Goal: Transaction & Acquisition: Purchase product/service

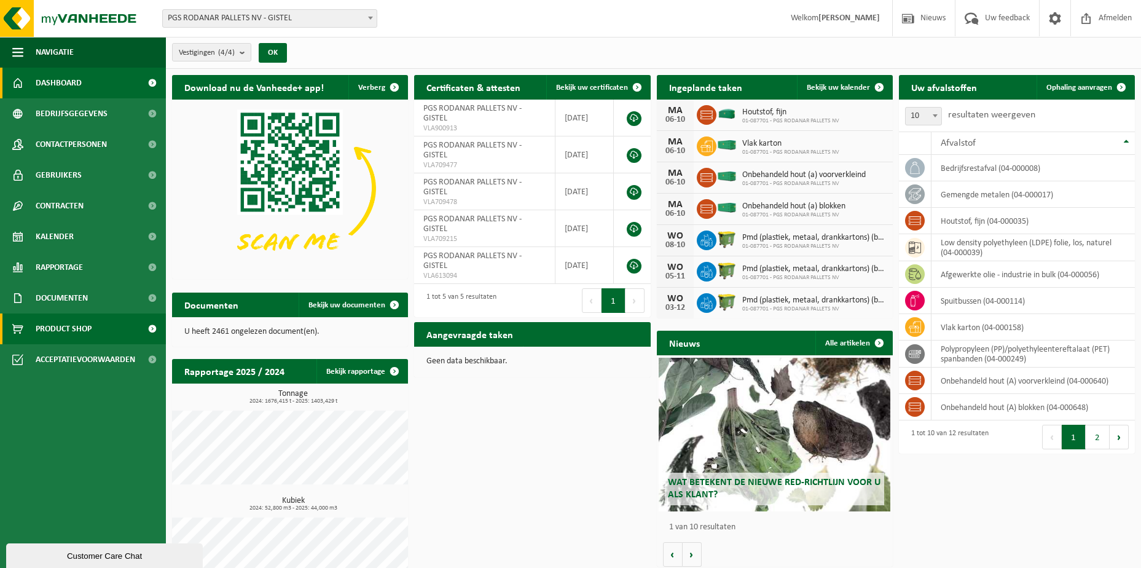
click at [77, 327] on span "Product Shop" at bounding box center [64, 328] width 56 height 31
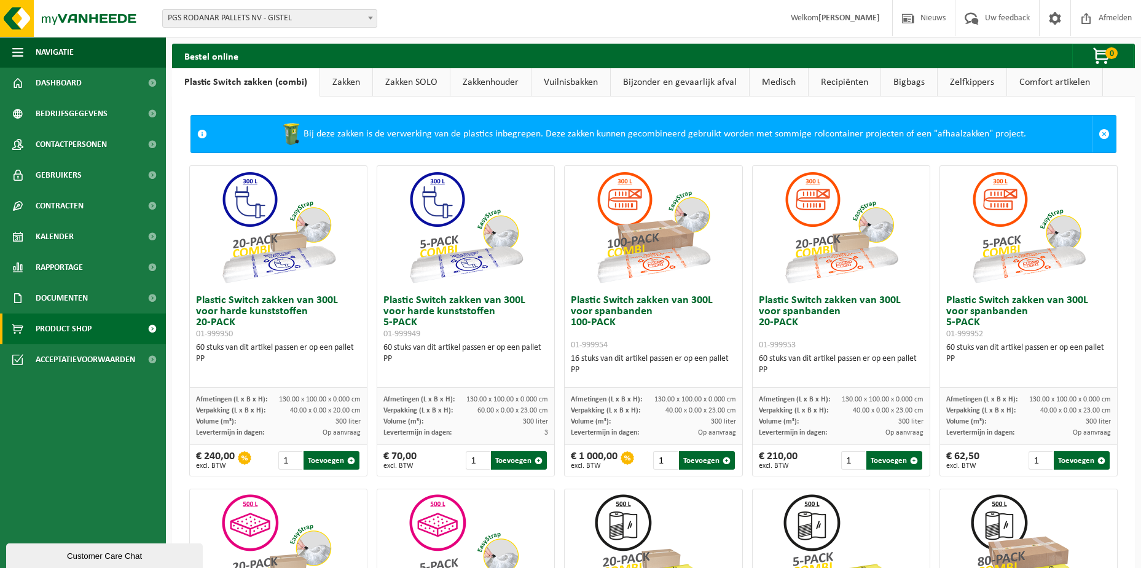
click at [342, 81] on link "Zakken" at bounding box center [346, 82] width 52 height 28
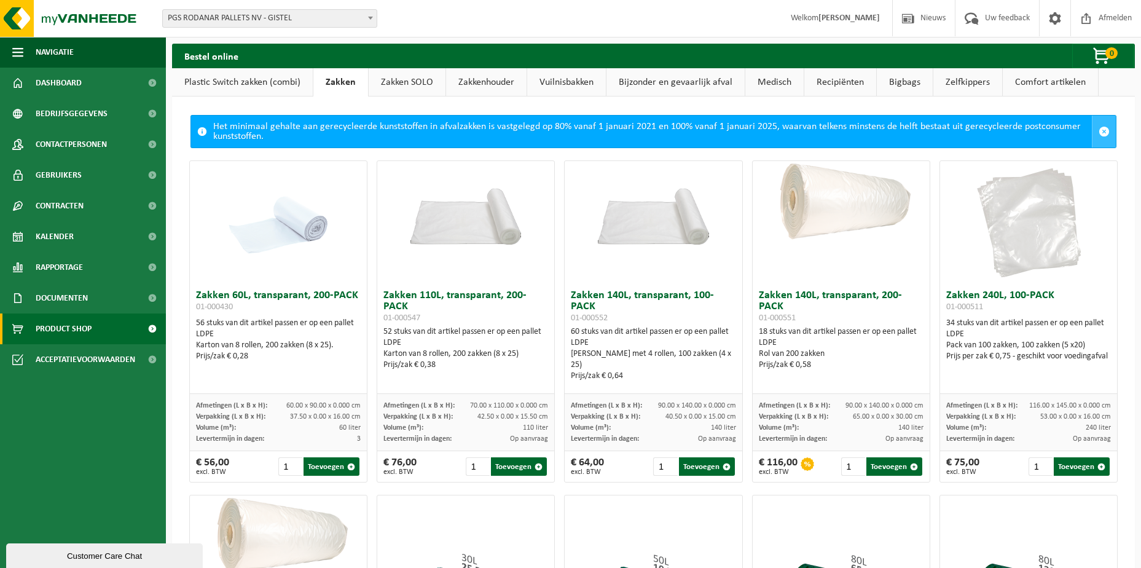
click at [1099, 129] on span at bounding box center [1104, 131] width 11 height 11
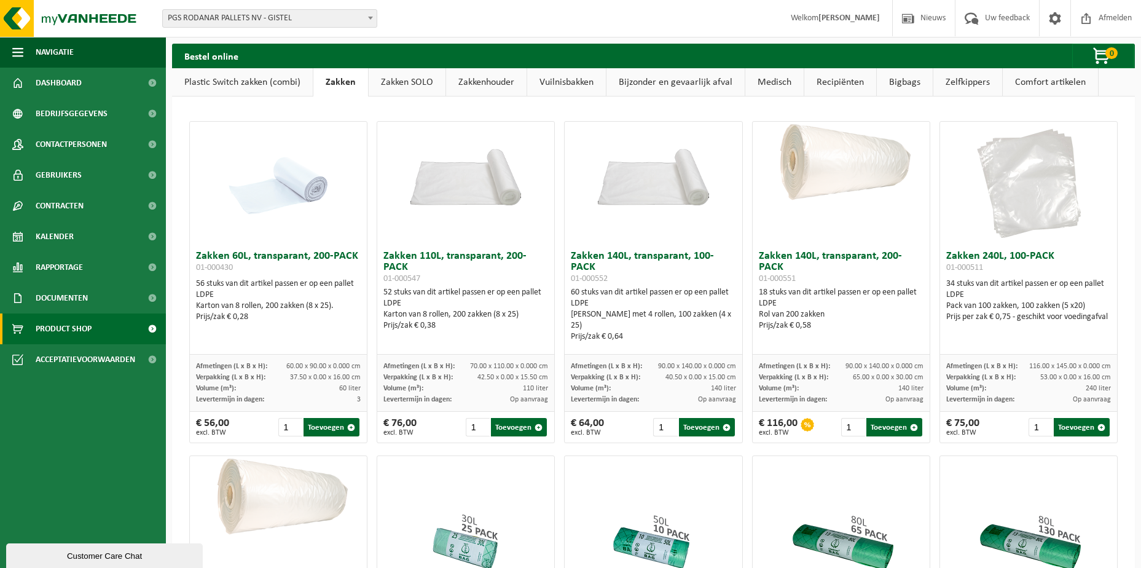
click at [671, 82] on link "Bijzonder en gevaarlijk afval" at bounding box center [676, 82] width 138 height 28
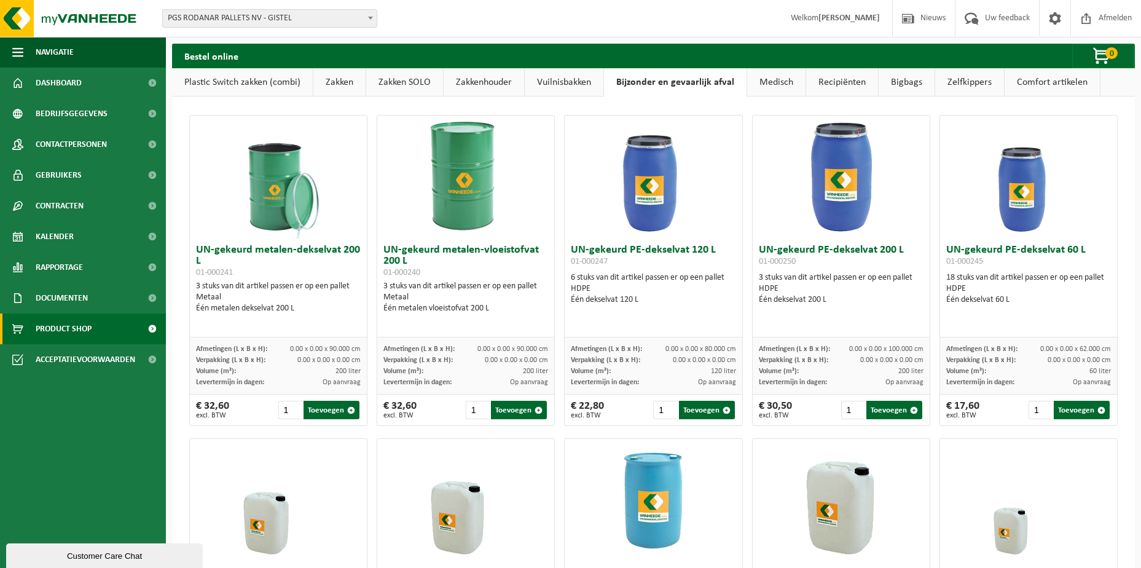
click at [345, 83] on link "Zakken" at bounding box center [339, 82] width 52 height 28
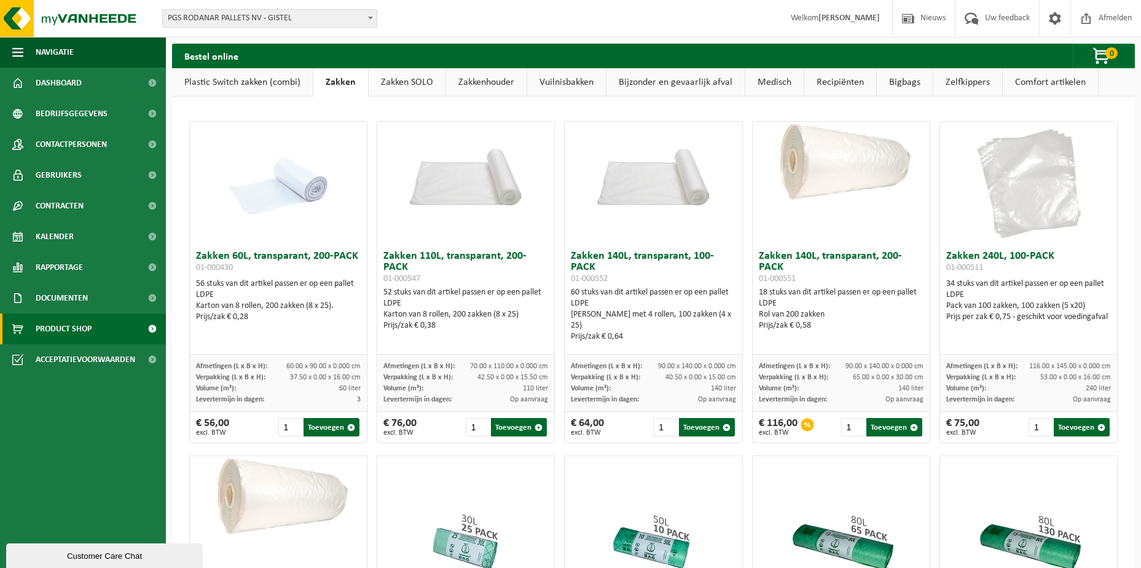
click at [908, 81] on link "Bigbags" at bounding box center [905, 82] width 56 height 28
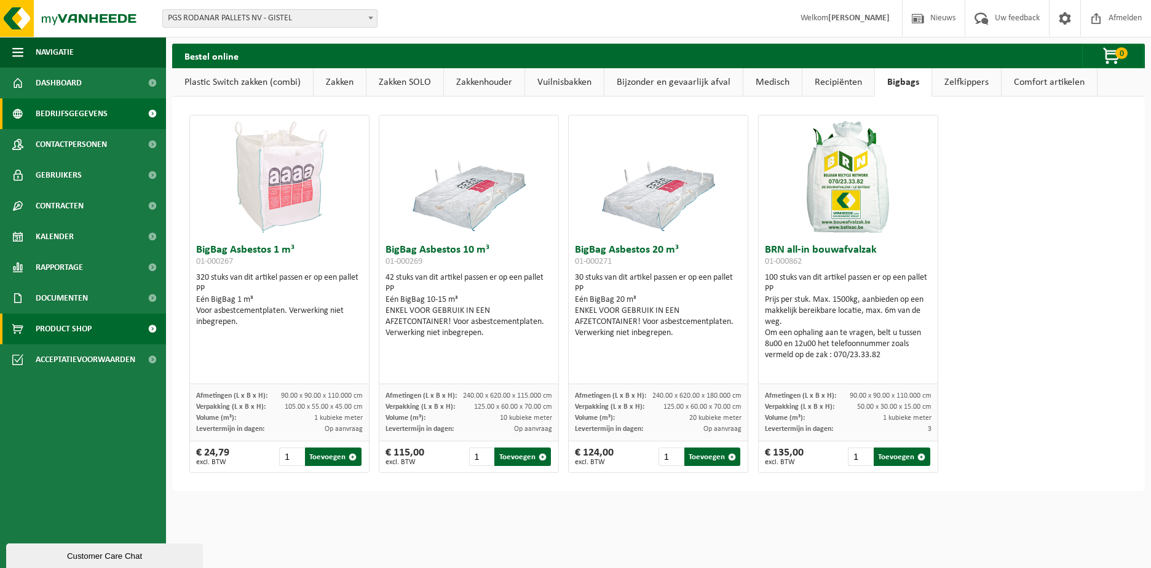
click at [89, 108] on span "Bedrijfsgegevens" at bounding box center [72, 113] width 72 height 31
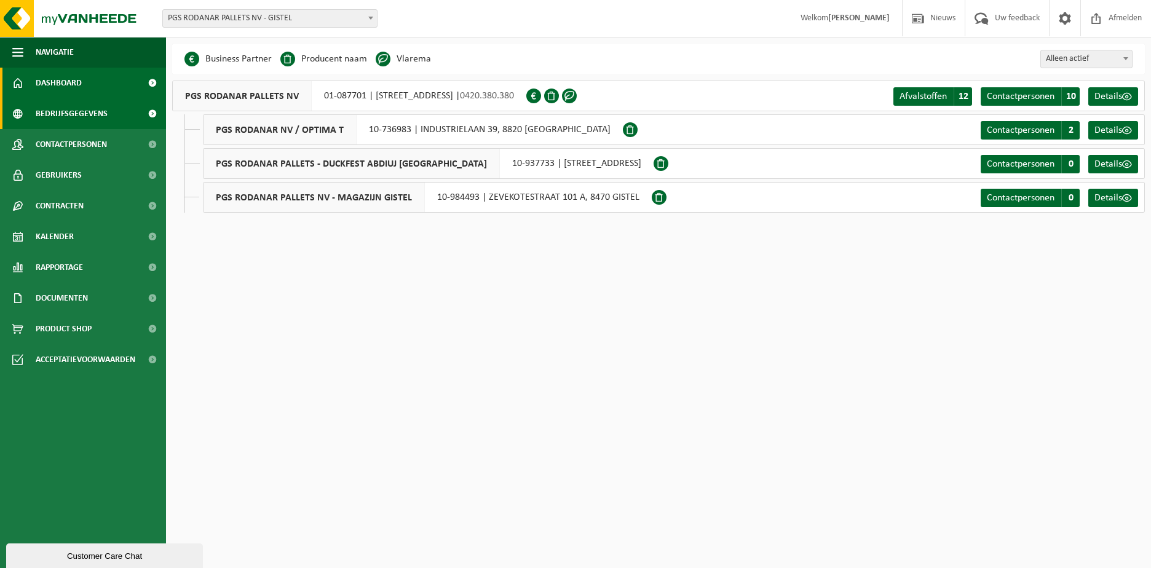
click at [60, 78] on span "Dashboard" at bounding box center [59, 83] width 46 height 31
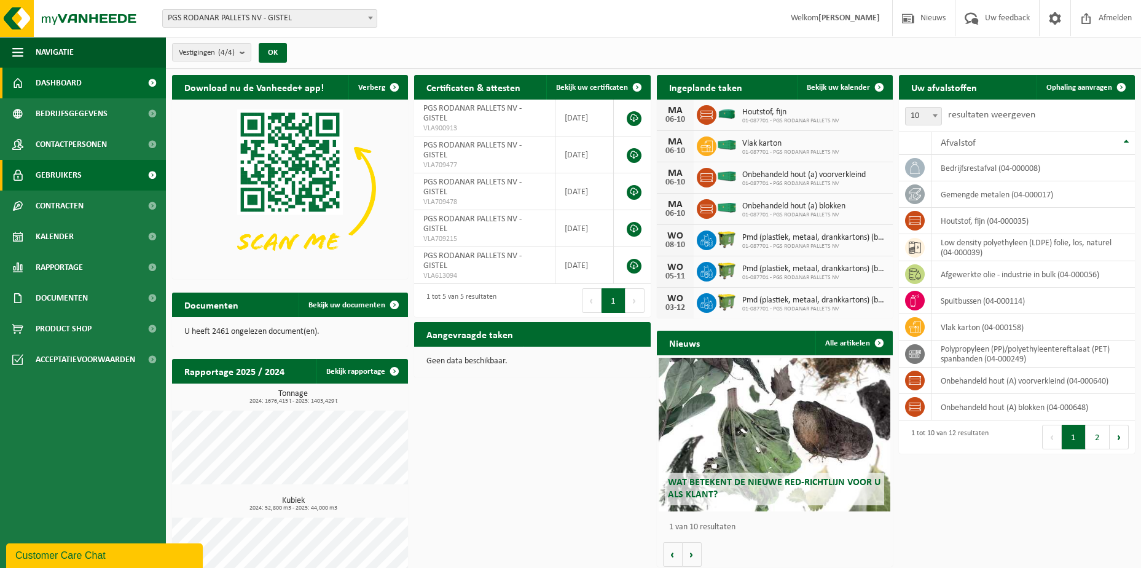
click at [71, 176] on span "Gebruikers" at bounding box center [59, 175] width 46 height 31
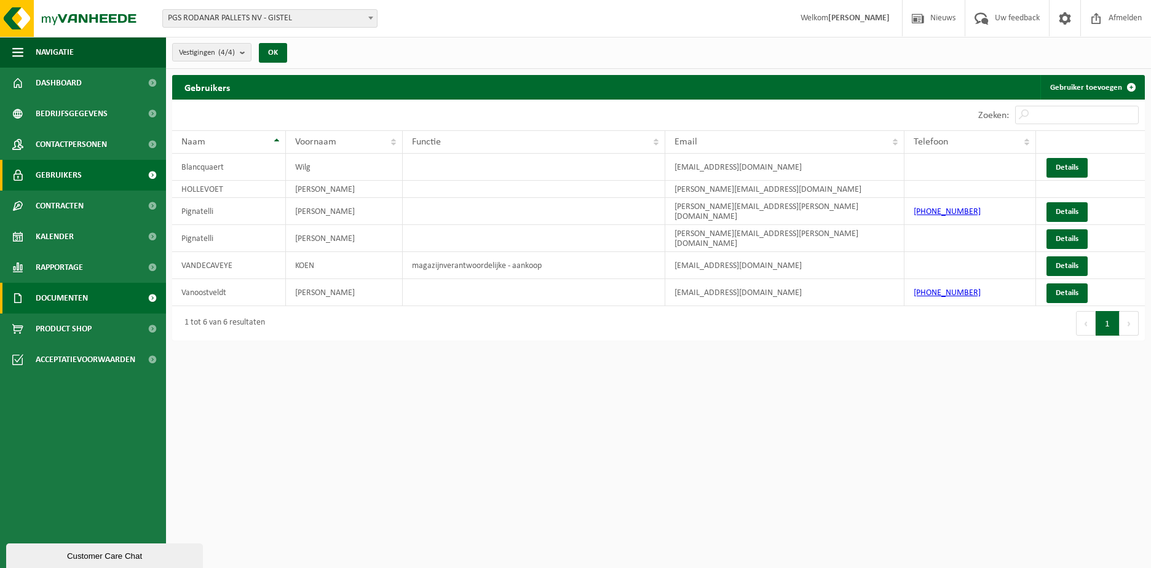
click at [82, 299] on span "Documenten" at bounding box center [62, 298] width 52 height 31
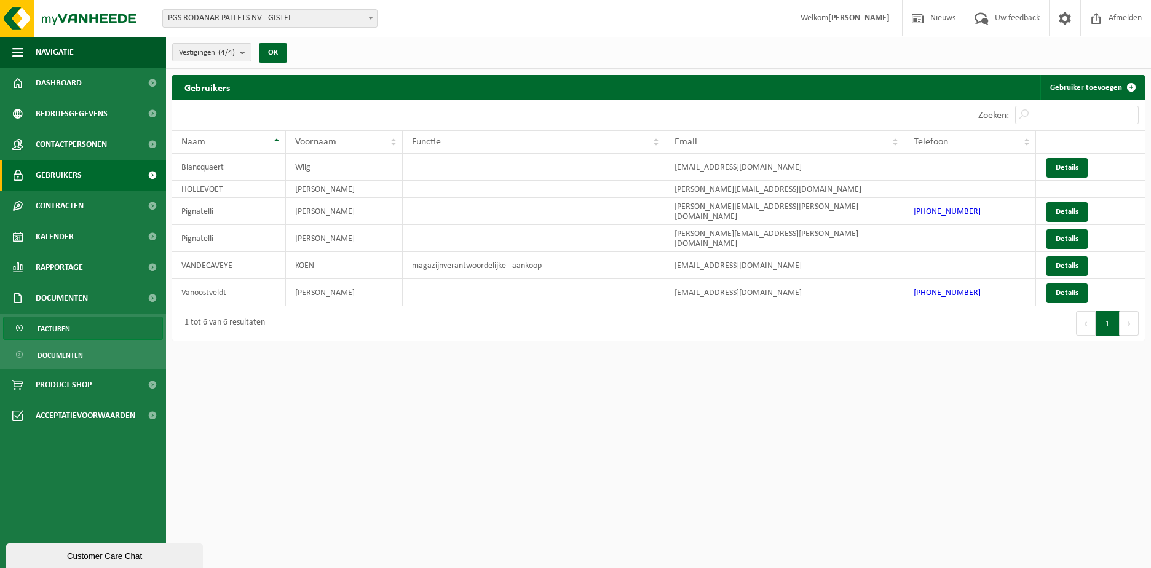
click at [65, 328] on span "Facturen" at bounding box center [53, 328] width 33 height 23
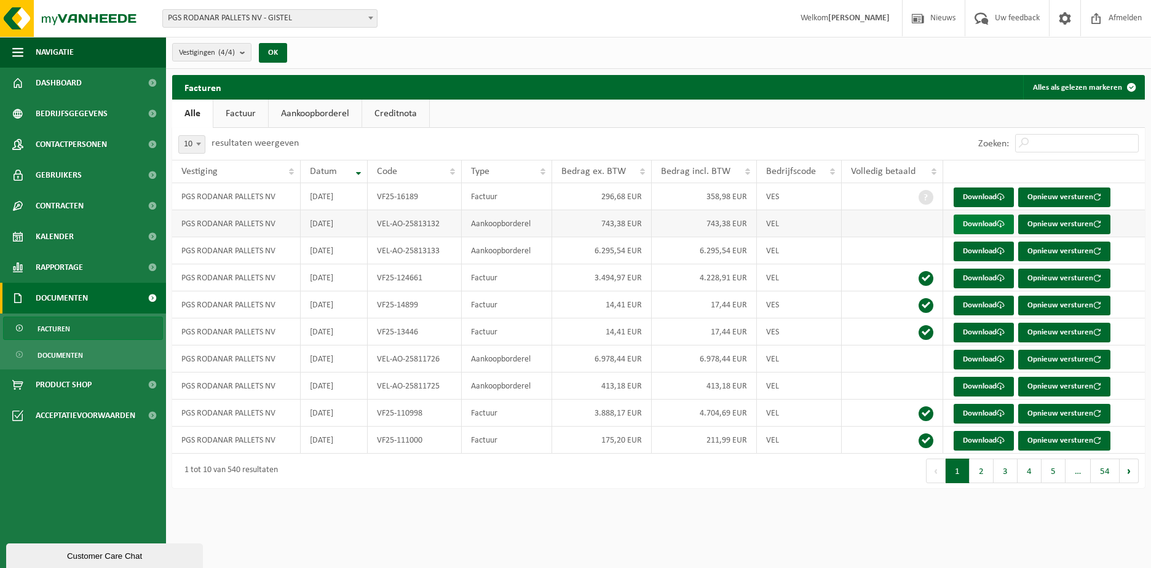
click at [992, 222] on link "Download" at bounding box center [983, 225] width 60 height 20
click at [993, 198] on link "Download" at bounding box center [983, 197] width 60 height 20
click at [507, 280] on td "Factuur" at bounding box center [507, 277] width 90 height 27
click at [981, 274] on link "Download" at bounding box center [983, 279] width 60 height 20
click at [978, 385] on link "Download" at bounding box center [983, 387] width 60 height 20
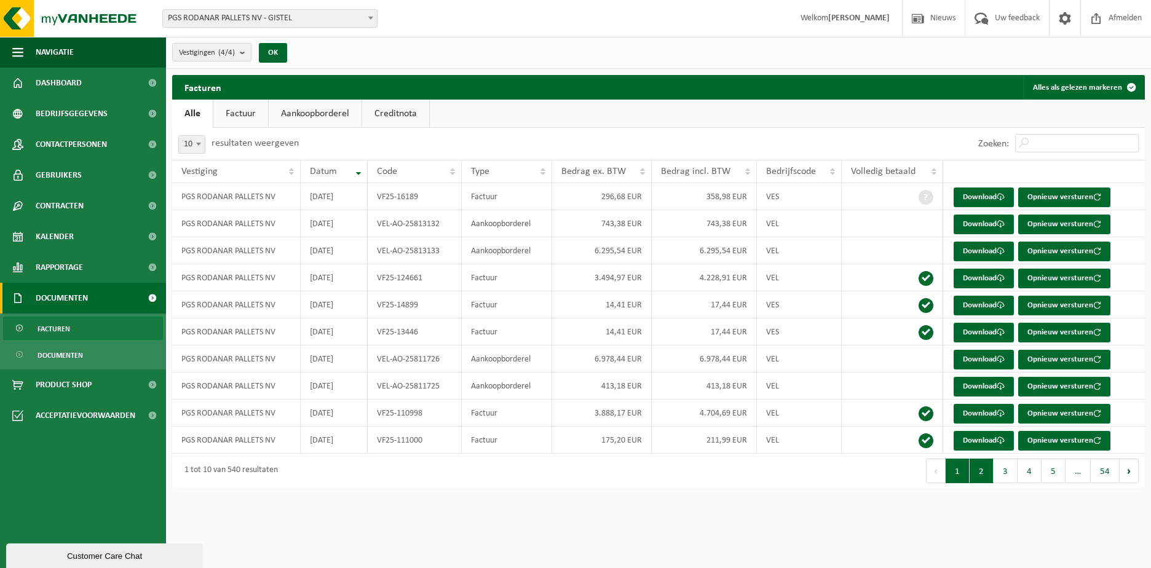
click at [982, 471] on button "2" at bounding box center [981, 471] width 24 height 25
click at [340, 53] on div "Vestigingen (4/4) Alles selecteren Alles deselecteren PGS RODANAR PALLETS NV - …" at bounding box center [658, 53] width 985 height 32
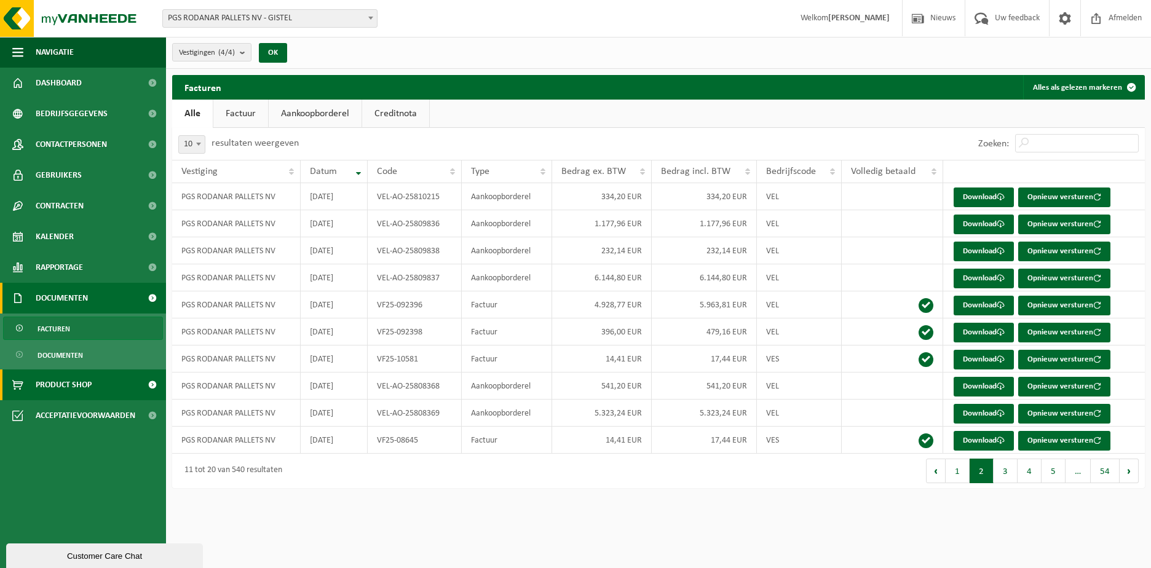
click at [78, 382] on span "Product Shop" at bounding box center [64, 384] width 56 height 31
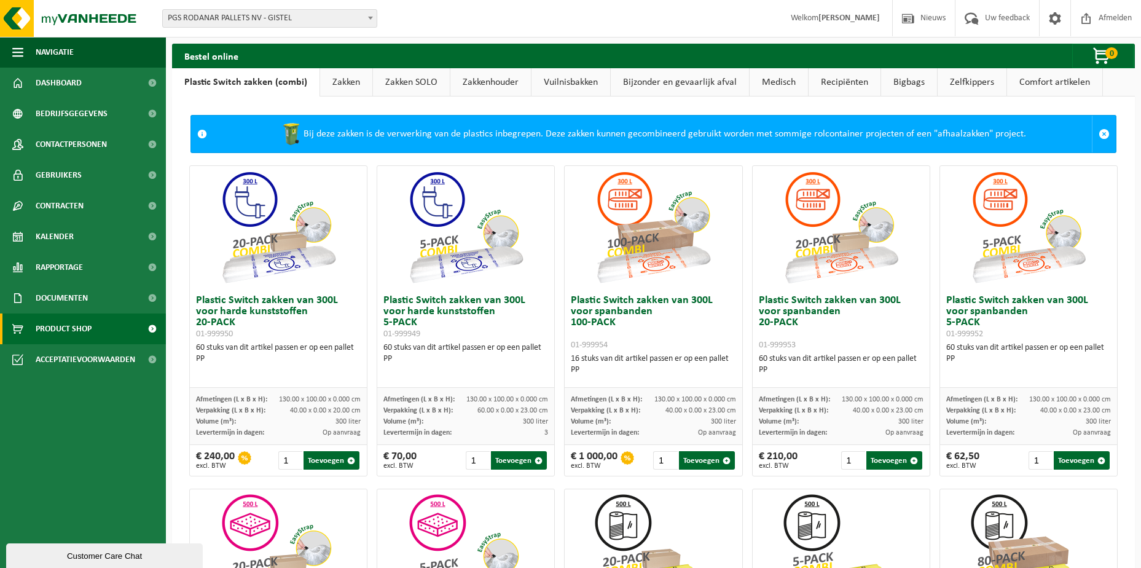
click at [349, 81] on link "Zakken" at bounding box center [346, 82] width 52 height 28
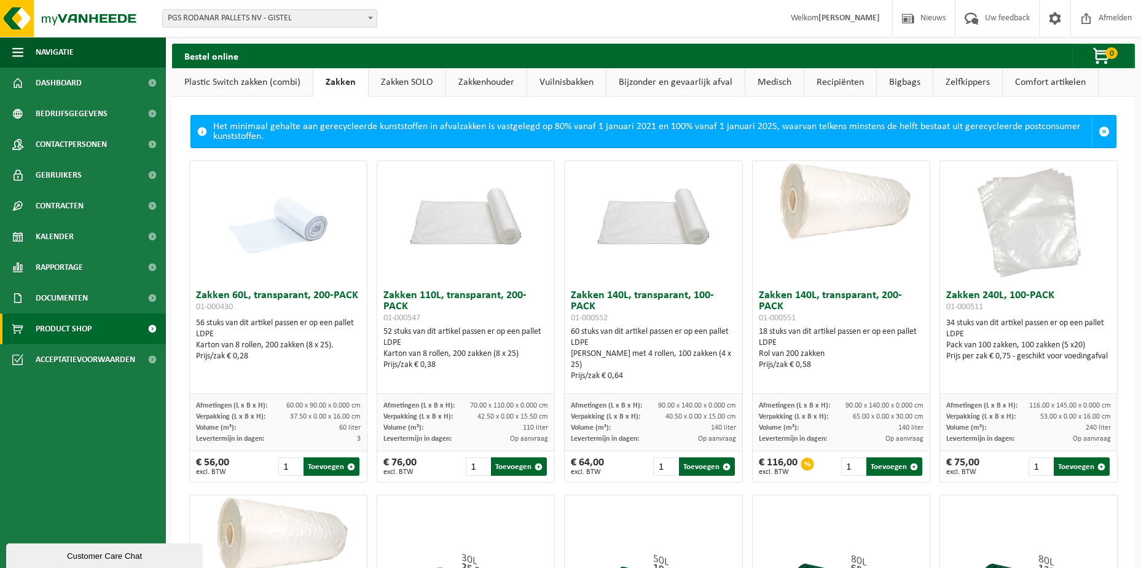
click at [407, 82] on link "Zakken SOLO" at bounding box center [407, 82] width 77 height 28
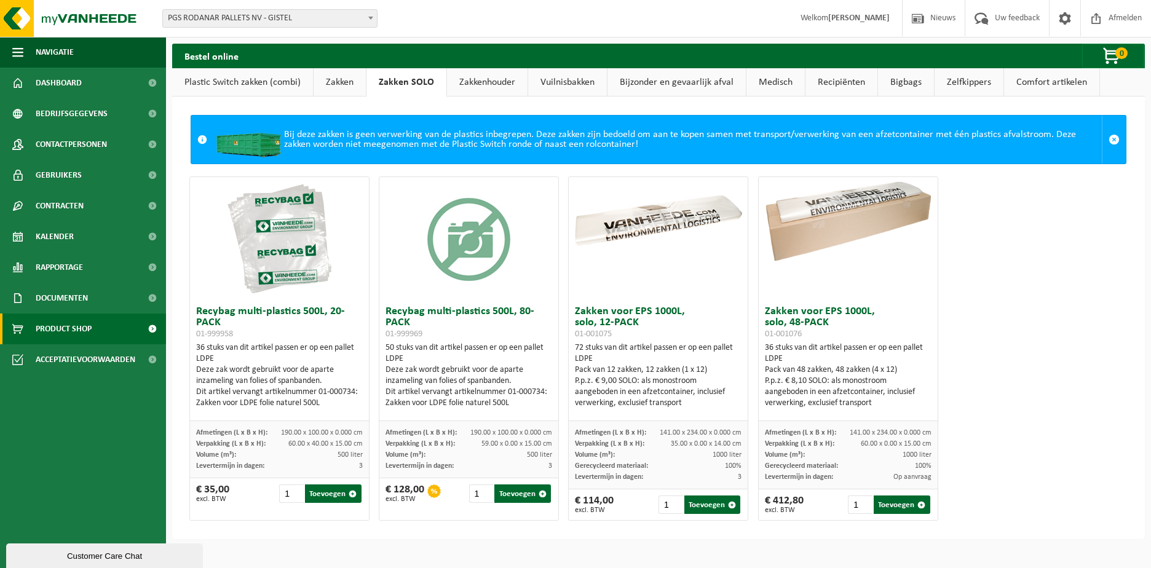
click at [287, 252] on img at bounding box center [279, 238] width 123 height 123
click at [278, 259] on img at bounding box center [279, 238] width 123 height 123
click at [218, 318] on h3 "Recybag multi-plastics 500L, 20-PACK 01-999958" at bounding box center [279, 322] width 167 height 33
click at [1108, 137] on span at bounding box center [1113, 139] width 11 height 11
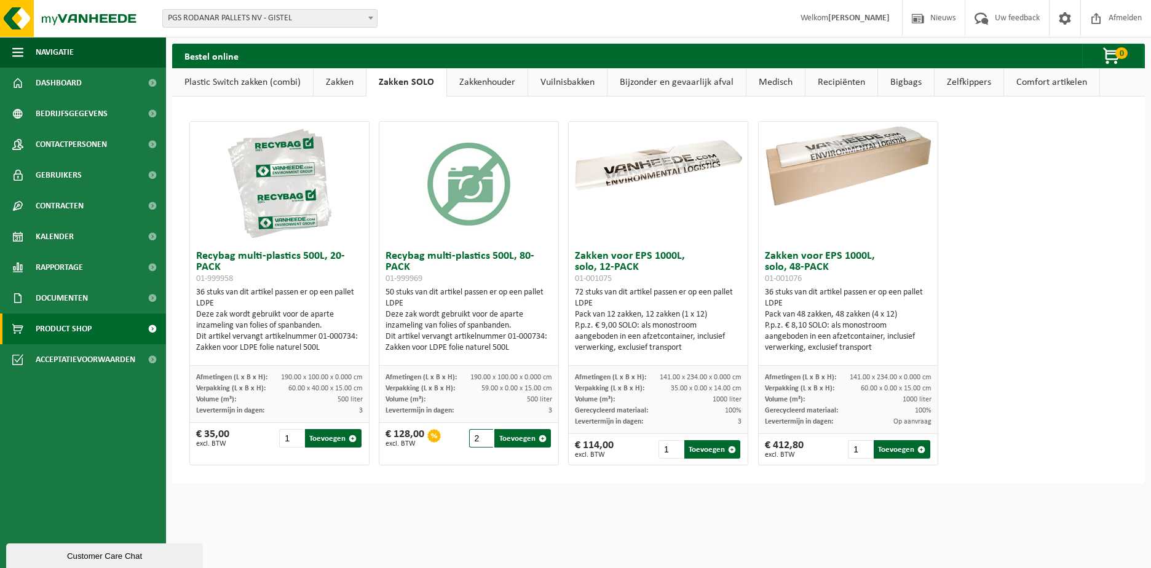
click at [482, 435] on input "2" at bounding box center [481, 438] width 25 height 18
click at [482, 435] on input "3" at bounding box center [481, 438] width 25 height 18
click at [482, 435] on input "4" at bounding box center [481, 438] width 25 height 18
click at [482, 439] on input "3" at bounding box center [481, 438] width 25 height 18
click at [516, 438] on button "Toevoegen" at bounding box center [522, 438] width 57 height 18
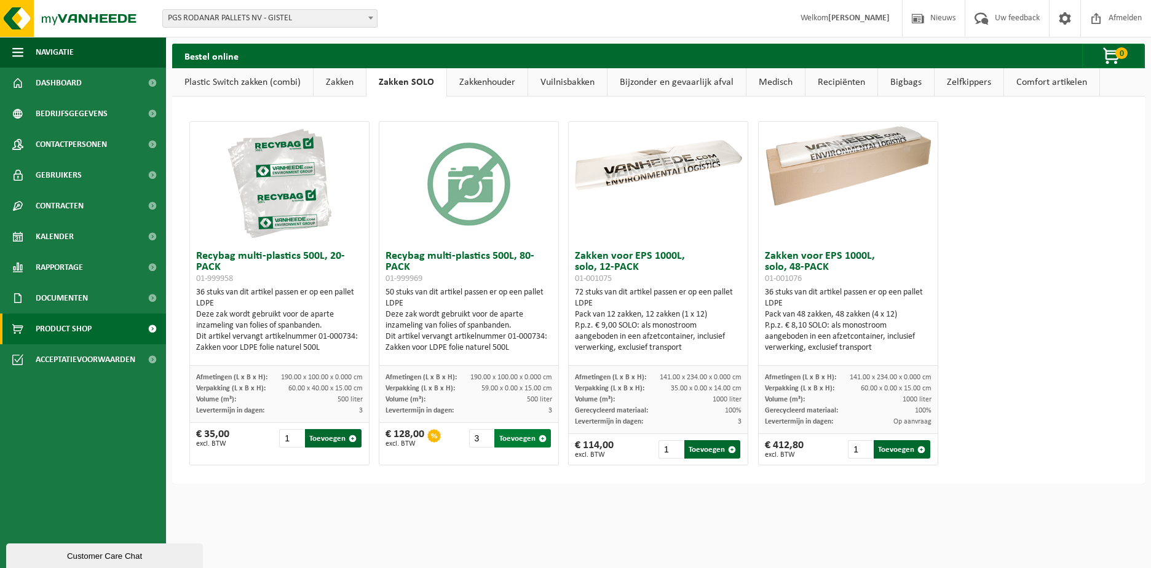
type input "1"
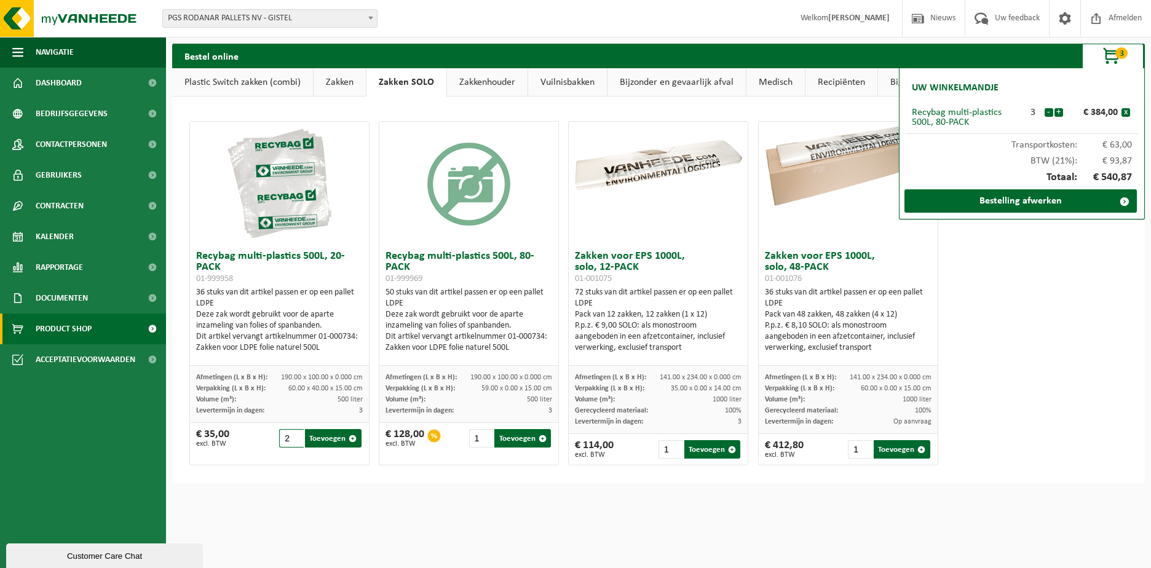
click at [295, 435] on input "2" at bounding box center [291, 438] width 25 height 18
click at [295, 435] on input "3" at bounding box center [291, 438] width 25 height 18
click at [295, 435] on input "4" at bounding box center [291, 438] width 25 height 18
click at [295, 435] on input "5" at bounding box center [291, 438] width 25 height 18
click at [295, 435] on input "6" at bounding box center [291, 438] width 25 height 18
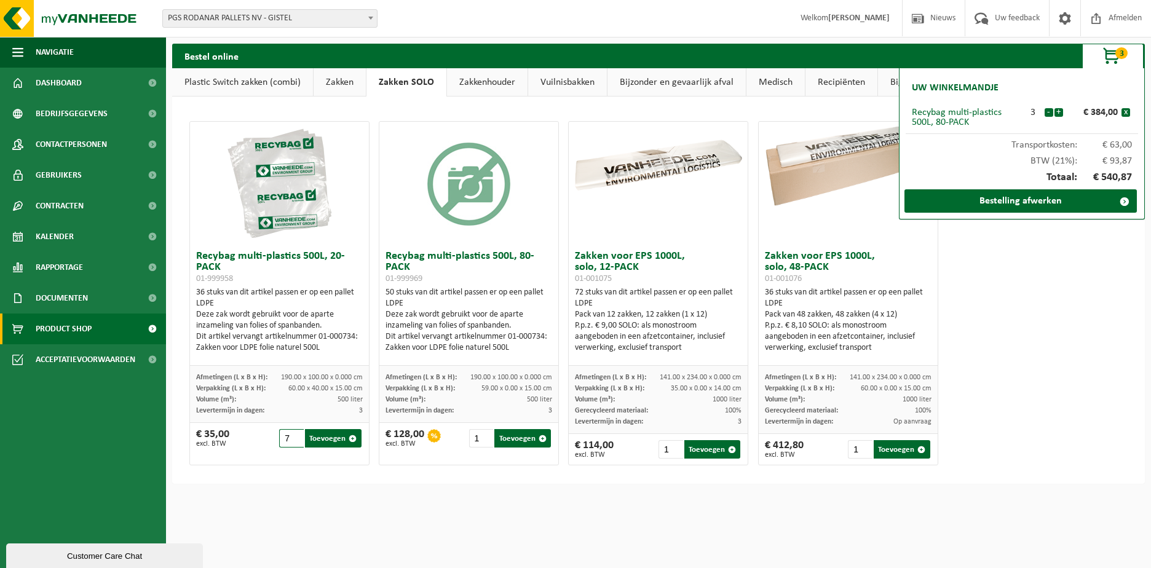
click at [295, 435] on input "7" at bounding box center [291, 438] width 25 height 18
click at [295, 435] on input "8" at bounding box center [291, 438] width 25 height 18
click at [295, 435] on input "9" at bounding box center [291, 438] width 25 height 18
click at [295, 435] on input "10" at bounding box center [291, 438] width 25 height 18
click at [321, 435] on button "Toevoegen" at bounding box center [333, 438] width 57 height 18
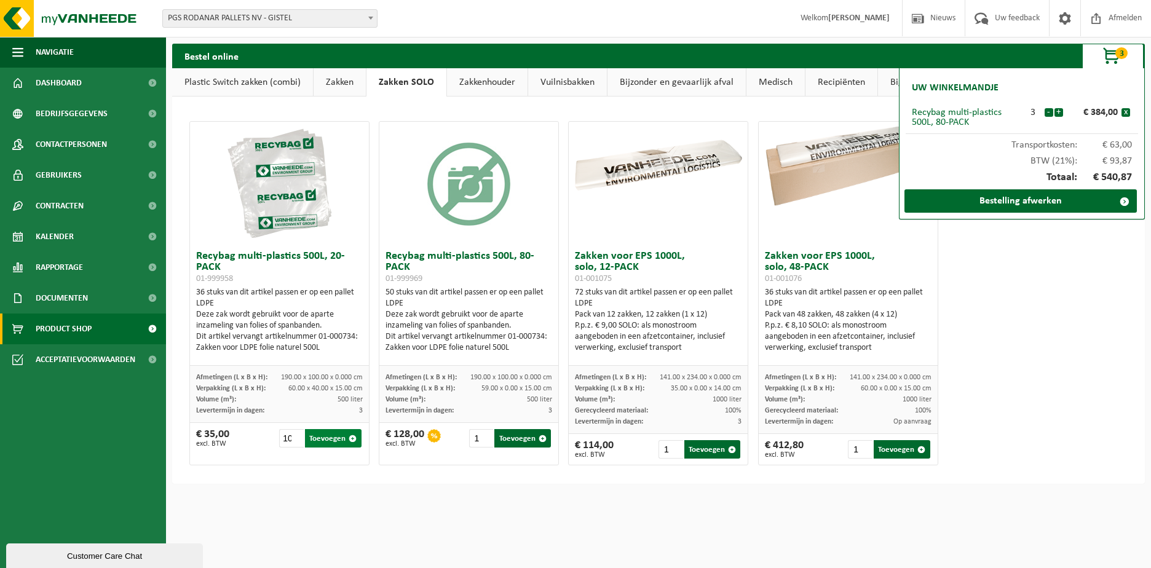
type input "1"
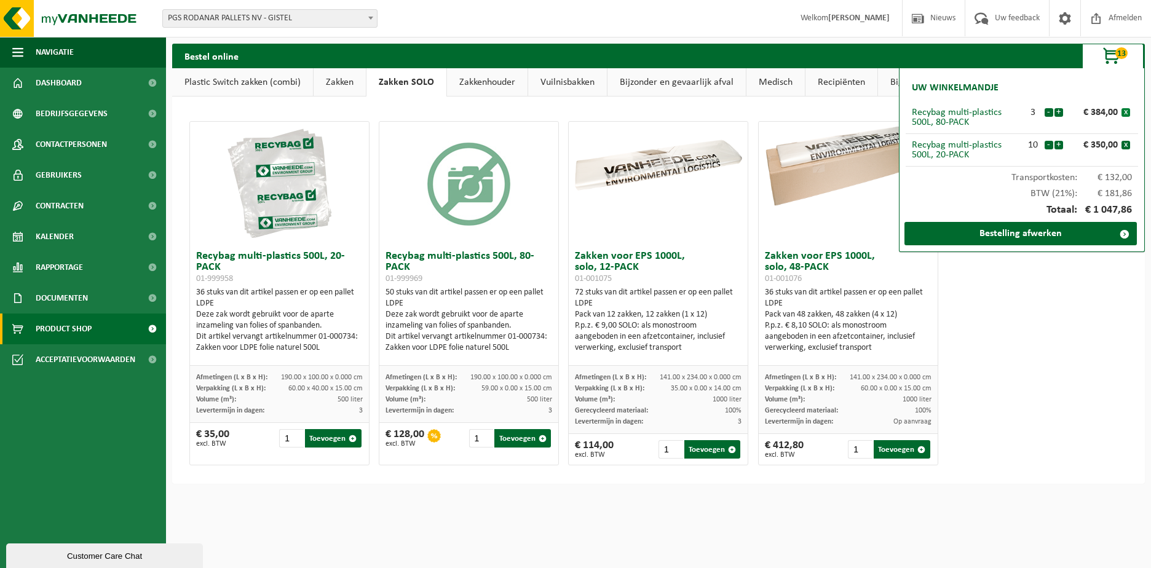
click at [1127, 112] on button "x" at bounding box center [1125, 112] width 9 height 9
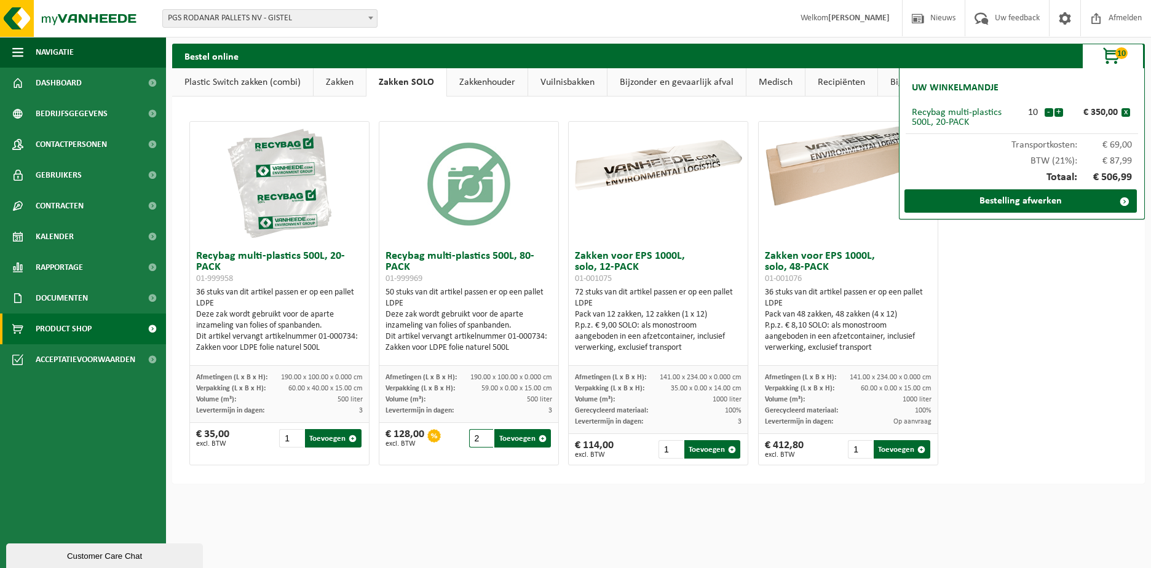
click at [481, 435] on input "2" at bounding box center [481, 438] width 25 height 18
click at [514, 437] on button "Toevoegen" at bounding box center [522, 438] width 57 height 18
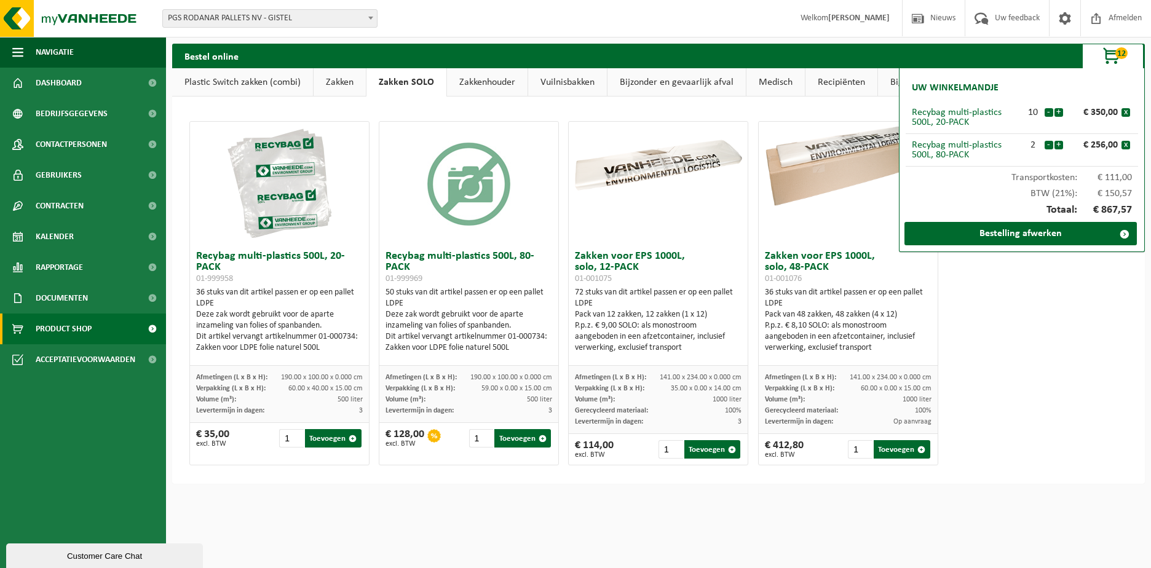
click at [433, 437] on div at bounding box center [434, 436] width 14 height 14
click at [1125, 114] on button "x" at bounding box center [1125, 112] width 9 height 9
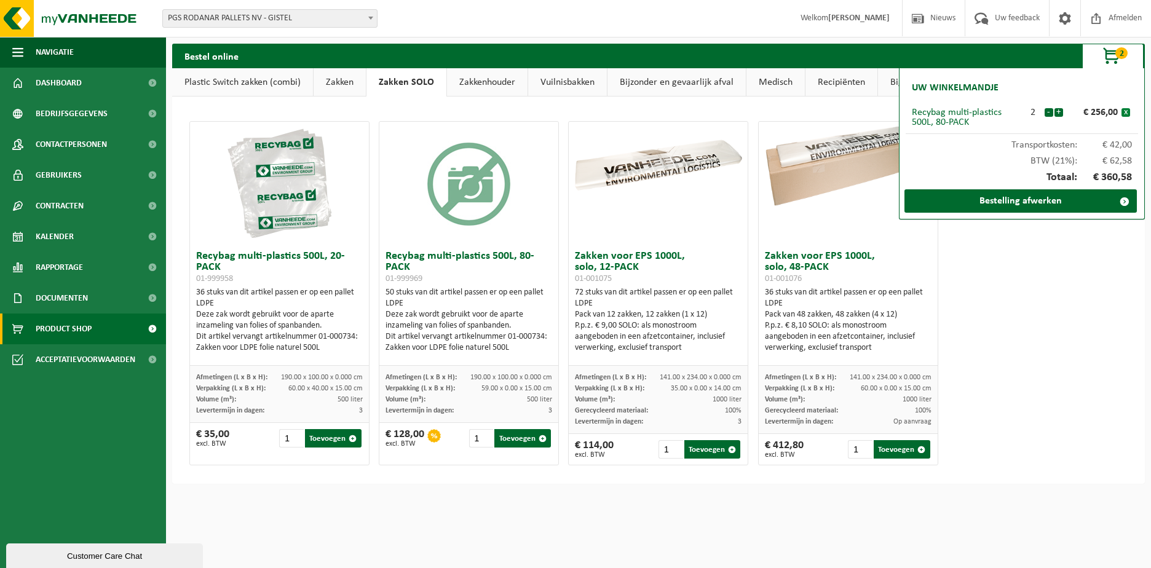
click at [1125, 113] on button "x" at bounding box center [1125, 112] width 9 height 9
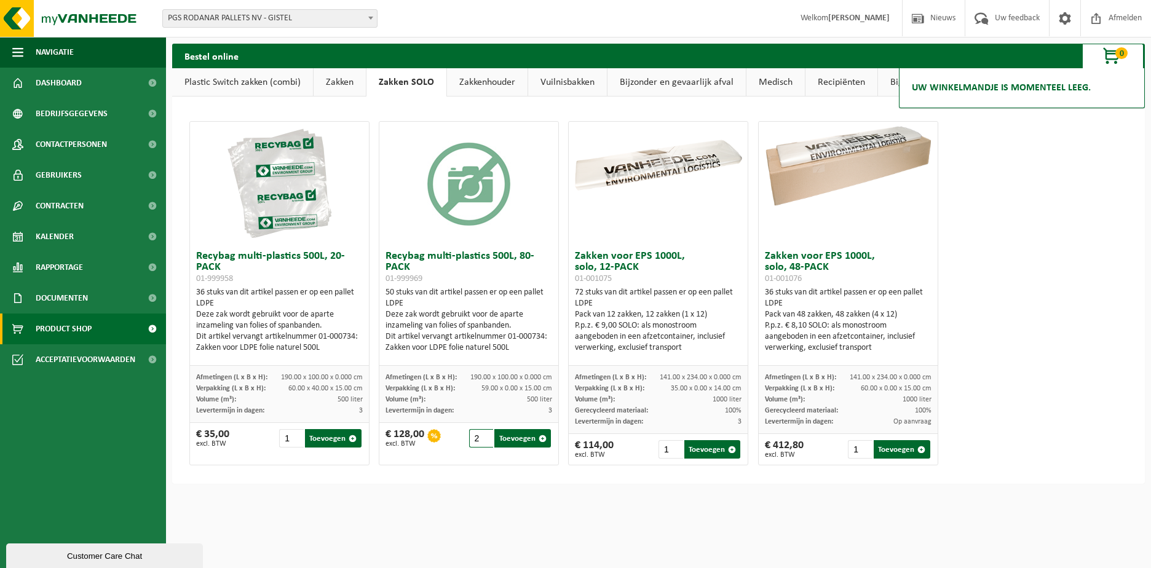
click at [482, 436] on input "2" at bounding box center [481, 438] width 25 height 18
click at [482, 436] on input "3" at bounding box center [481, 438] width 25 height 18
click at [482, 436] on input "4" at bounding box center [481, 438] width 25 height 18
click at [482, 436] on input "5" at bounding box center [481, 438] width 25 height 18
click at [517, 439] on button "Toevoegen" at bounding box center [522, 438] width 57 height 18
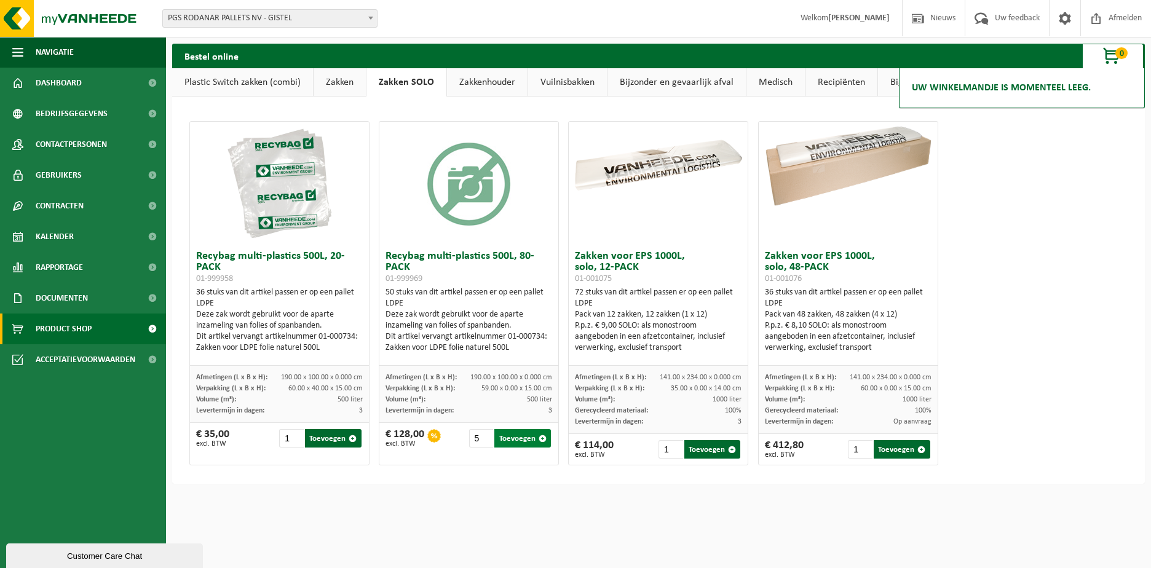
type input "1"
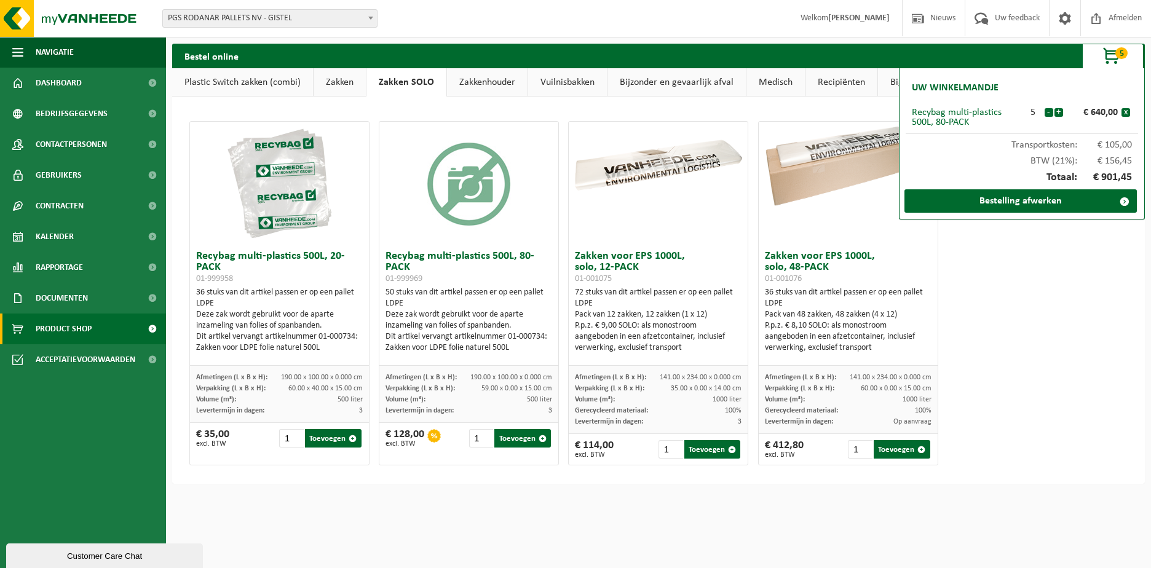
click at [1059, 289] on div "Recybag multi-plastics 500L, 20-PACK 01-999958 36 stuks van dit artikel passen …" at bounding box center [658, 293] width 948 height 356
click at [1111, 53] on span "button" at bounding box center [1111, 56] width 61 height 25
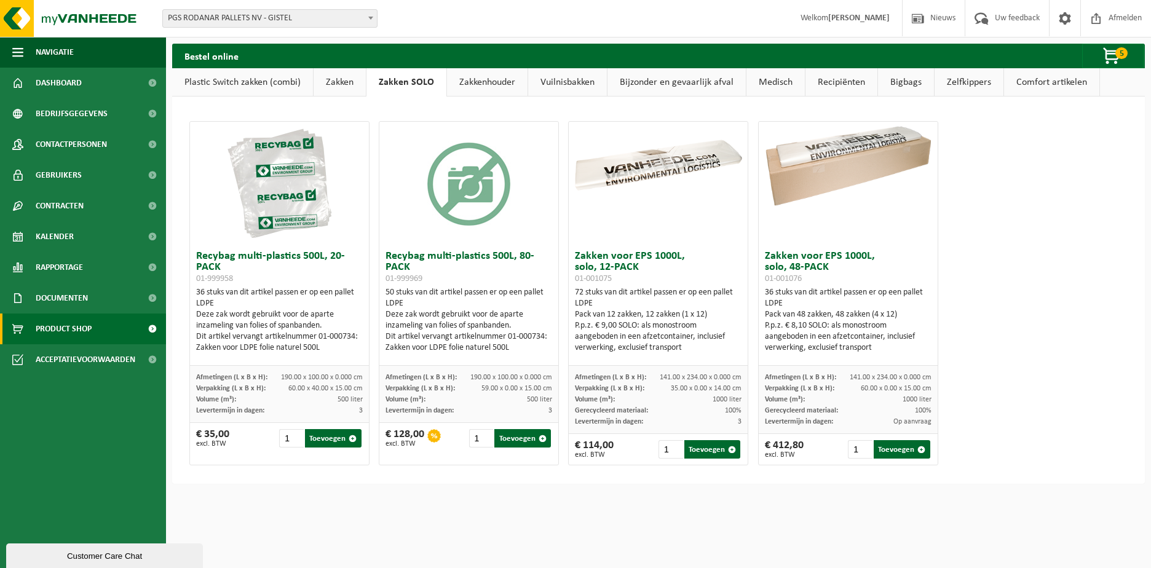
click at [903, 85] on link "Bigbags" at bounding box center [906, 82] width 56 height 28
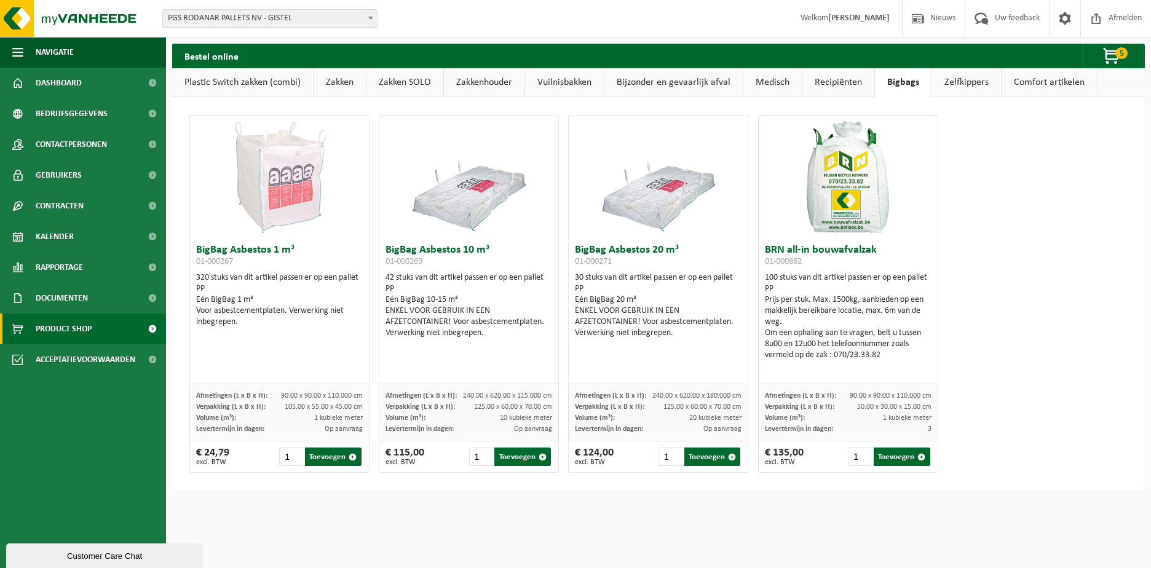
click at [1034, 84] on link "Comfort artikelen" at bounding box center [1048, 82] width 95 height 28
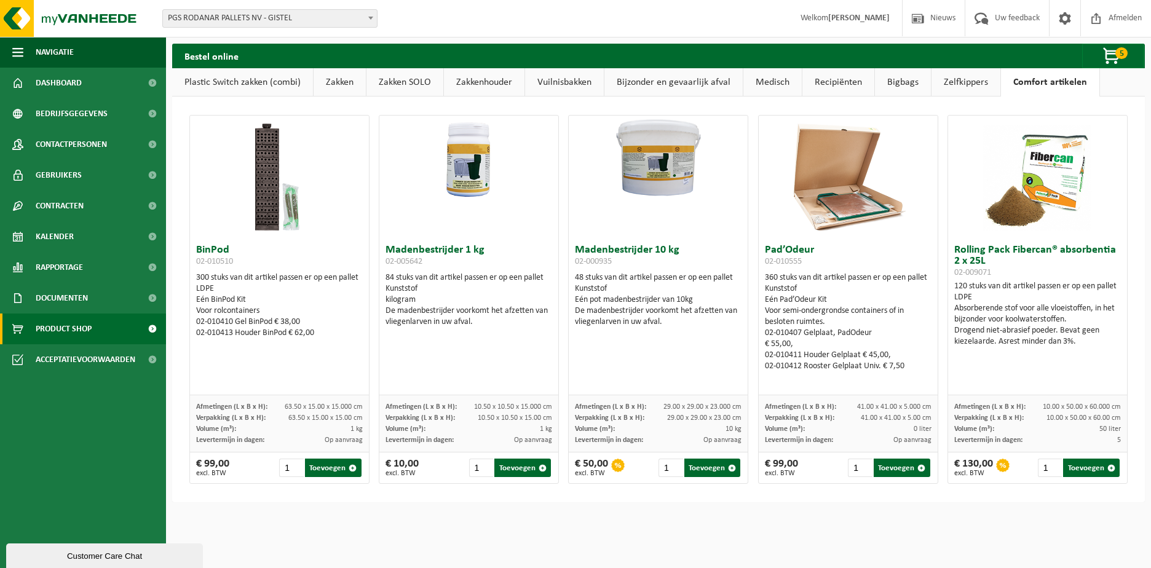
click at [936, 85] on link "Zelfkippers" at bounding box center [965, 82] width 69 height 28
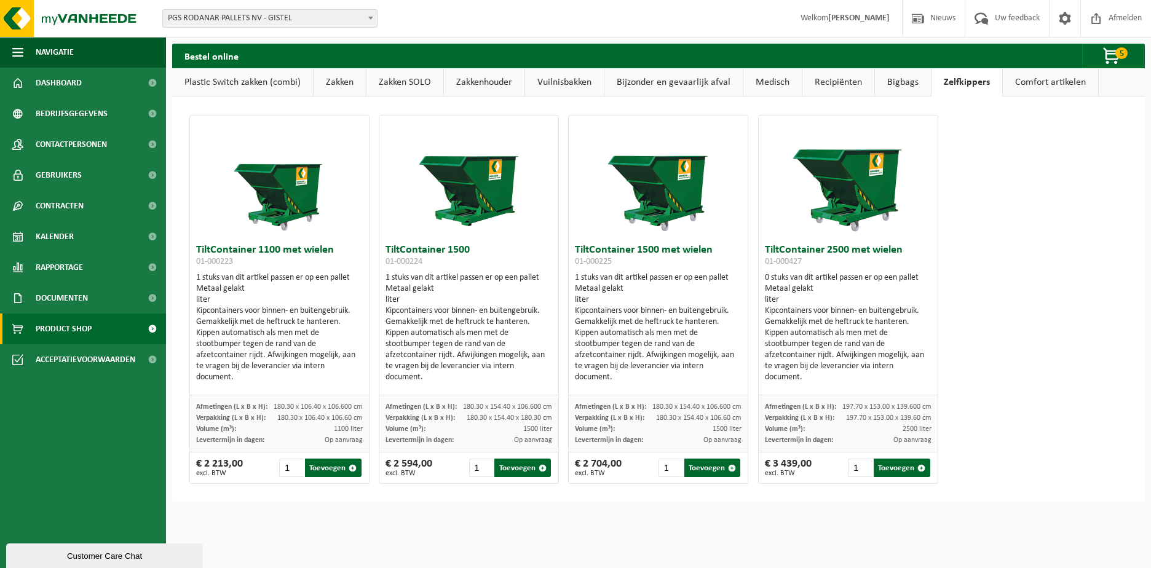
click at [904, 85] on link "Bigbags" at bounding box center [903, 82] width 56 height 28
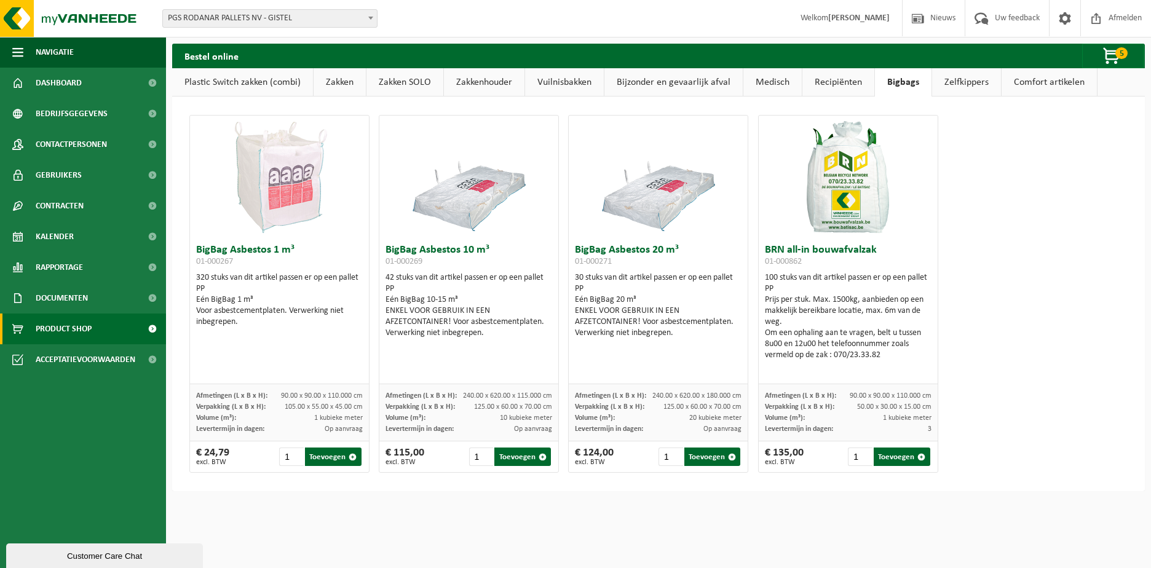
click at [839, 84] on link "Recipiënten" at bounding box center [838, 82] width 72 height 28
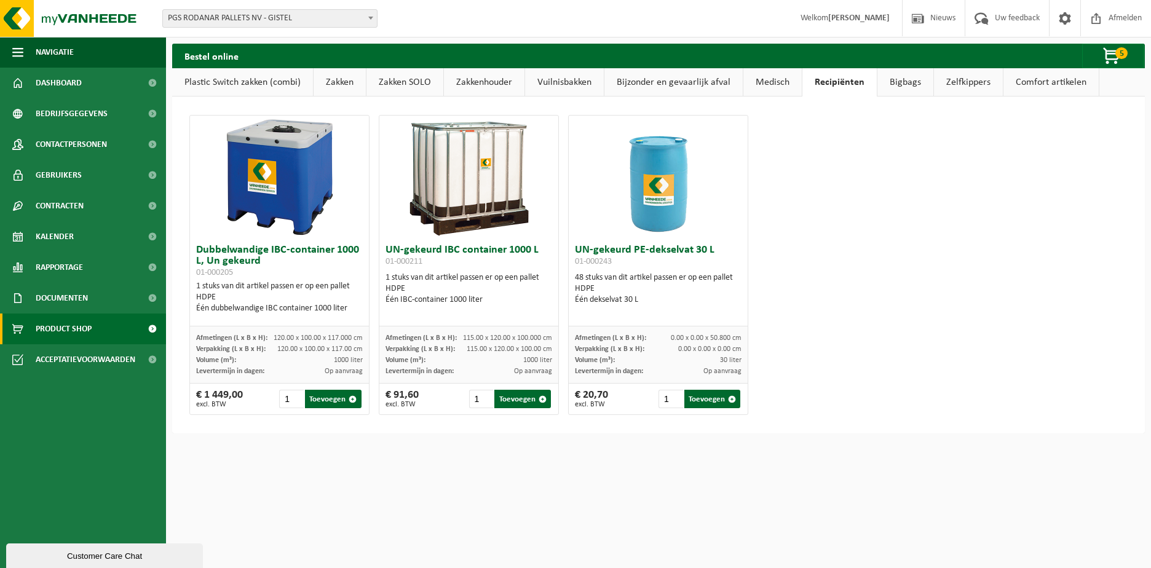
click at [767, 81] on link "Medisch" at bounding box center [772, 82] width 58 height 28
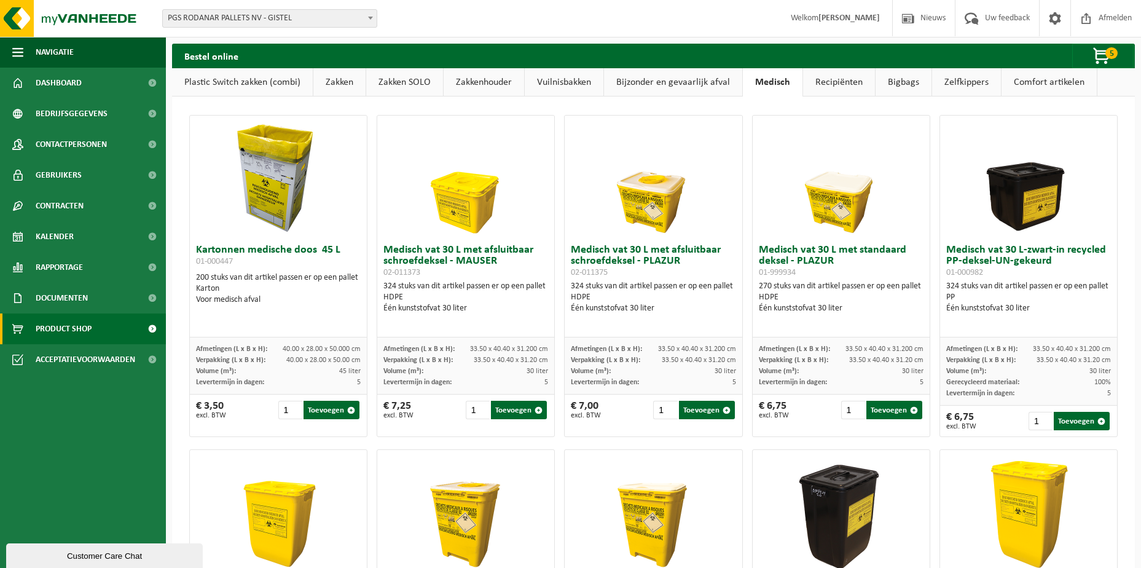
click at [676, 82] on link "Bijzonder en gevaarlijk afval" at bounding box center [673, 82] width 138 height 28
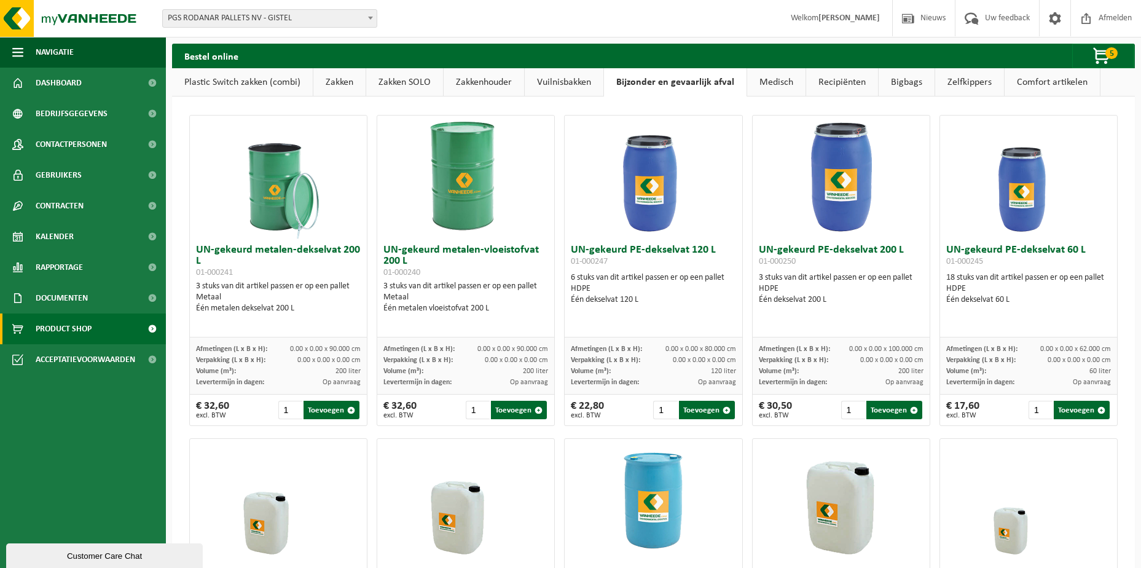
click at [558, 80] on link "Vuilnisbakken" at bounding box center [564, 82] width 79 height 28
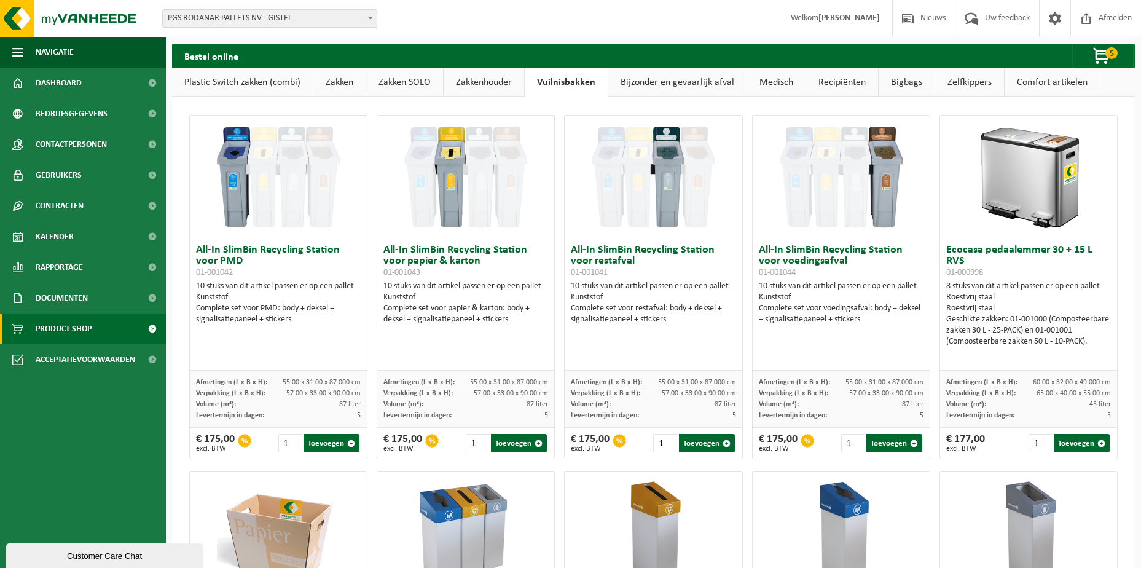
click at [487, 82] on link "Zakkenhouder" at bounding box center [484, 82] width 81 height 28
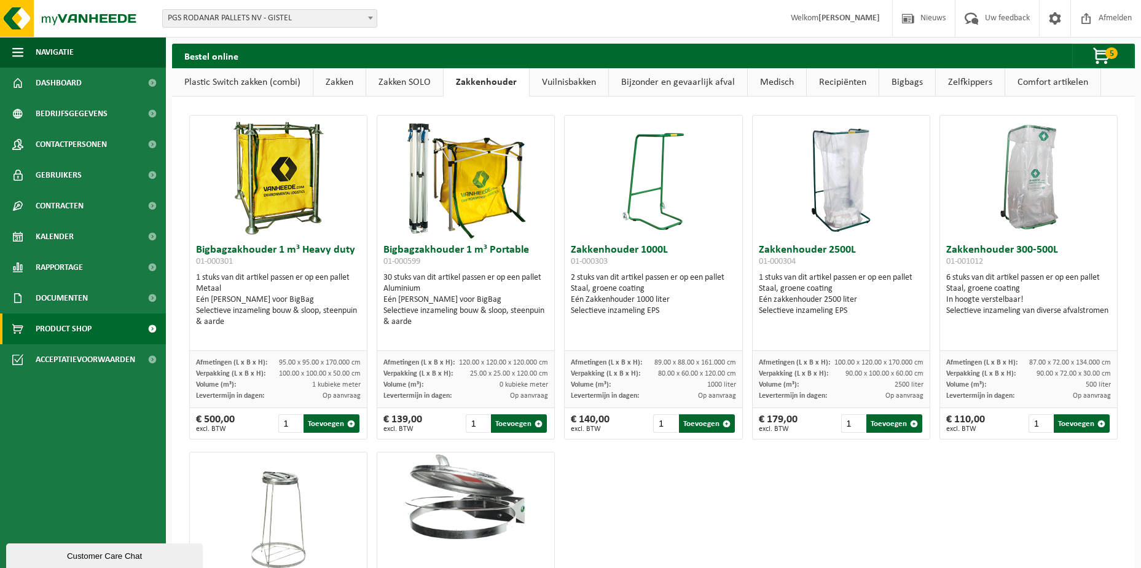
click at [413, 82] on link "Zakken SOLO" at bounding box center [404, 82] width 77 height 28
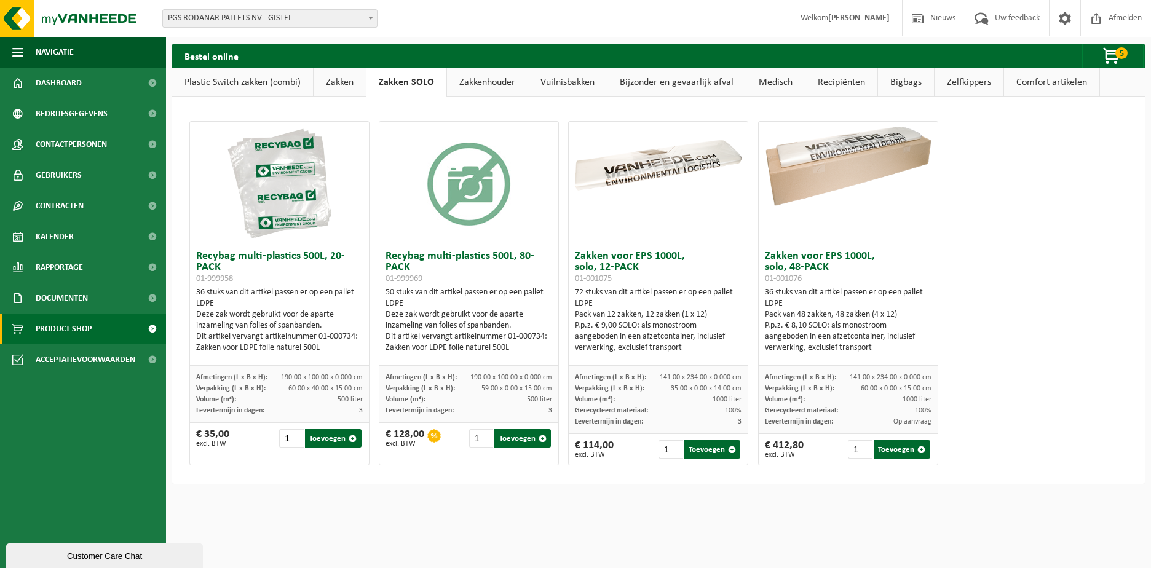
click at [345, 77] on link "Zakken" at bounding box center [339, 82] width 52 height 28
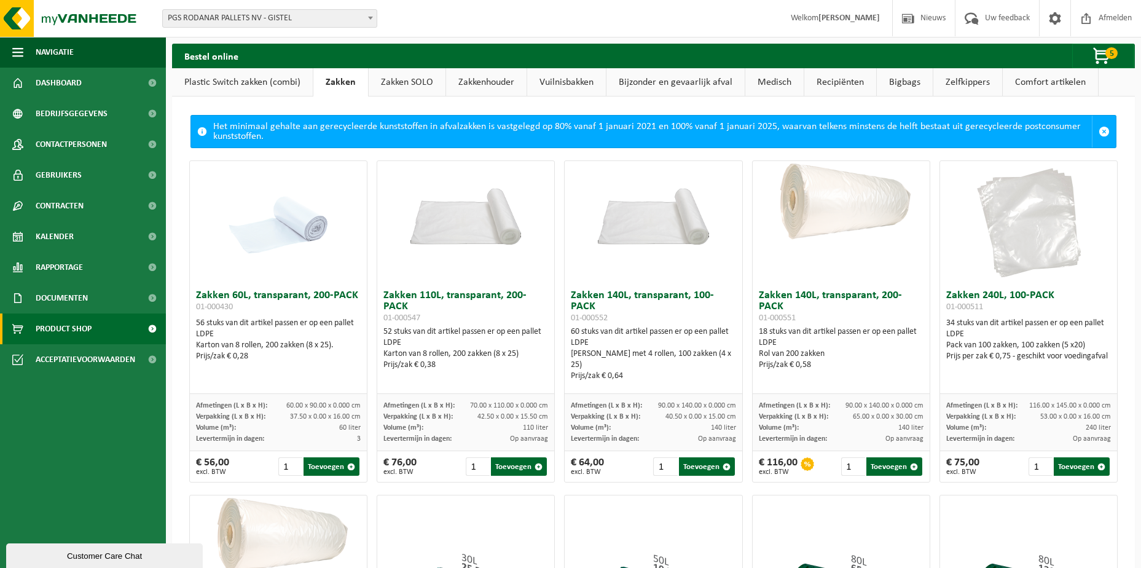
click at [416, 79] on link "Zakken SOLO" at bounding box center [407, 82] width 77 height 28
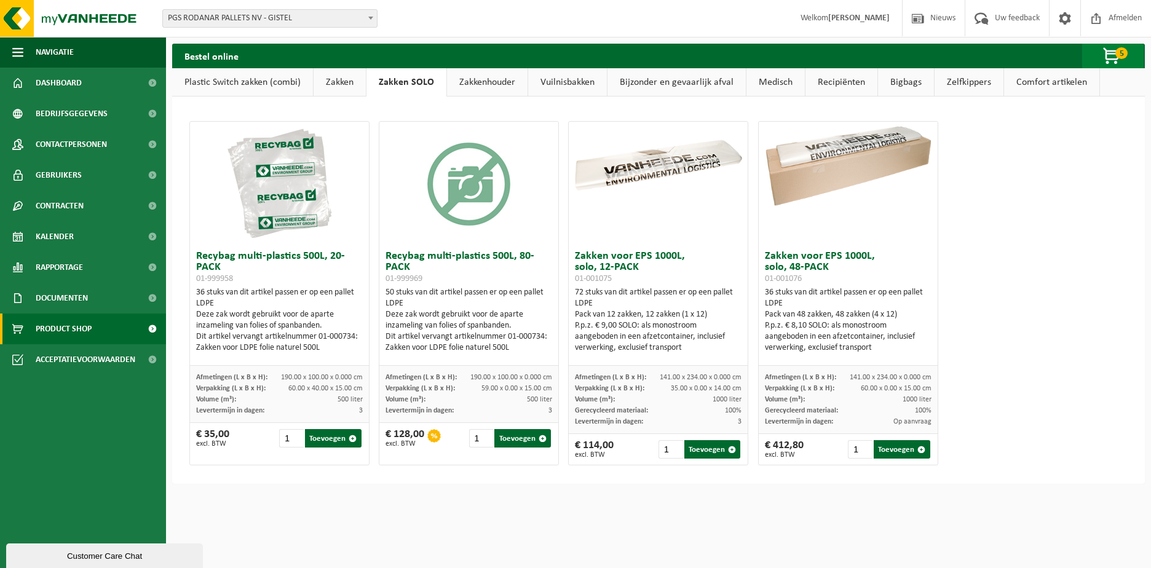
click at [1116, 54] on span "5" at bounding box center [1121, 53] width 12 height 12
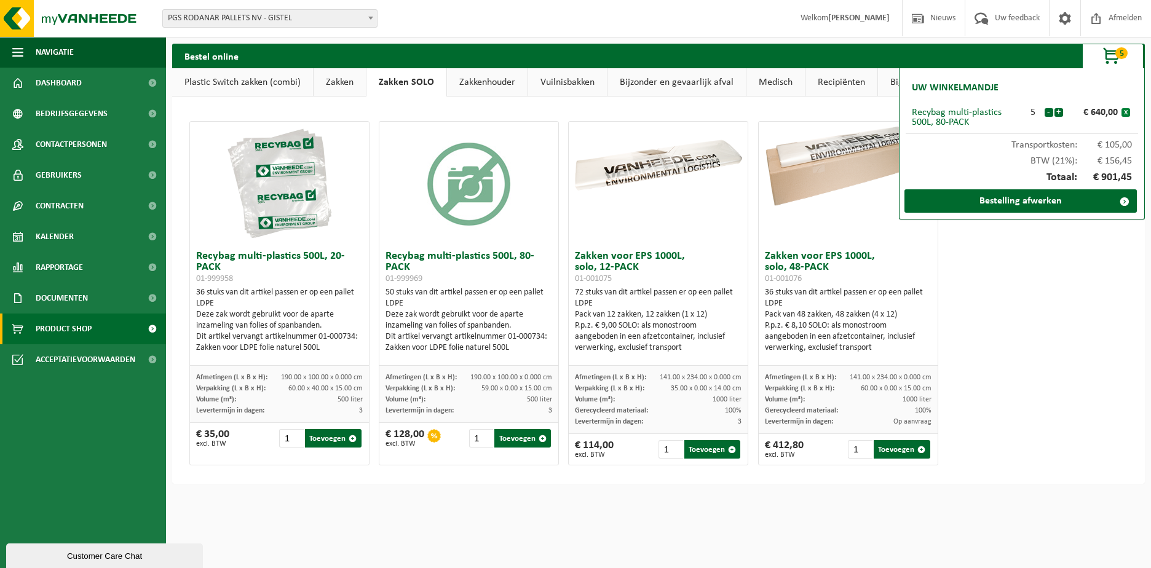
click at [1128, 113] on button "x" at bounding box center [1125, 112] width 9 height 9
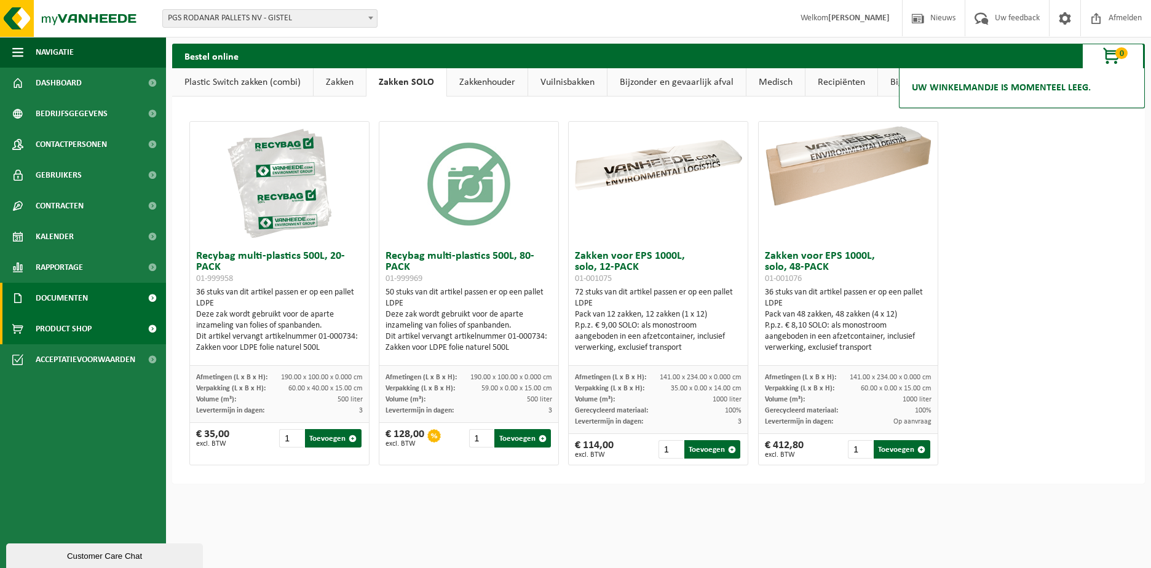
click at [152, 297] on span at bounding box center [152, 298] width 28 height 31
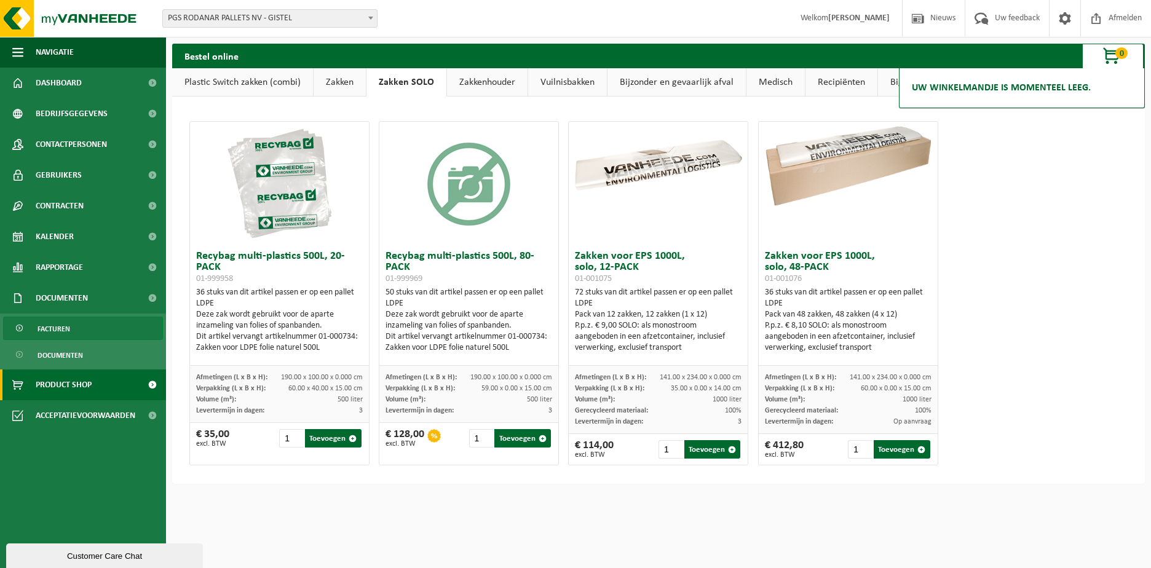
click at [135, 325] on link "Facturen" at bounding box center [83, 328] width 160 height 23
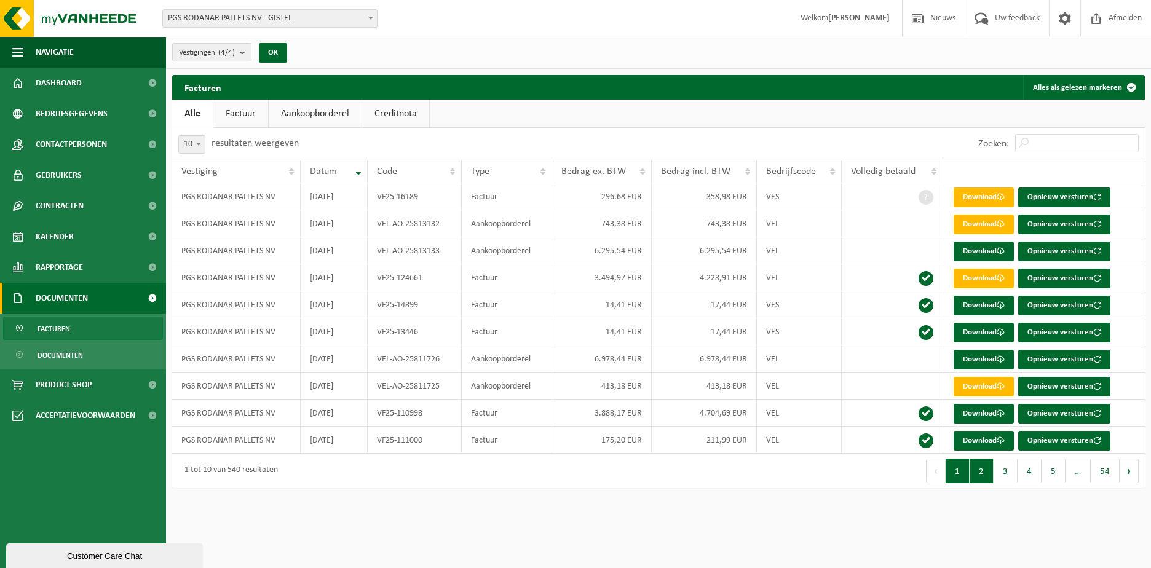
click at [983, 470] on button "2" at bounding box center [981, 471] width 24 height 25
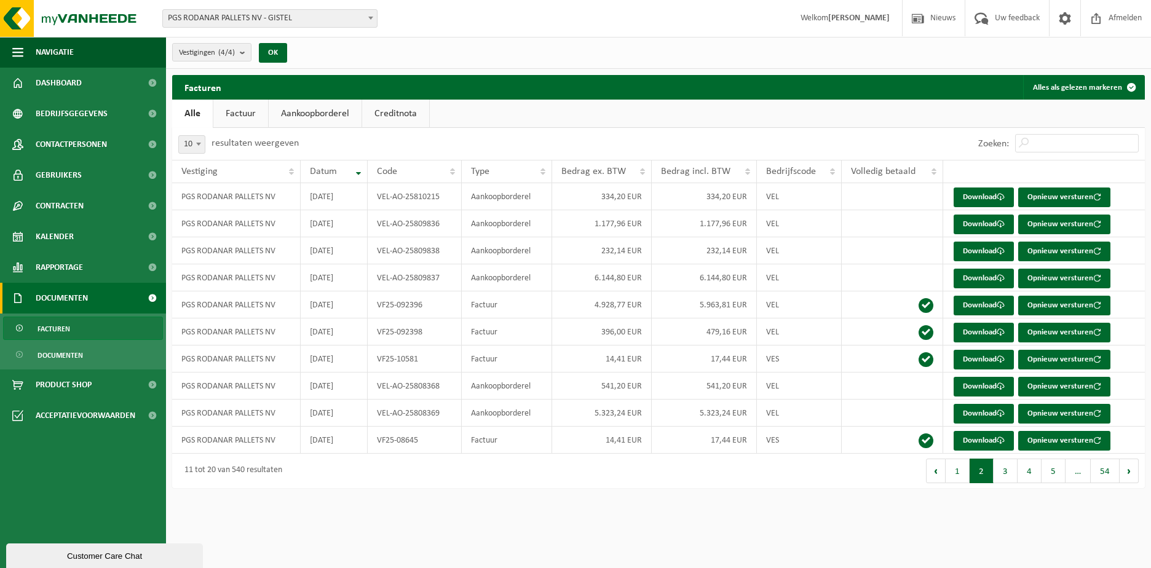
click at [983, 470] on button "2" at bounding box center [981, 471] width 24 height 25
click at [626, 227] on td "1.177,96 EUR" at bounding box center [602, 223] width 100 height 27
click at [955, 473] on button "1" at bounding box center [957, 471] width 24 height 25
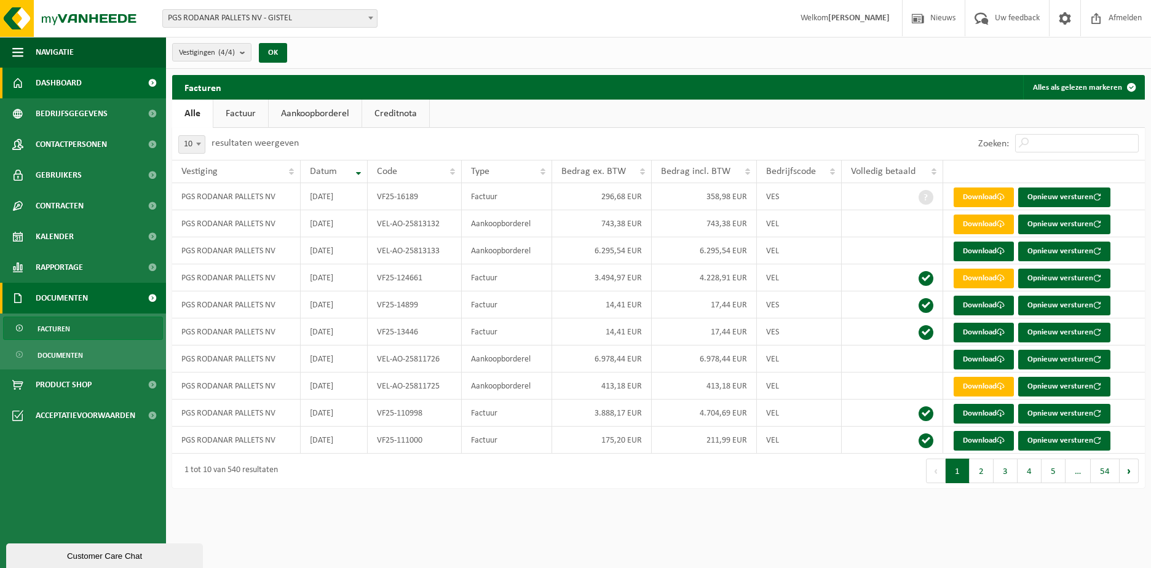
click at [84, 83] on link "Dashboard" at bounding box center [83, 83] width 166 height 31
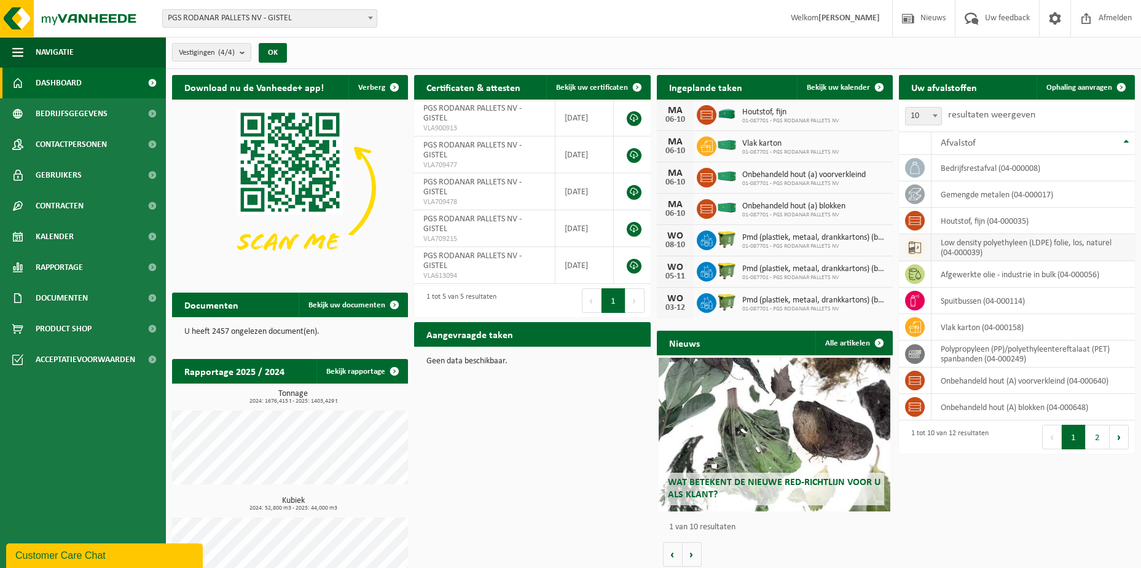
click at [1045, 244] on td "low density polyethyleen (LDPE) folie, los, naturel (04-000039)" at bounding box center [1033, 247] width 203 height 27
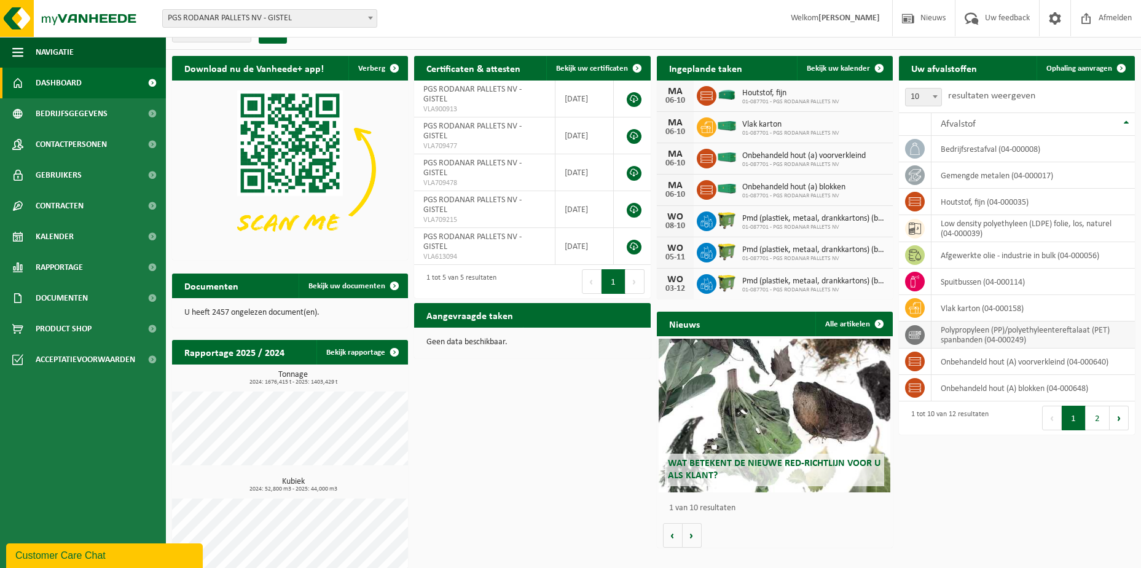
scroll to position [35, 0]
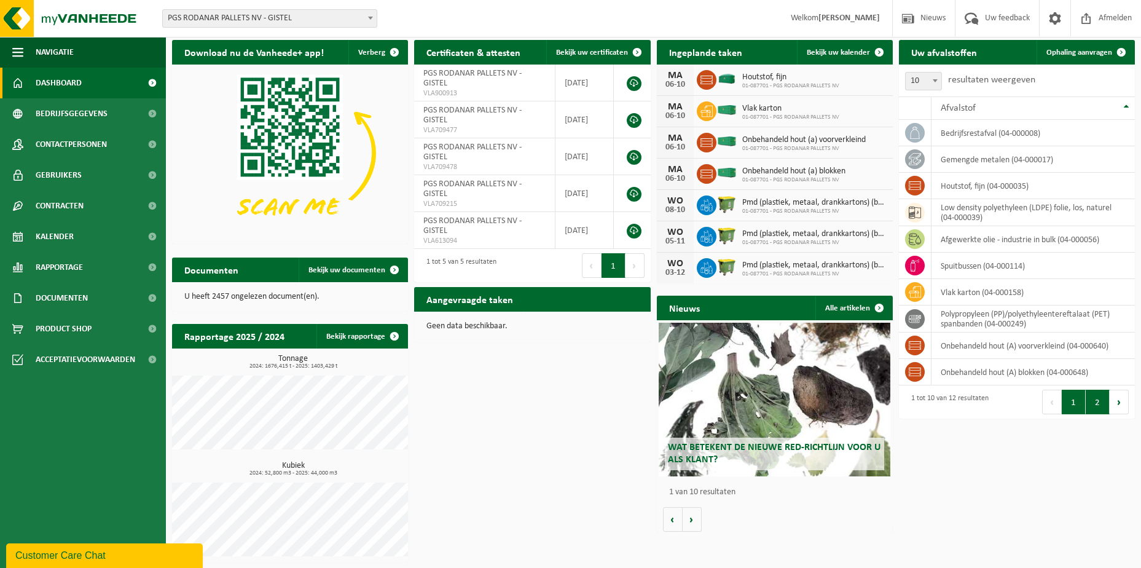
click at [1095, 400] on button "2" at bounding box center [1098, 402] width 24 height 25
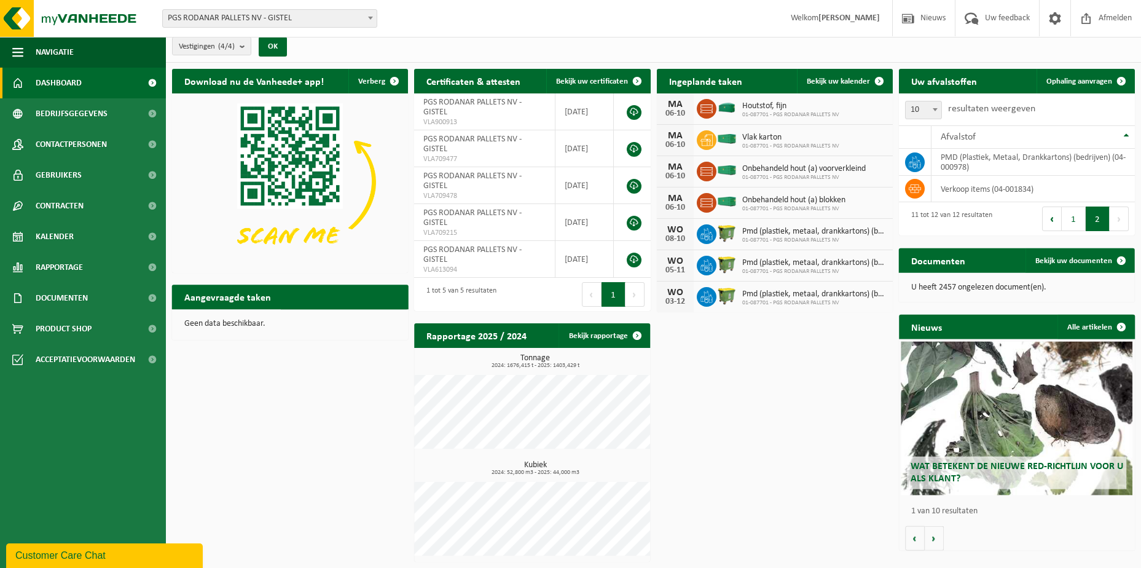
scroll to position [6, 0]
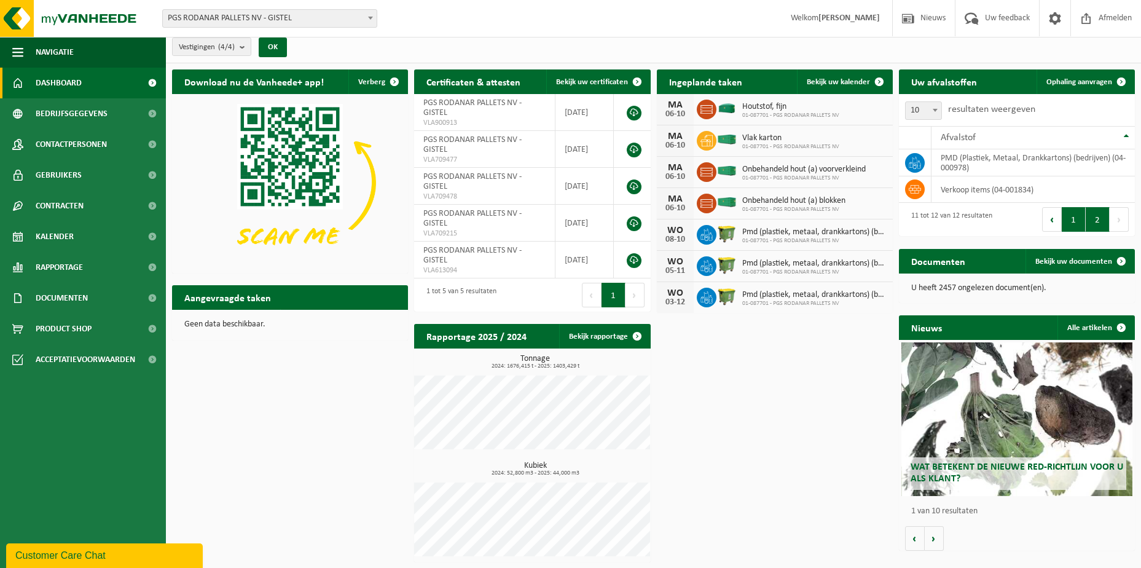
click at [1076, 218] on button "1" at bounding box center [1074, 219] width 24 height 25
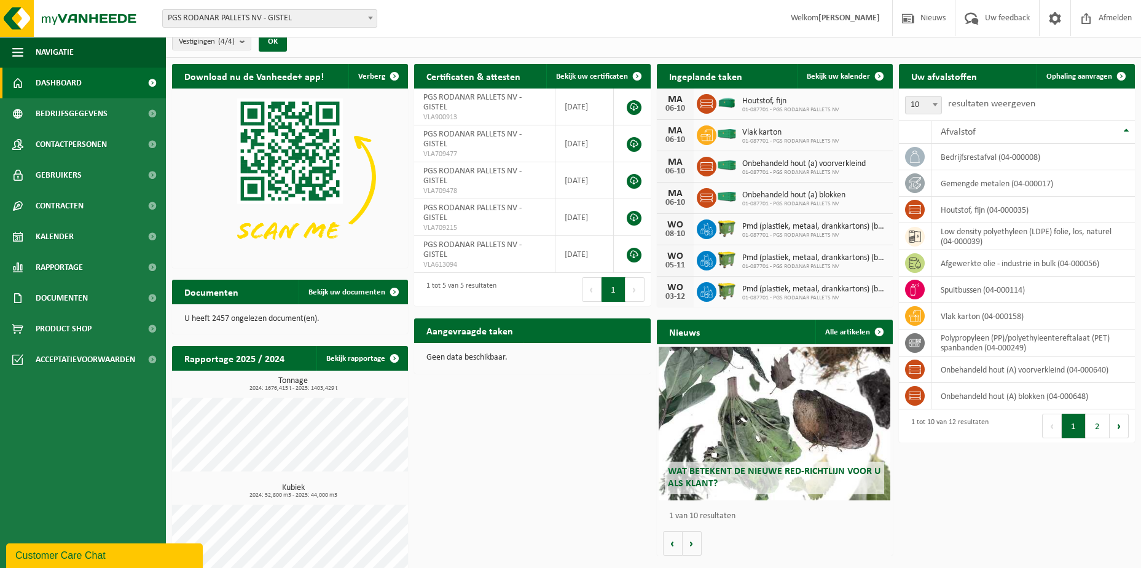
scroll to position [0, 0]
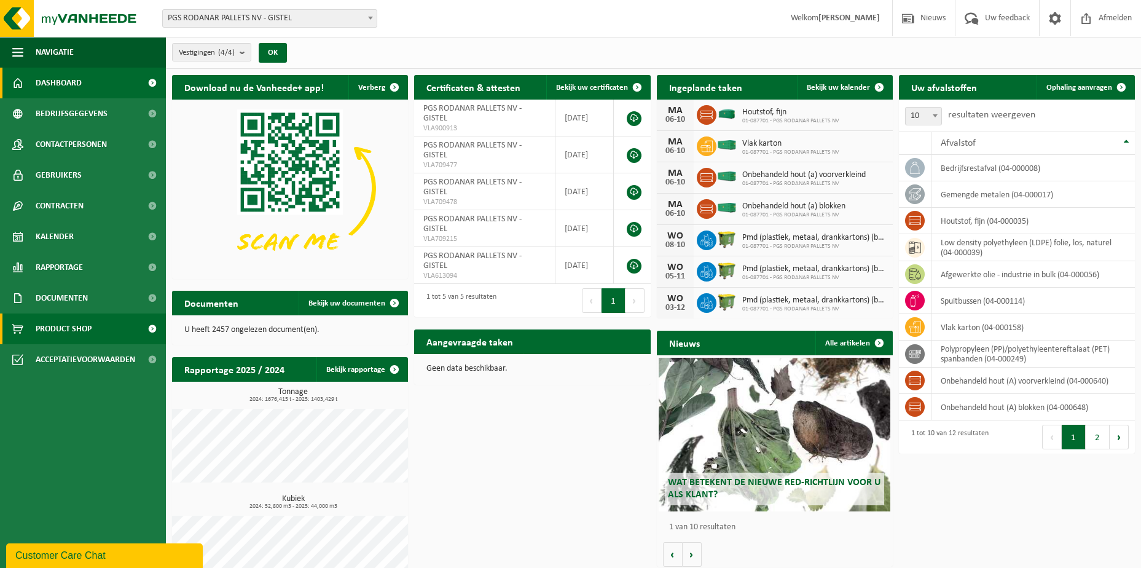
click at [152, 331] on span at bounding box center [152, 328] width 28 height 31
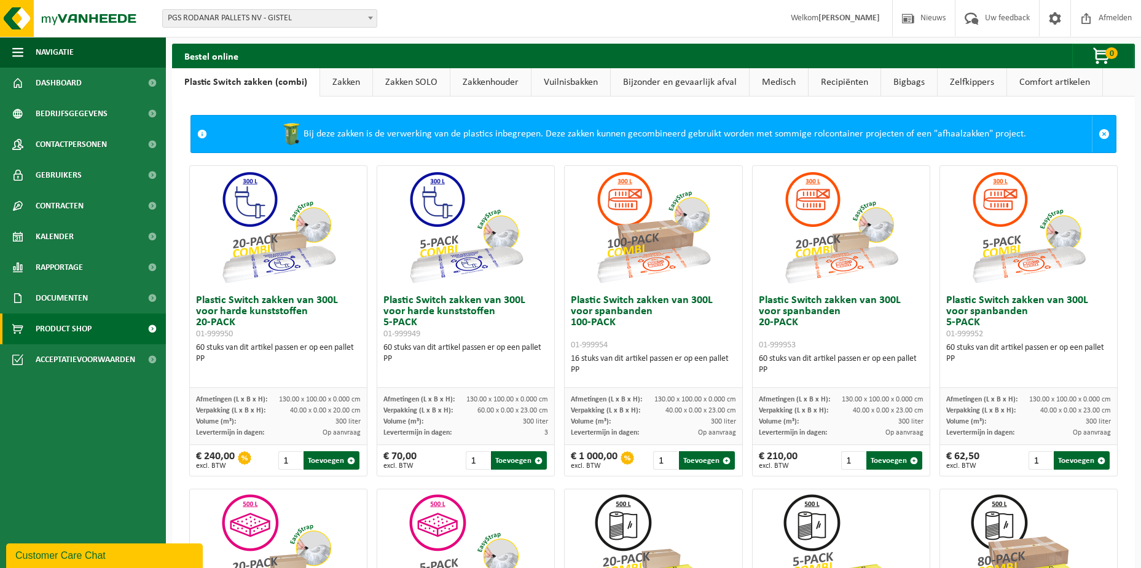
click at [398, 81] on link "Zakken SOLO" at bounding box center [411, 82] width 77 height 28
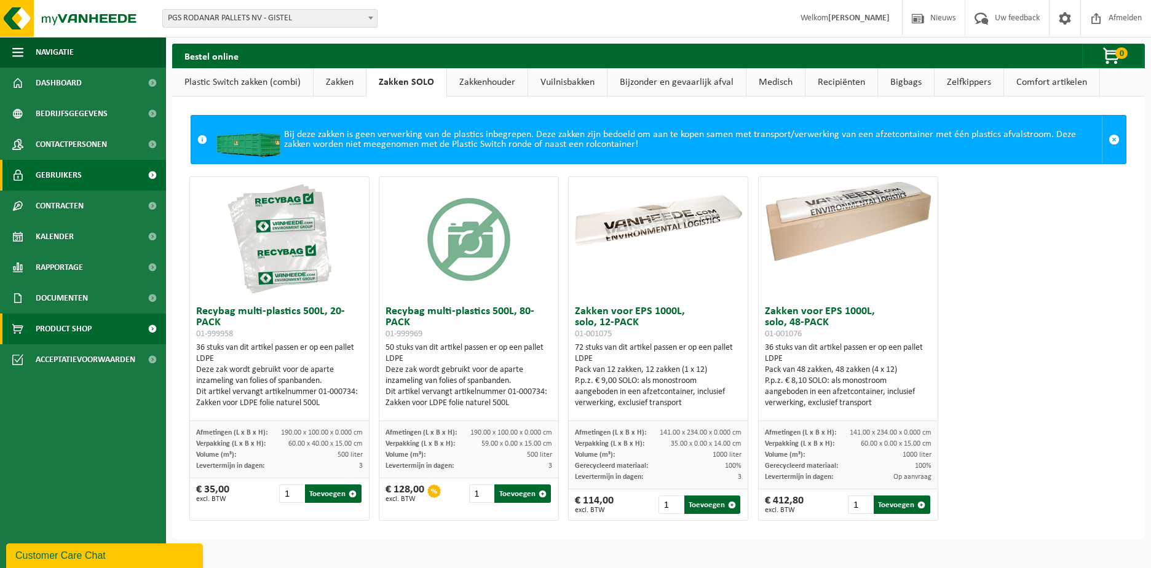
click at [151, 176] on span at bounding box center [152, 175] width 28 height 31
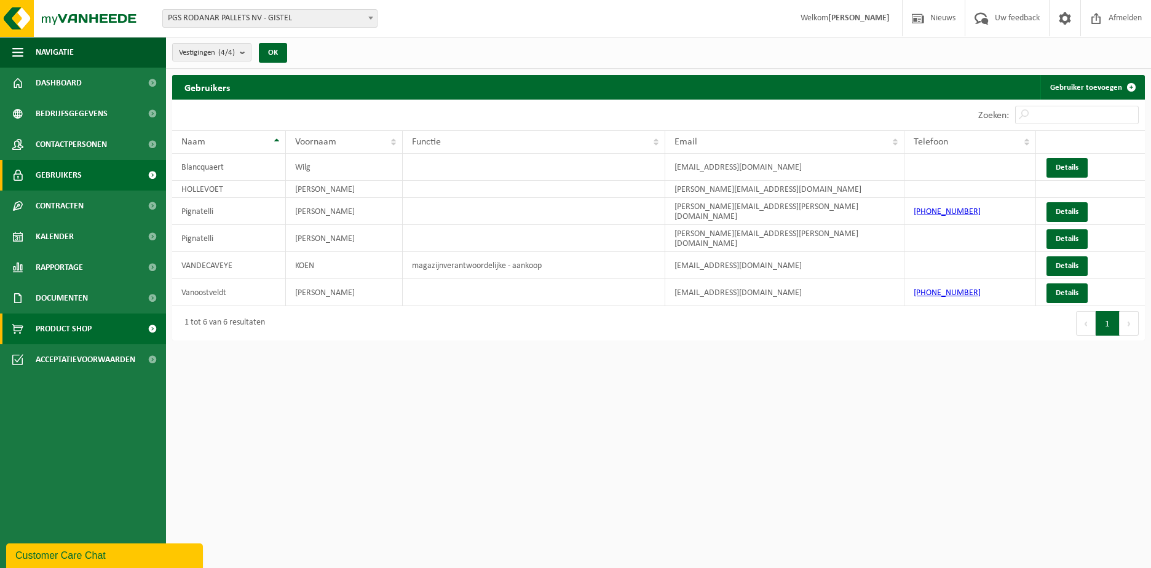
click at [149, 329] on span at bounding box center [152, 328] width 28 height 31
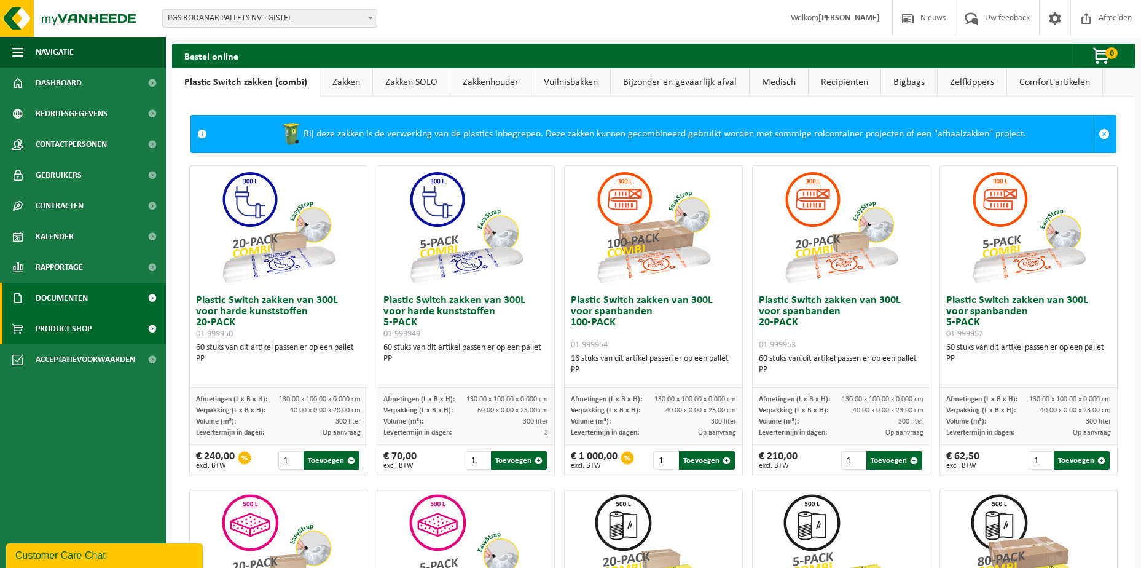
click at [152, 297] on span at bounding box center [152, 298] width 28 height 31
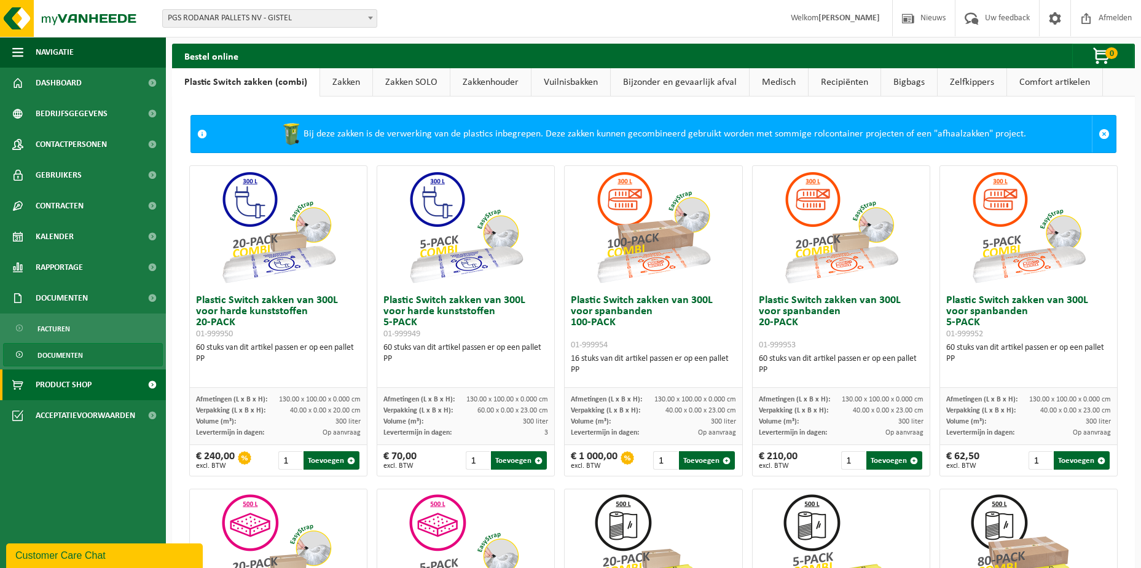
click at [100, 352] on link "Documenten" at bounding box center [83, 354] width 160 height 23
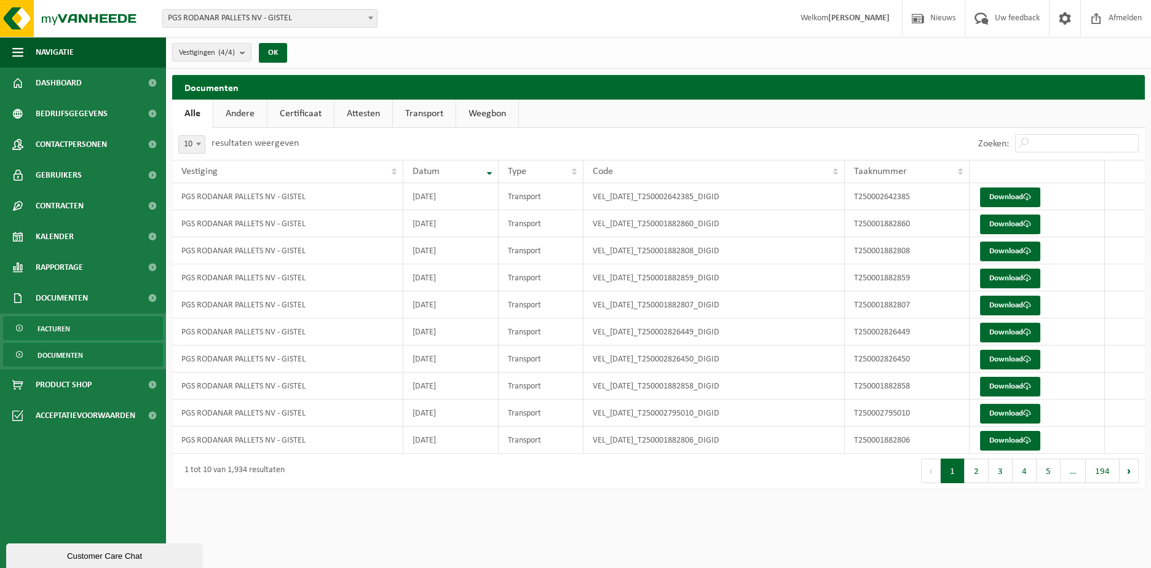
click at [137, 319] on link "Facturen" at bounding box center [83, 328] width 160 height 23
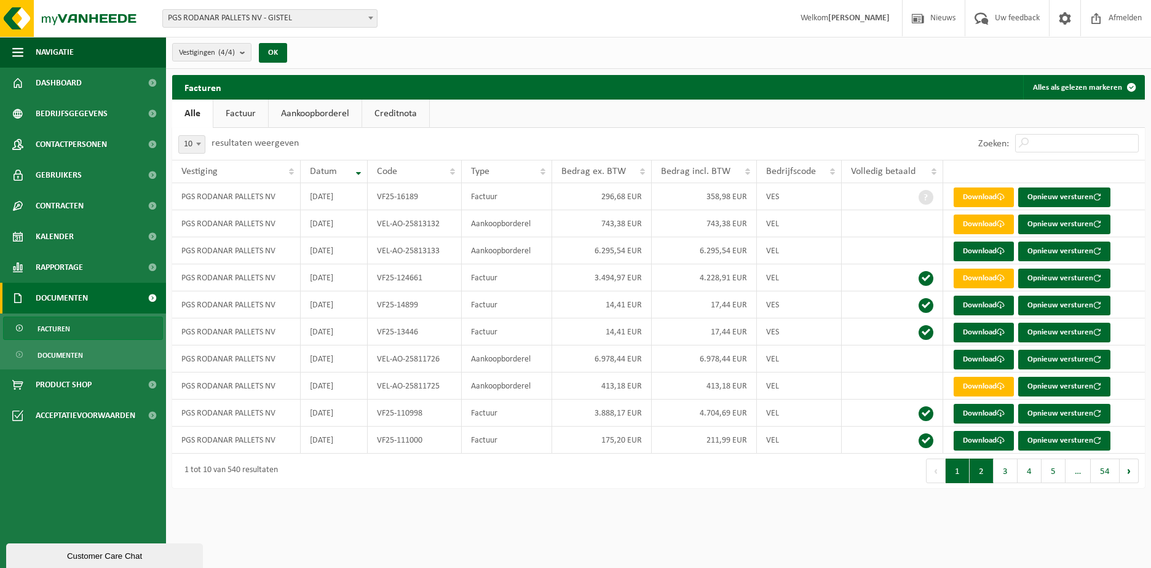
click at [980, 472] on button "2" at bounding box center [981, 471] width 24 height 25
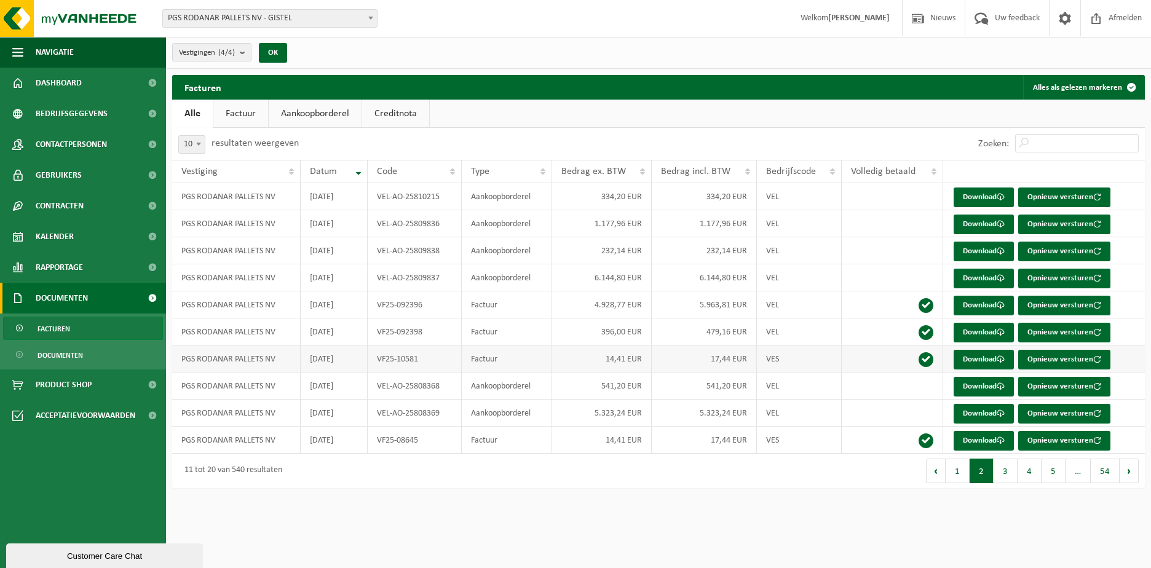
click at [377, 355] on td "VF25-10581" at bounding box center [414, 358] width 93 height 27
click at [498, 302] on td "Factuur" at bounding box center [507, 304] width 90 height 27
click at [988, 302] on link "Download" at bounding box center [983, 306] width 60 height 20
click at [91, 385] on span "Product Shop" at bounding box center [64, 384] width 56 height 31
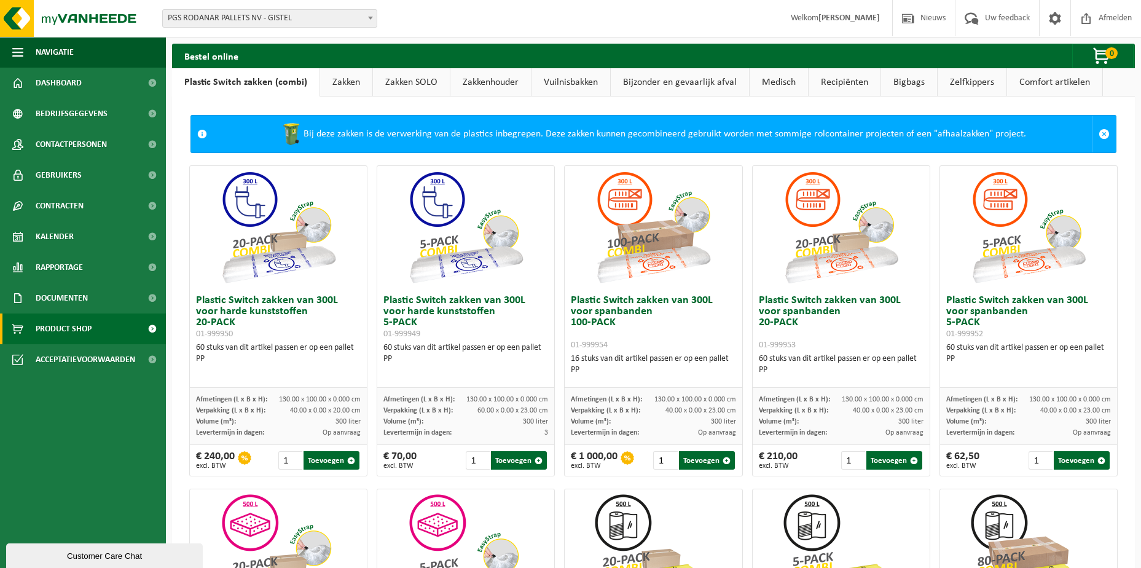
click at [341, 79] on link "Zakken" at bounding box center [346, 82] width 52 height 28
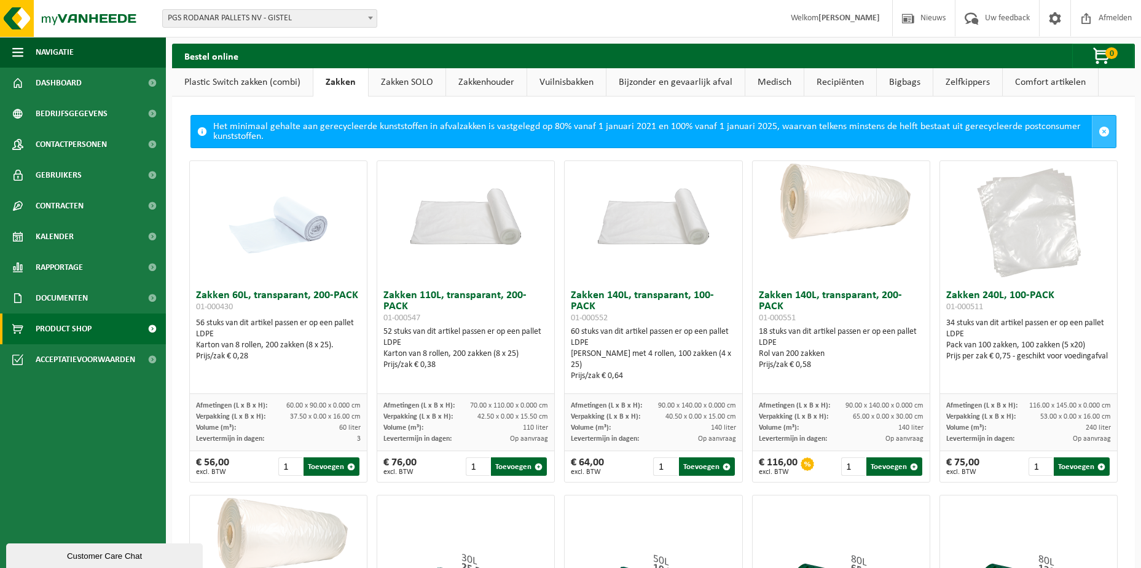
click at [1099, 130] on span at bounding box center [1104, 131] width 11 height 11
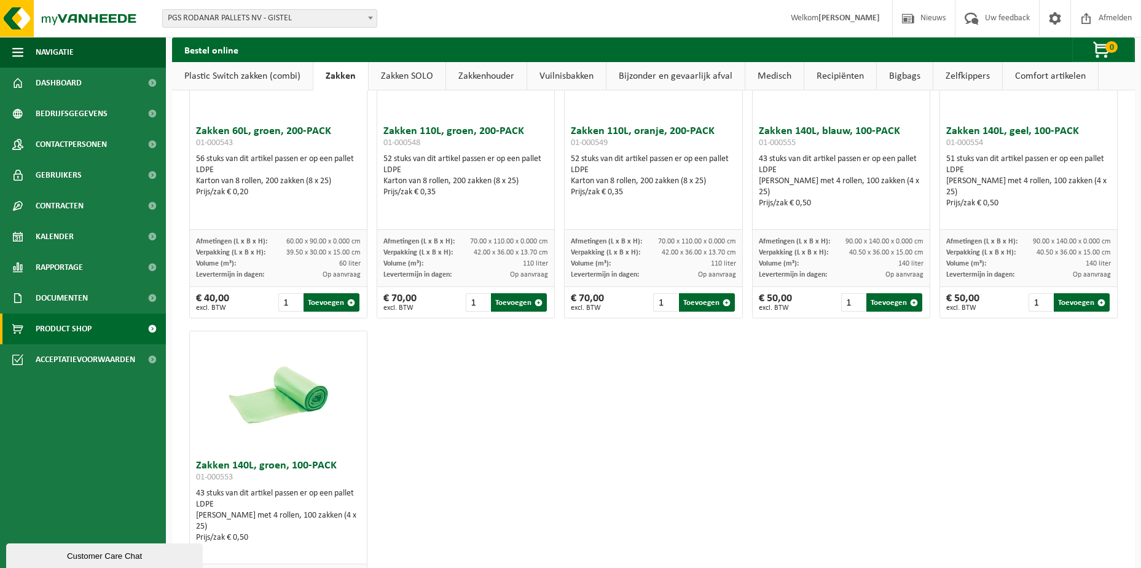
scroll to position [1537, 0]
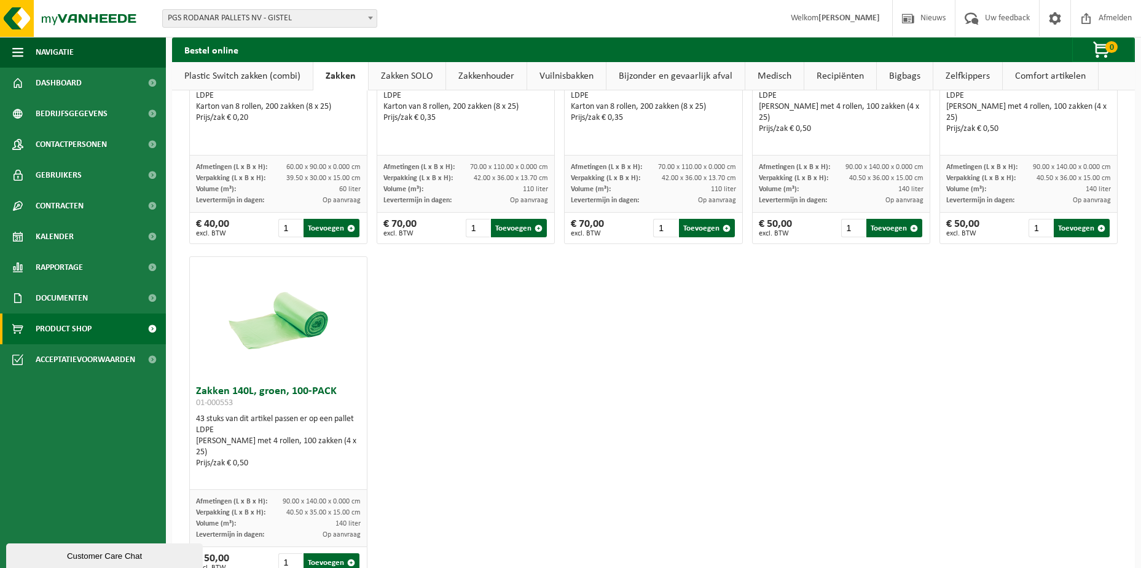
click at [409, 79] on link "Zakken SOLO" at bounding box center [407, 76] width 77 height 28
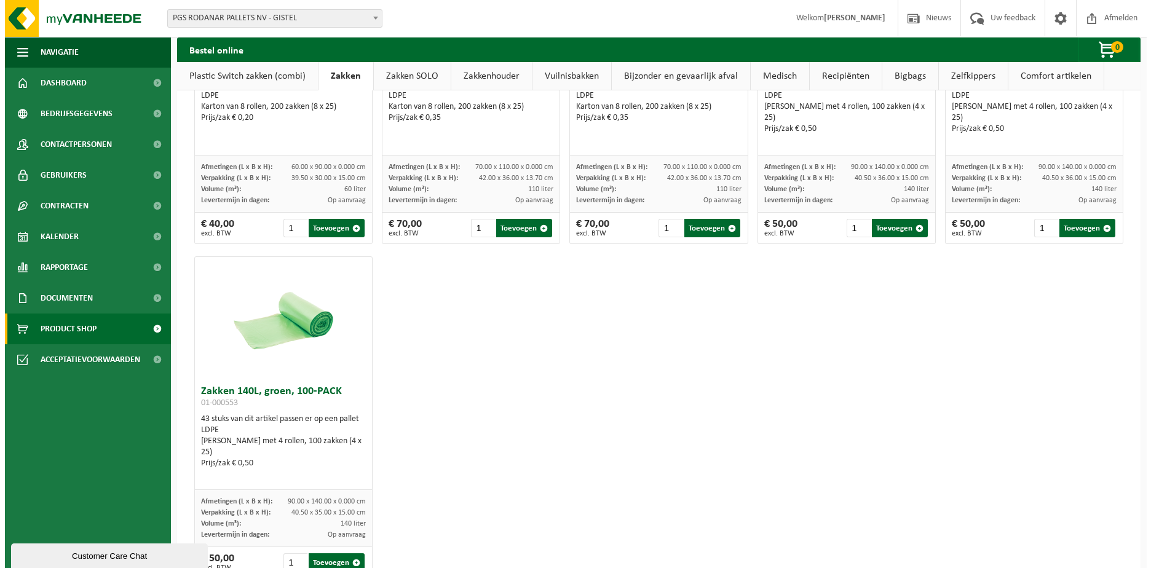
scroll to position [0, 0]
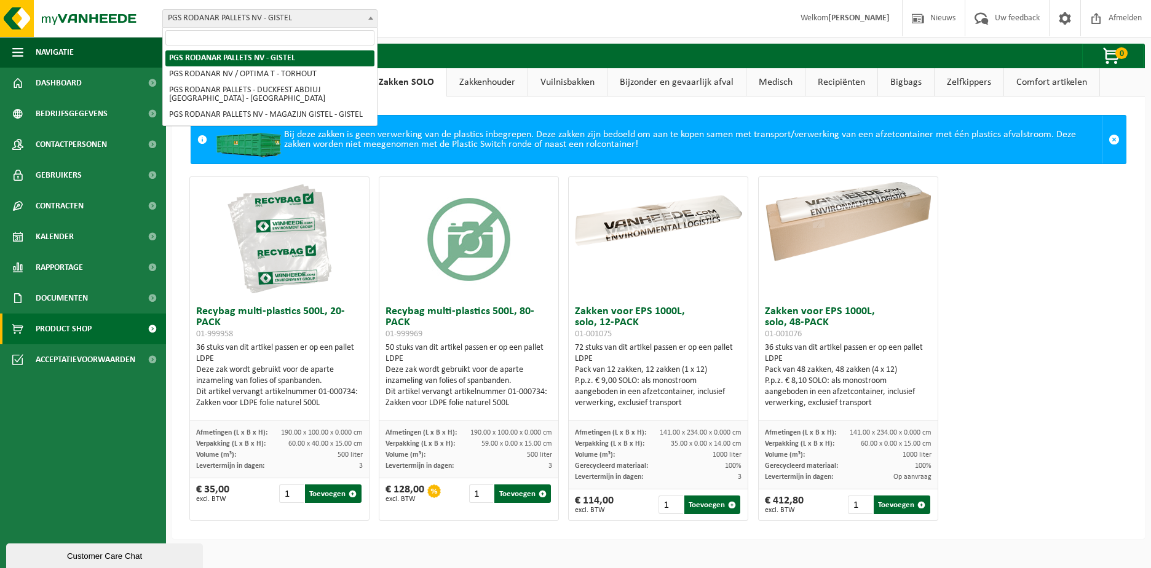
click at [372, 20] on span at bounding box center [370, 18] width 12 height 16
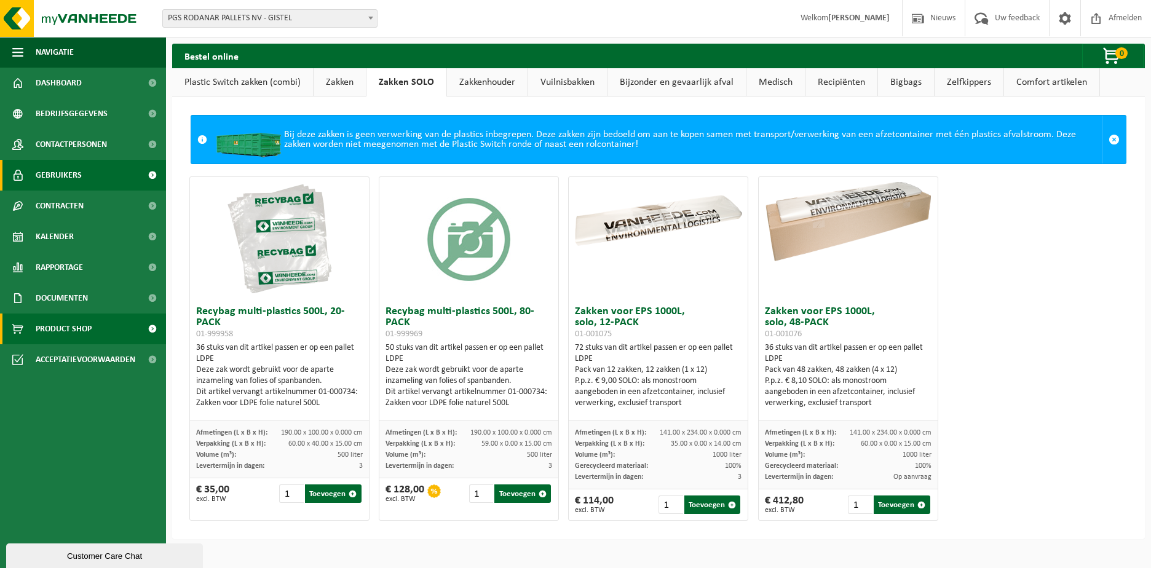
click at [112, 174] on link "Gebruikers" at bounding box center [83, 175] width 166 height 31
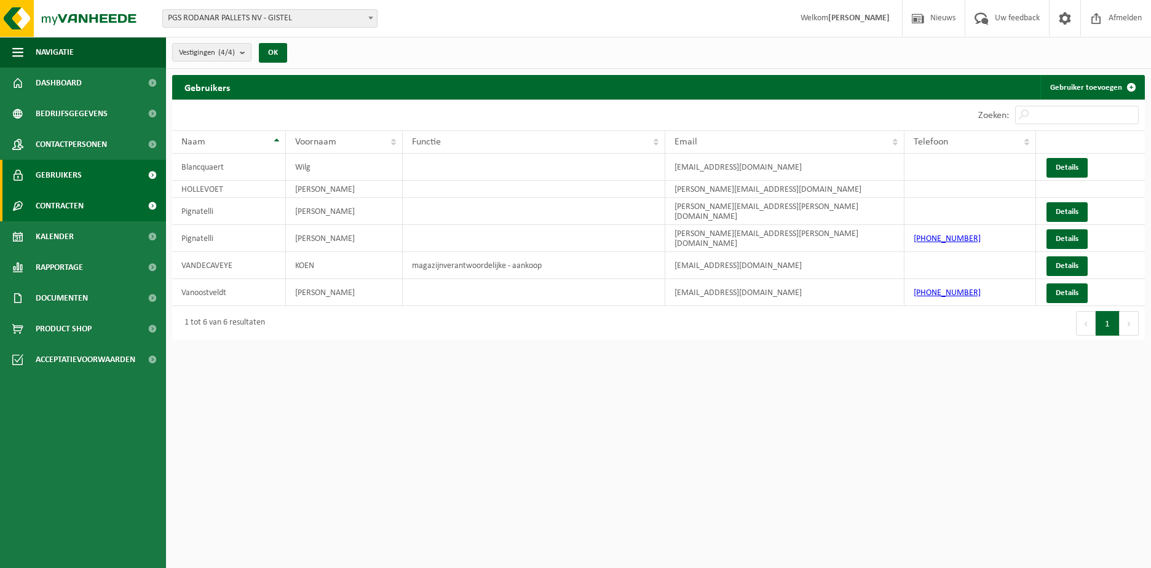
click at [119, 202] on link "Contracten" at bounding box center [83, 206] width 166 height 31
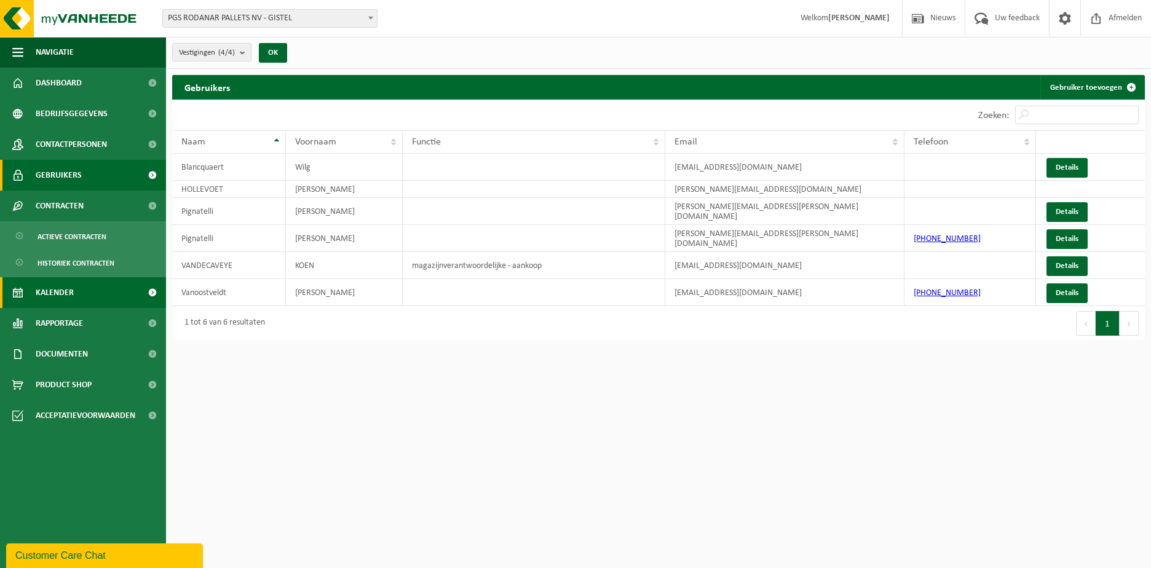
click at [133, 291] on link "Kalender" at bounding box center [83, 292] width 166 height 31
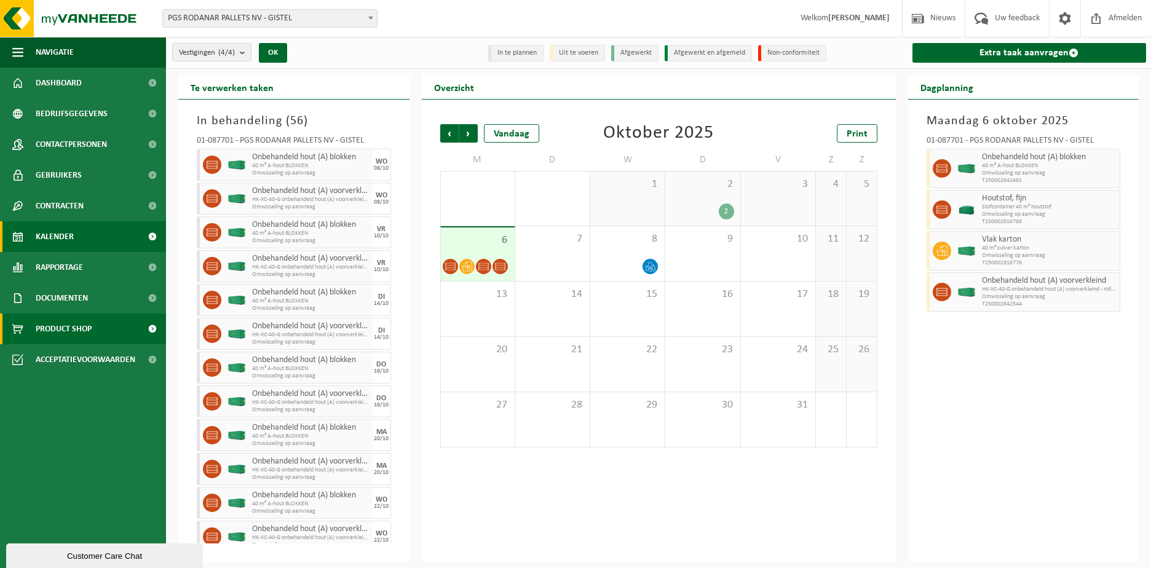
click at [103, 326] on link "Product Shop" at bounding box center [83, 328] width 166 height 31
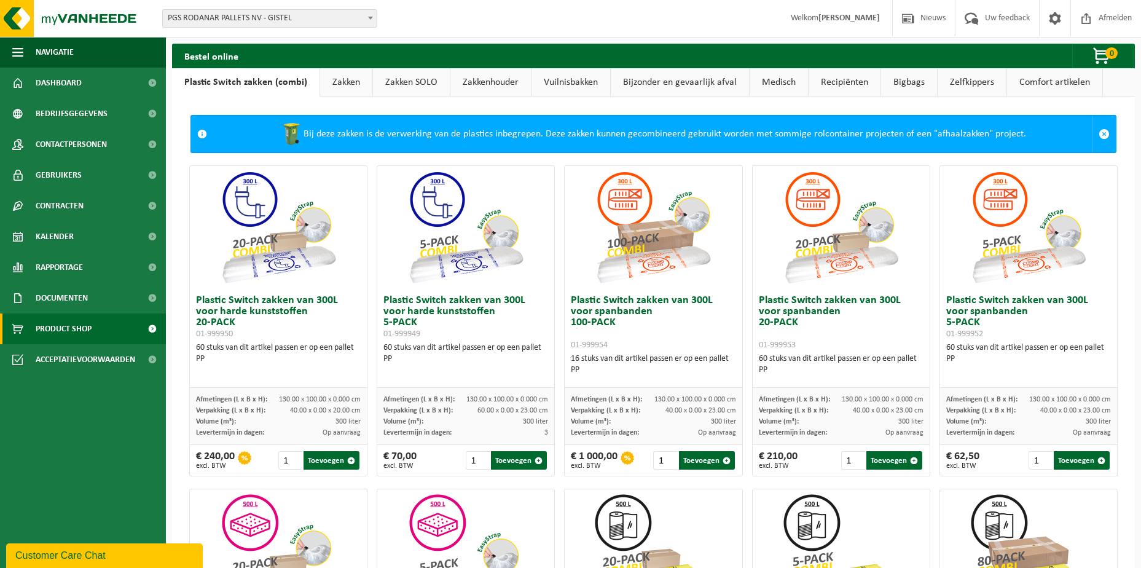
click at [397, 84] on link "Zakken SOLO" at bounding box center [411, 82] width 77 height 28
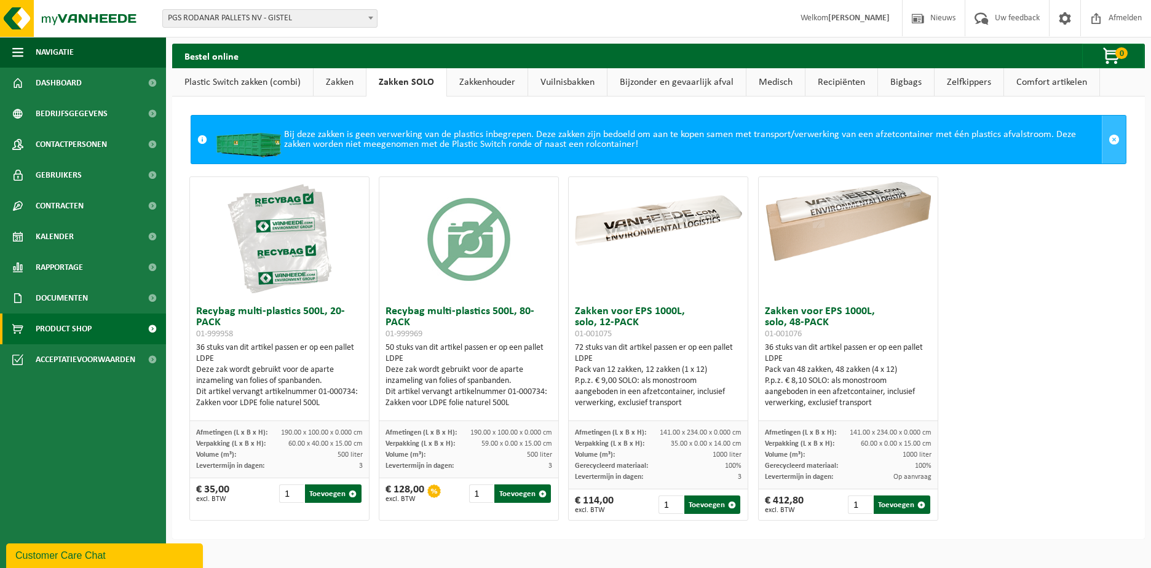
click at [1108, 138] on span at bounding box center [1113, 139] width 11 height 11
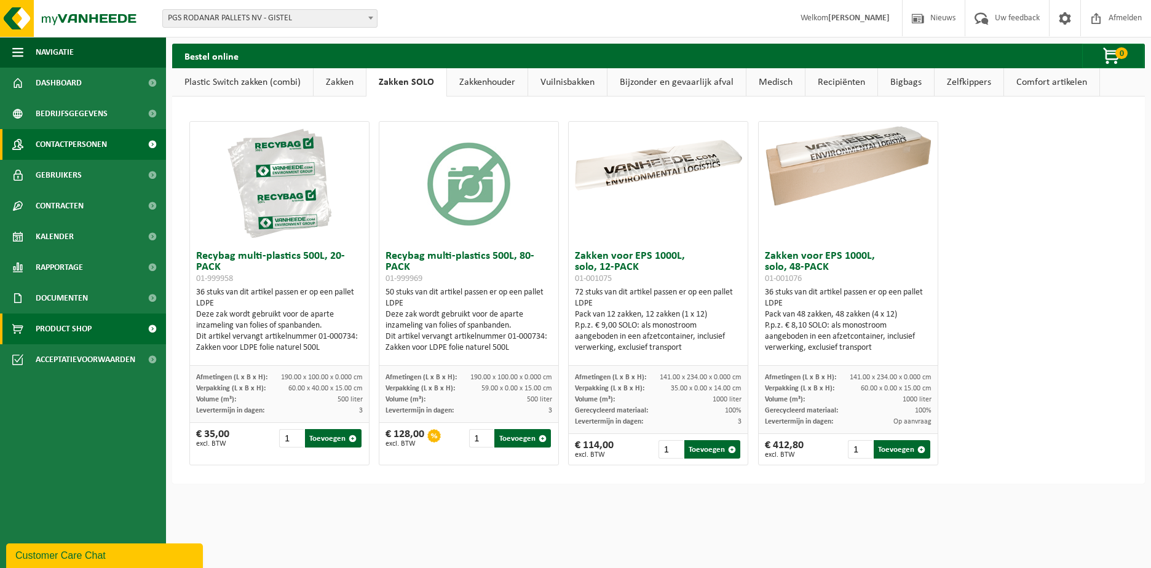
click at [87, 142] on span "Contactpersonen" at bounding box center [71, 144] width 71 height 31
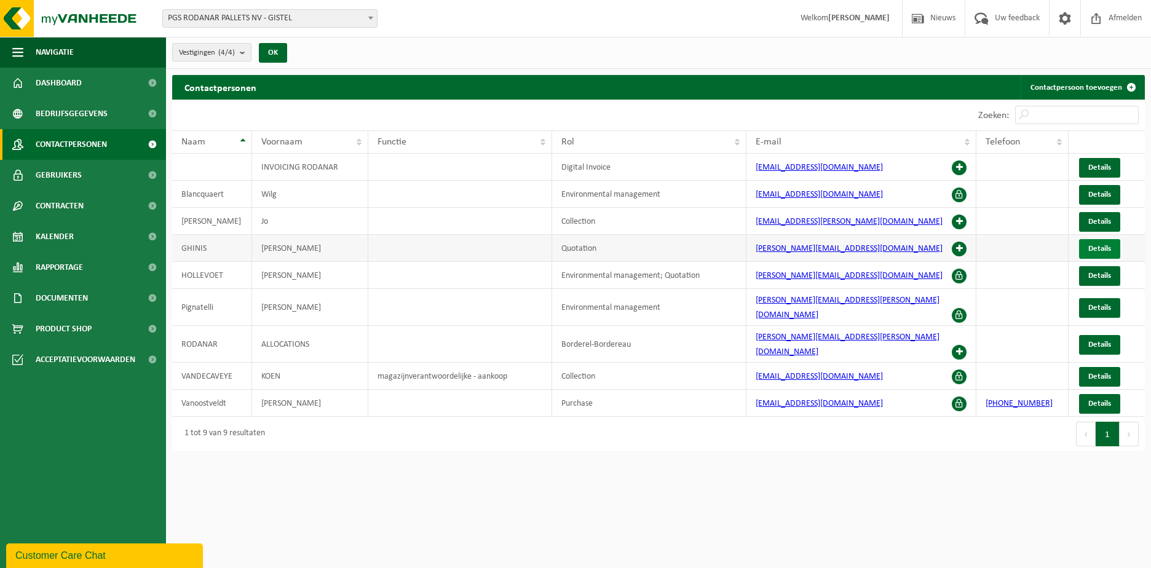
click at [1104, 251] on span "Details" at bounding box center [1099, 249] width 23 height 8
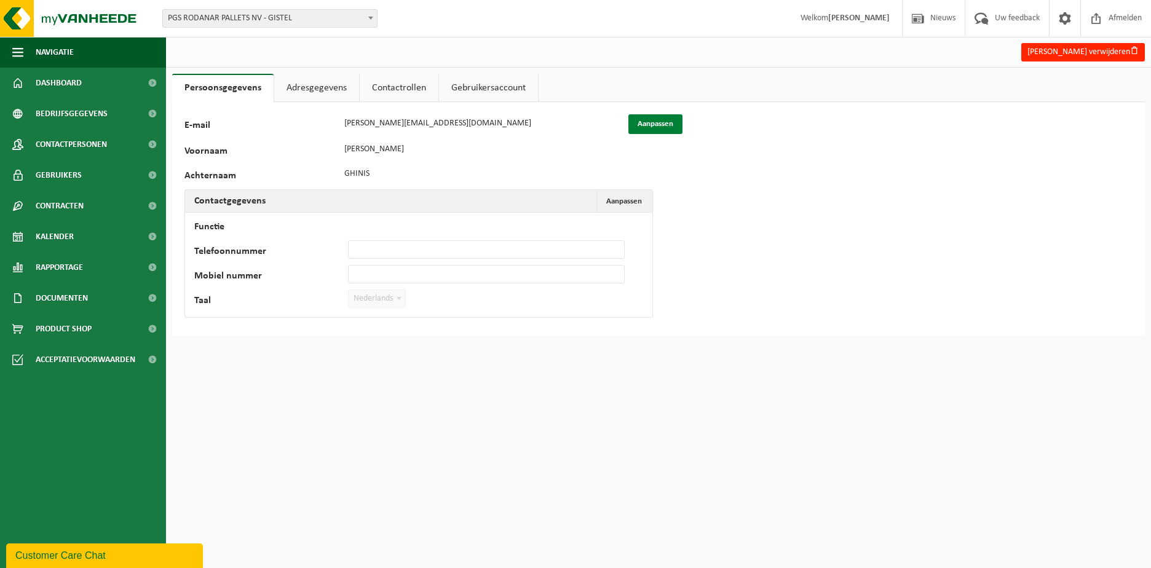
click at [655, 124] on button "Aanpassen" at bounding box center [655, 124] width 54 height 20
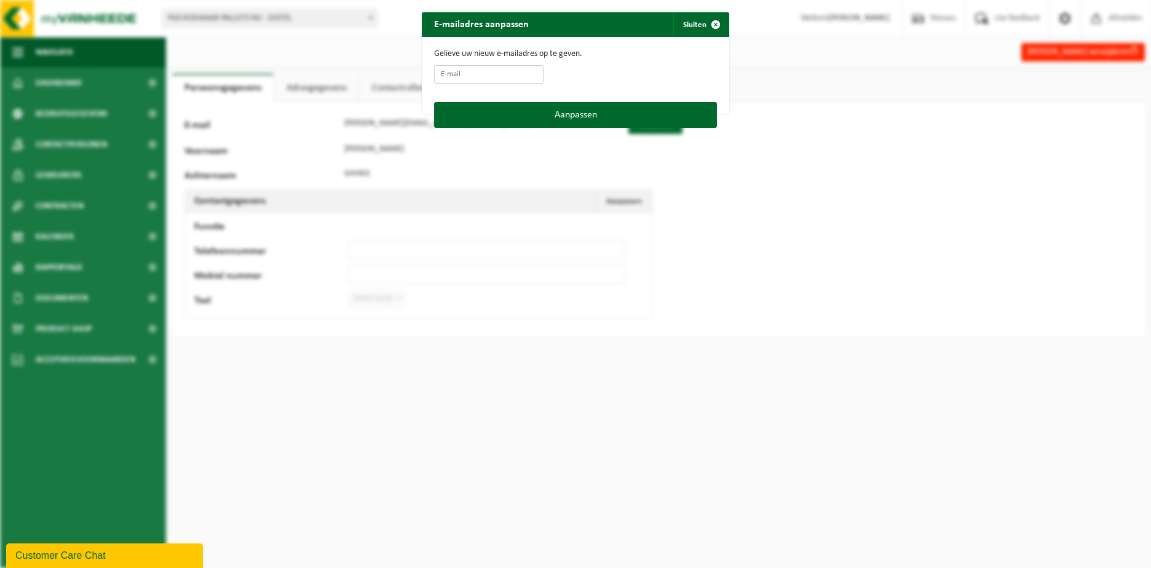
click at [474, 76] on input "E-mail" at bounding box center [488, 74] width 109 height 18
type input "[EMAIL_ADDRESS][DOMAIN_NAME]"
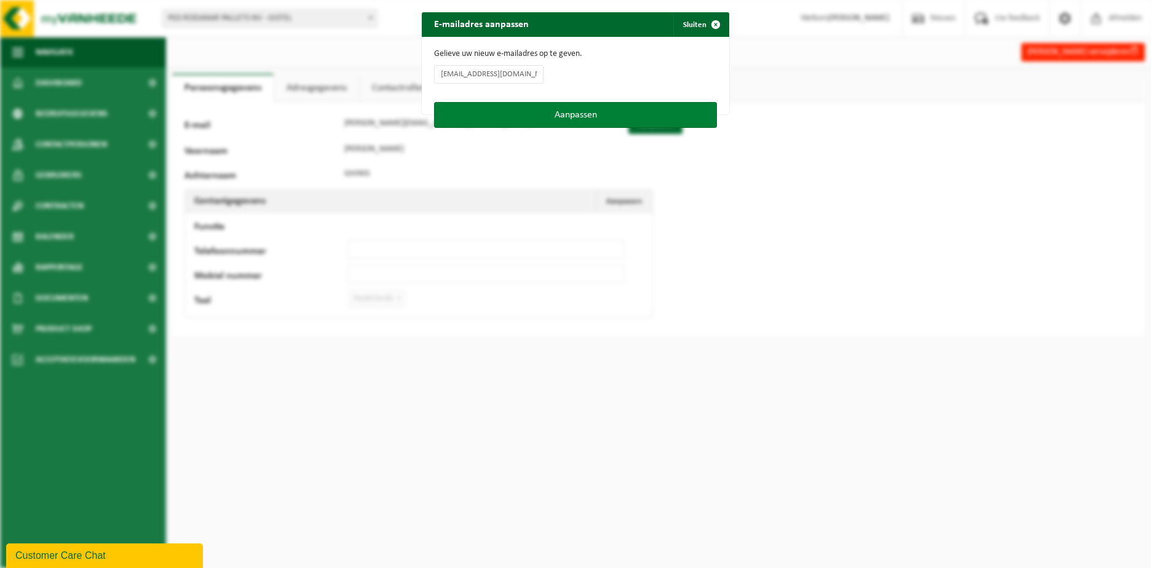
click at [542, 116] on button "Aanpassen" at bounding box center [575, 115] width 283 height 26
type input "[EMAIL_ADDRESS][DOMAIN_NAME]"
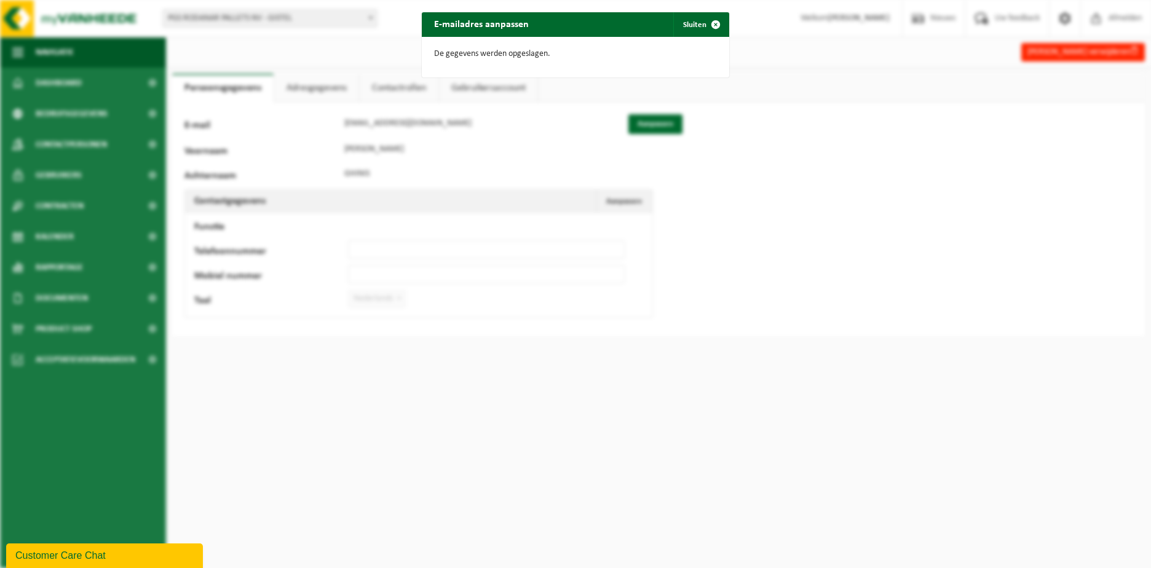
click at [735, 127] on div "E-mailadres aanpassen Sluiten De gegevens werden opgeslagen." at bounding box center [575, 284] width 1151 height 568
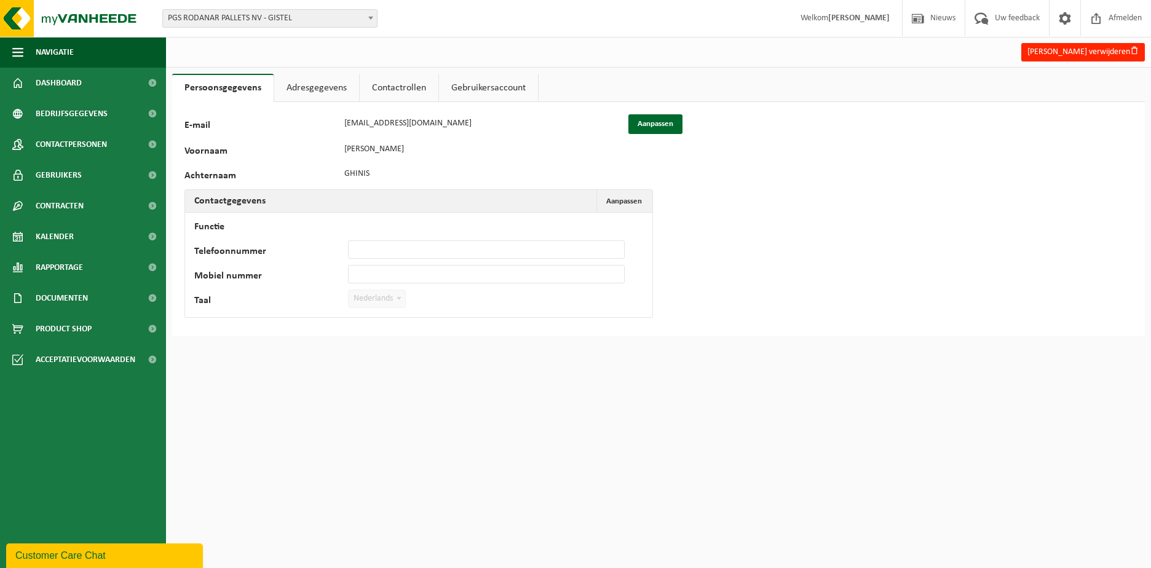
click at [330, 89] on link "Adresgegevens" at bounding box center [316, 88] width 85 height 28
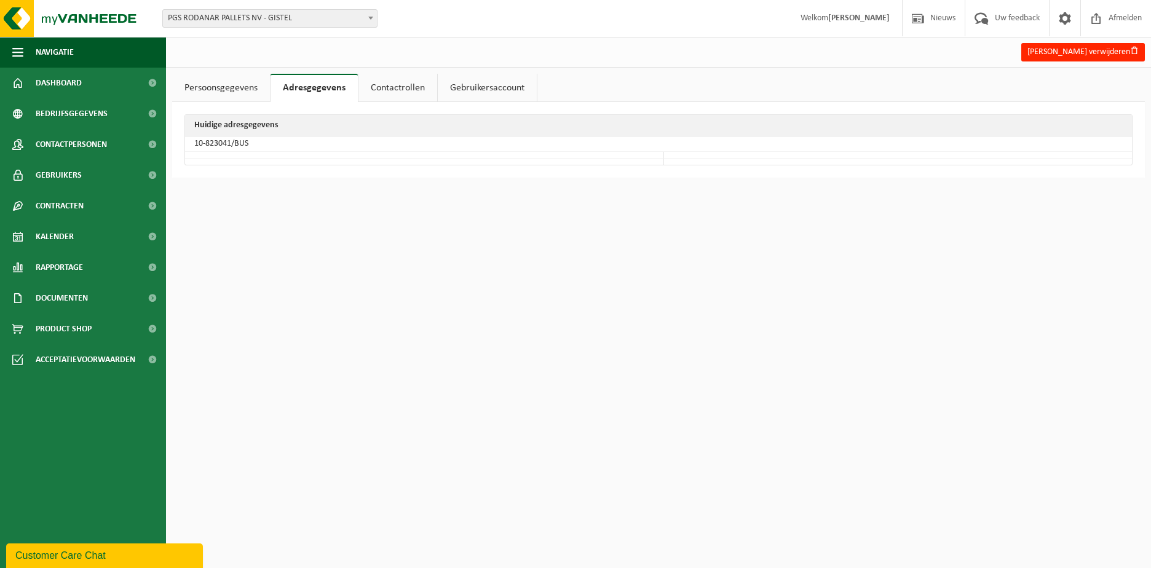
click at [400, 87] on link "Contactrollen" at bounding box center [397, 88] width 79 height 28
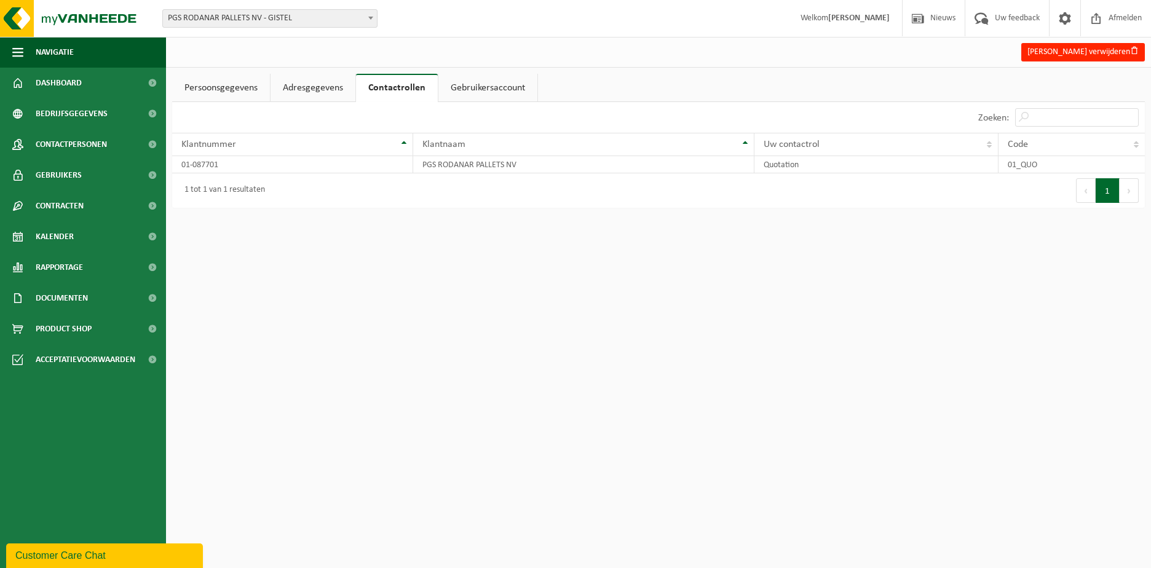
click at [465, 84] on link "Gebruikersaccount" at bounding box center [487, 88] width 99 height 28
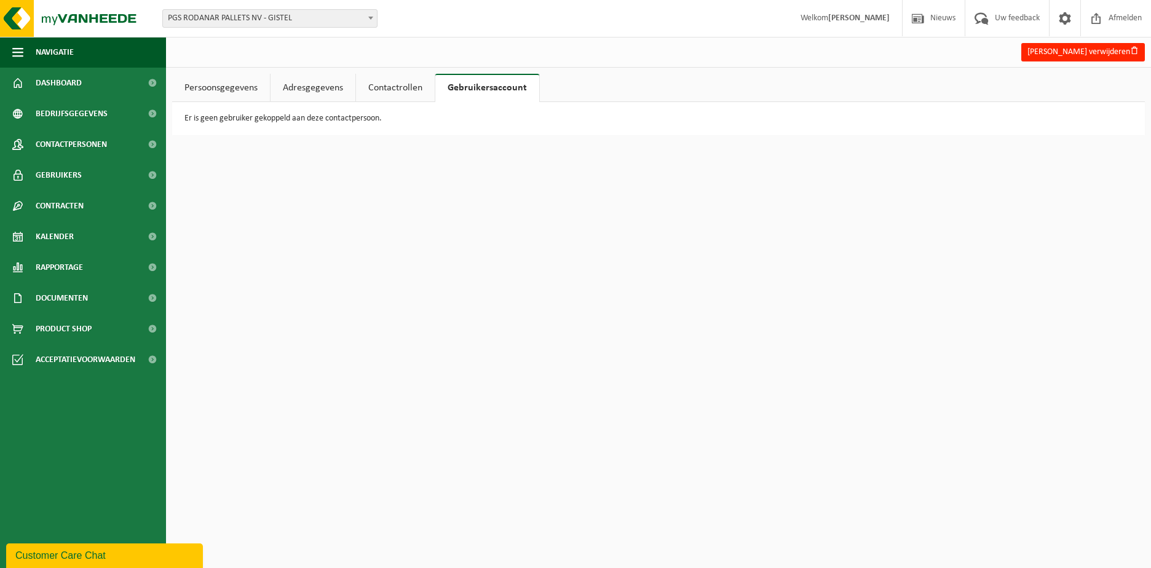
click at [232, 88] on link "Persoonsgegevens" at bounding box center [221, 88] width 98 height 28
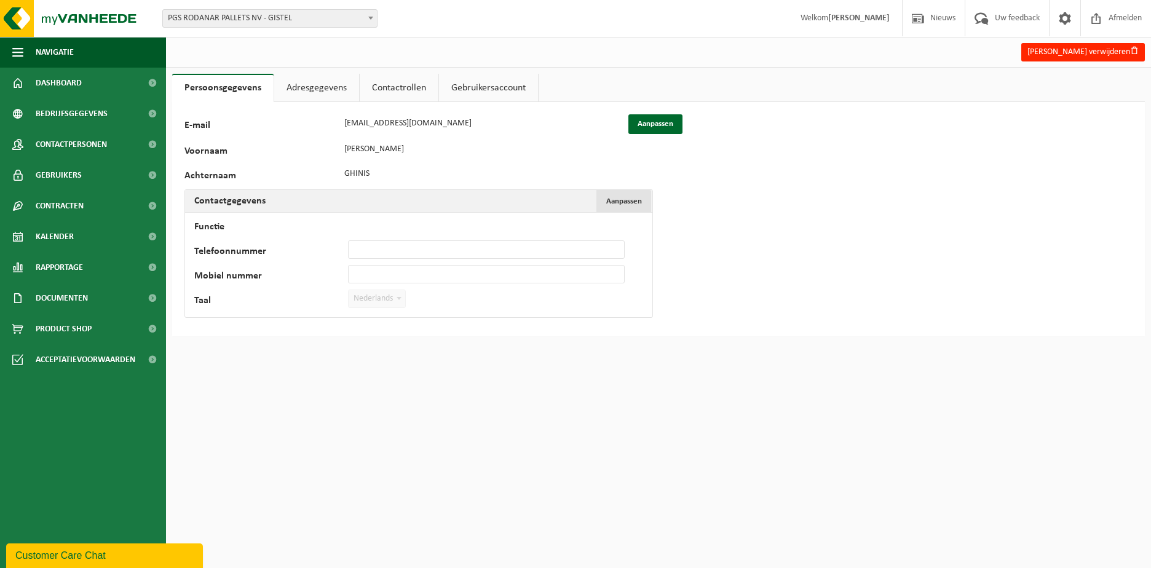
click at [647, 200] on button "Aanpassen Annuleren" at bounding box center [623, 201] width 55 height 22
click at [718, 261] on div "41024 E-mail elsy.claeys@pgsgroup.com Aanpassen Voornaam HÉLÈNE Achternaam GHIN…" at bounding box center [658, 229] width 972 height 254
click at [1074, 51] on button "Hélène Ghinis verwijderen" at bounding box center [1083, 52] width 124 height 18
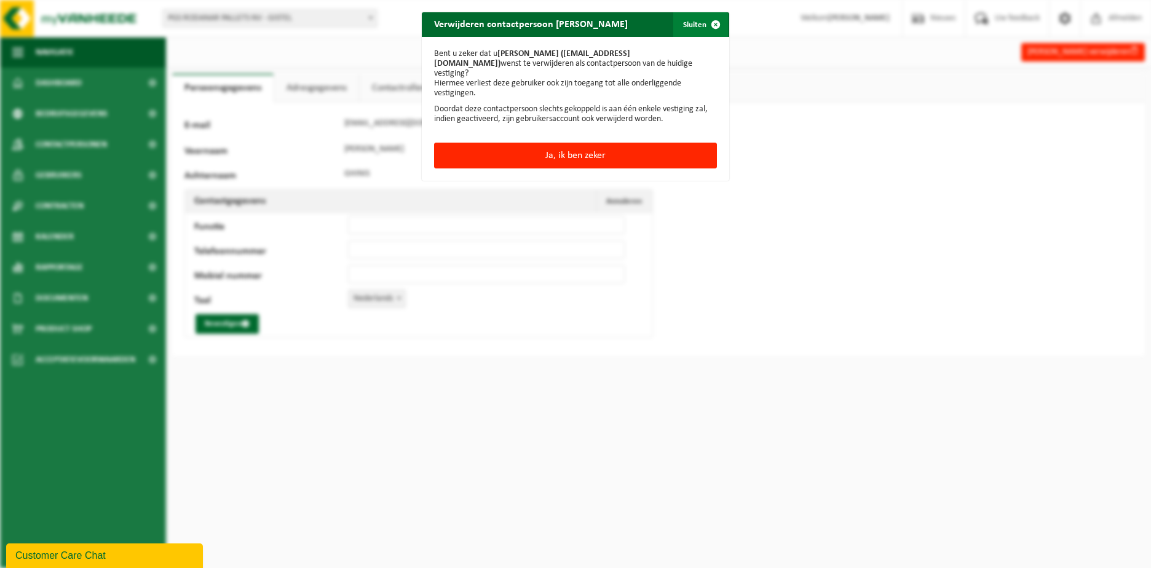
click at [703, 26] on span "button" at bounding box center [715, 24] width 25 height 25
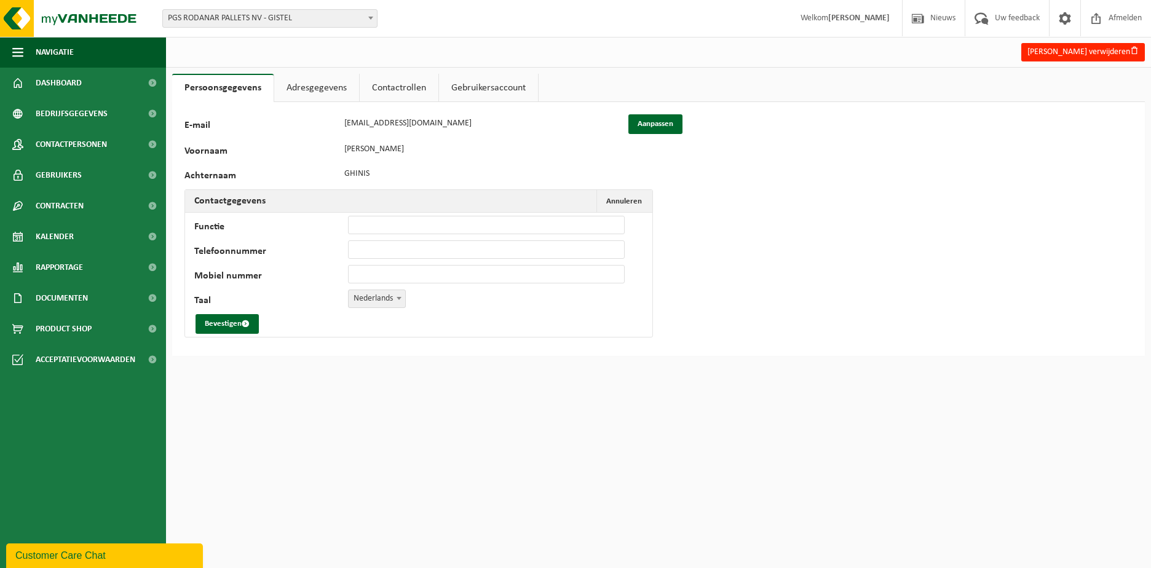
click at [1065, 173] on div "41024 E-mail elsy.claeys@pgsgroup.com Aanpassen Voornaam HÉLÈNE Achternaam GHIN…" at bounding box center [658, 229] width 972 height 254
click at [85, 325] on span "Product Shop" at bounding box center [64, 328] width 56 height 31
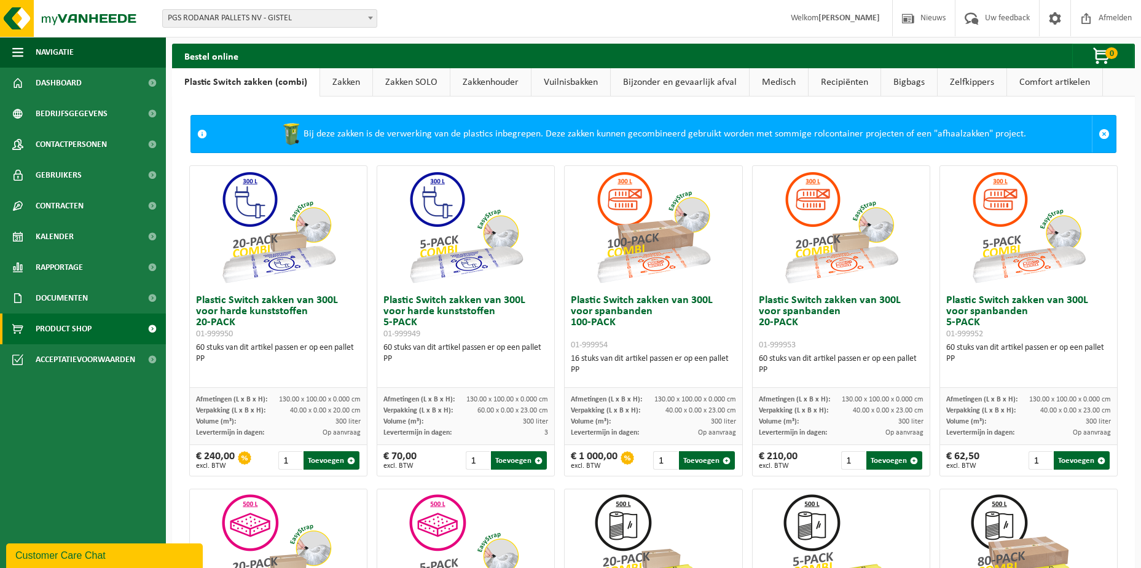
click at [405, 82] on link "Zakken SOLO" at bounding box center [411, 82] width 77 height 28
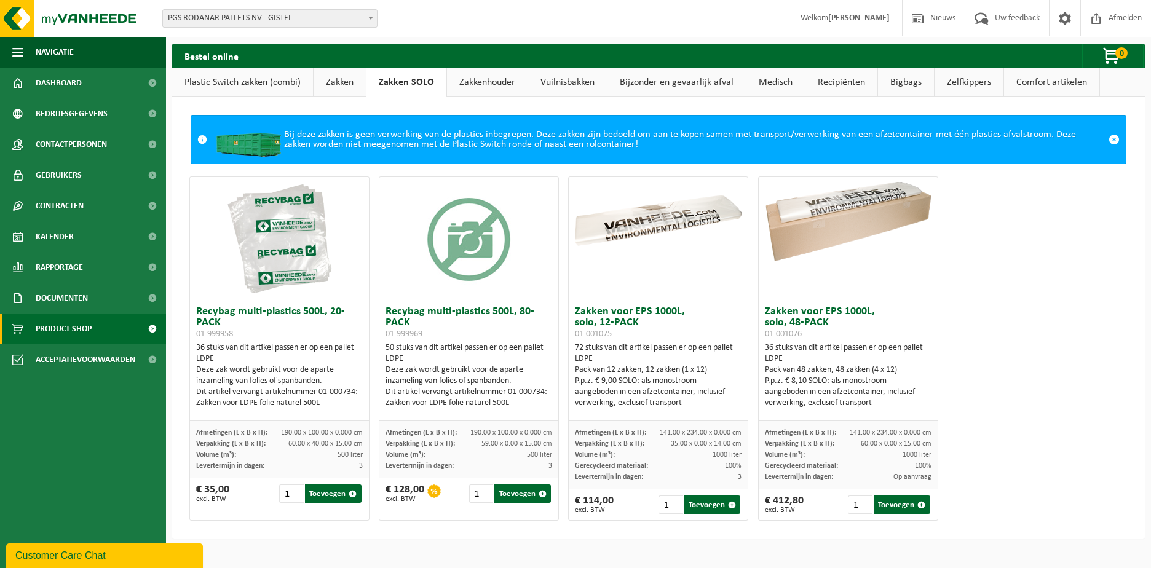
click at [278, 85] on link "Plastic Switch zakken (combi)" at bounding box center [242, 82] width 141 height 28
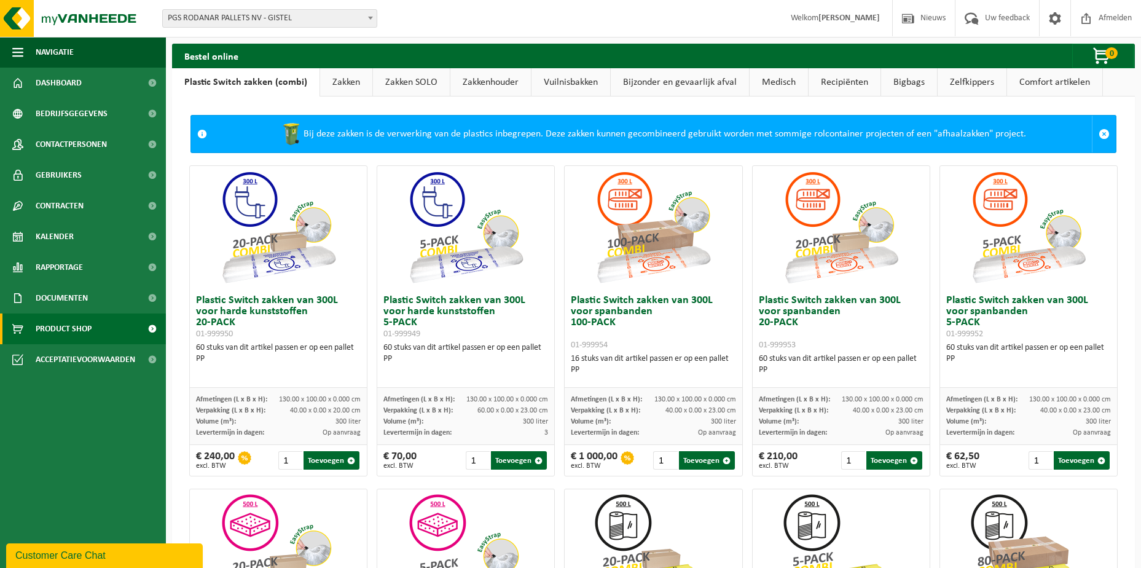
click at [353, 82] on link "Zakken" at bounding box center [346, 82] width 52 height 28
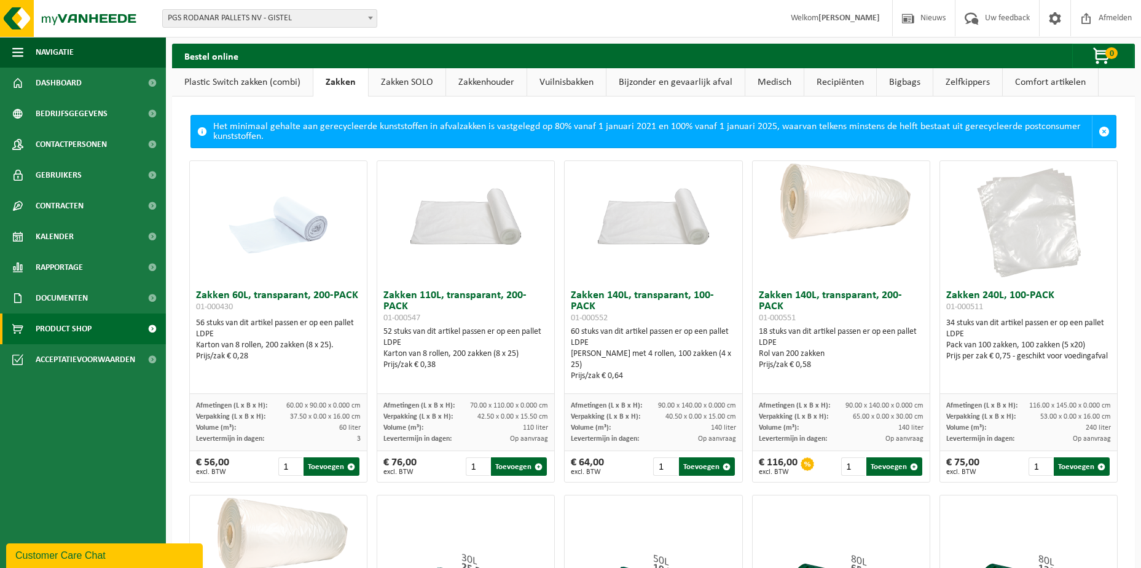
click at [419, 77] on link "Zakken SOLO" at bounding box center [407, 82] width 77 height 28
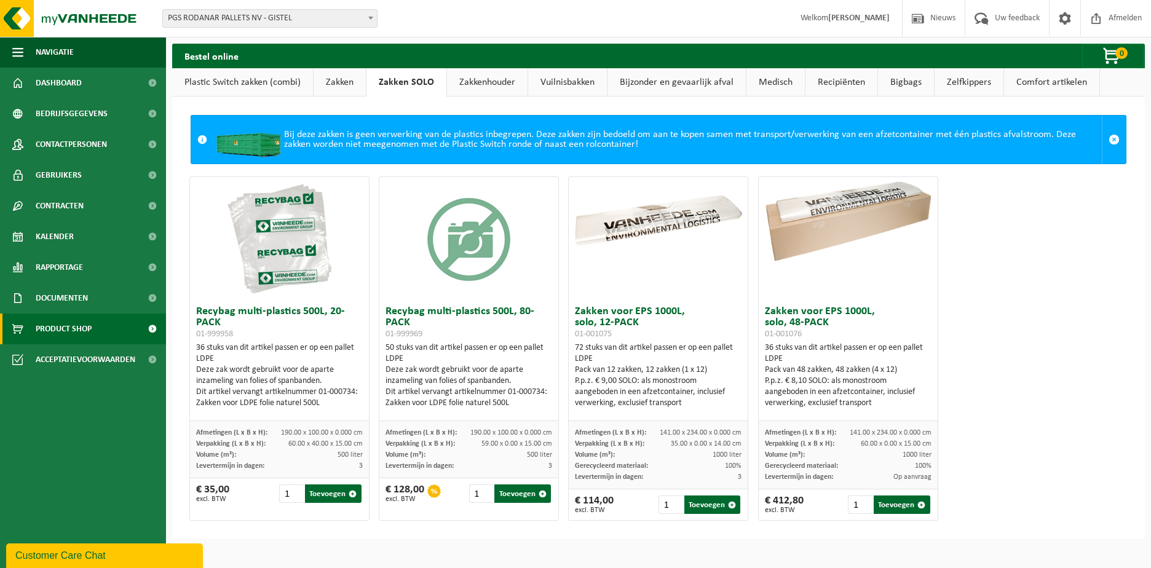
click at [150, 555] on div "Customer Care Chat" at bounding box center [104, 555] width 178 height 15
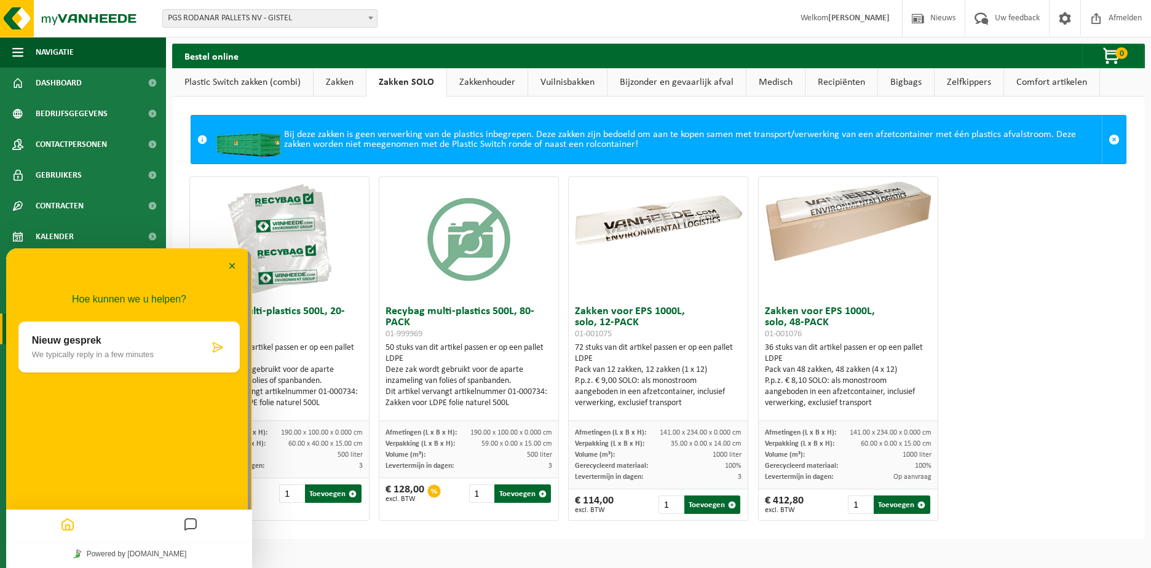
click at [193, 524] on icon "Messages" at bounding box center [190, 525] width 15 height 24
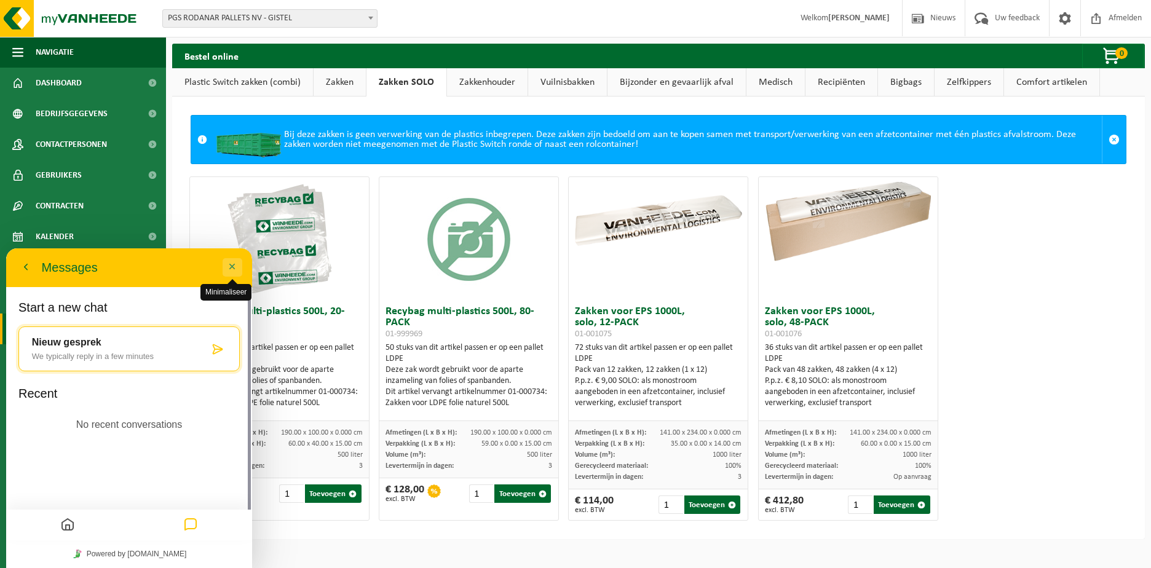
click at [230, 267] on button "Minimaliseer" at bounding box center [232, 267] width 20 height 18
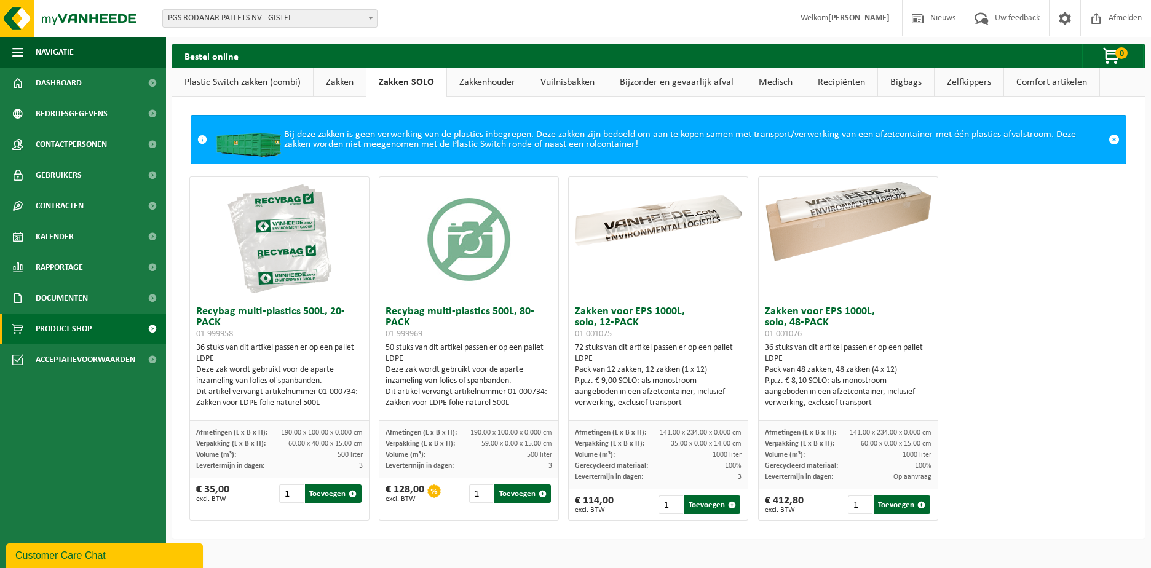
click at [860, 82] on link "Recipiënten" at bounding box center [841, 82] width 72 height 28
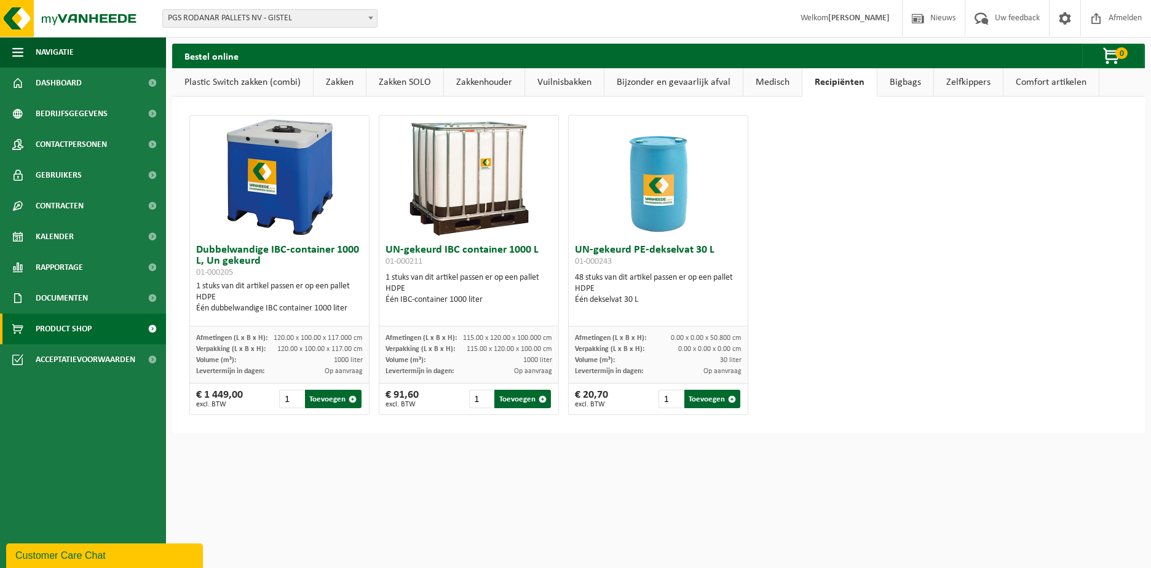
click at [910, 76] on link "Bigbags" at bounding box center [905, 82] width 56 height 28
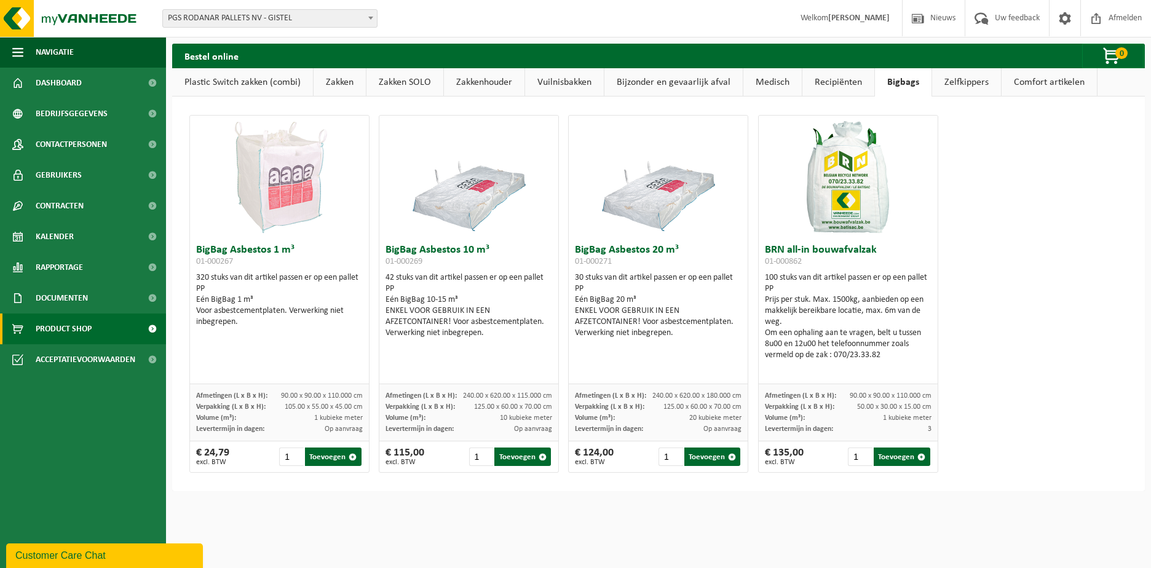
click at [959, 83] on link "Zelfkippers" at bounding box center [966, 82] width 69 height 28
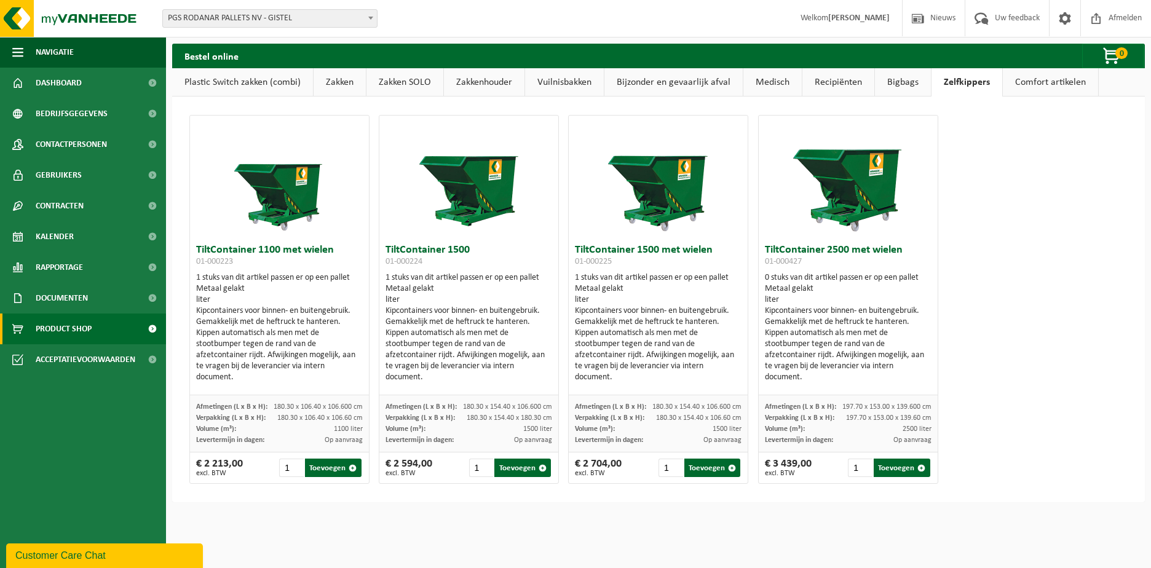
click at [398, 82] on link "Zakken SOLO" at bounding box center [404, 82] width 77 height 28
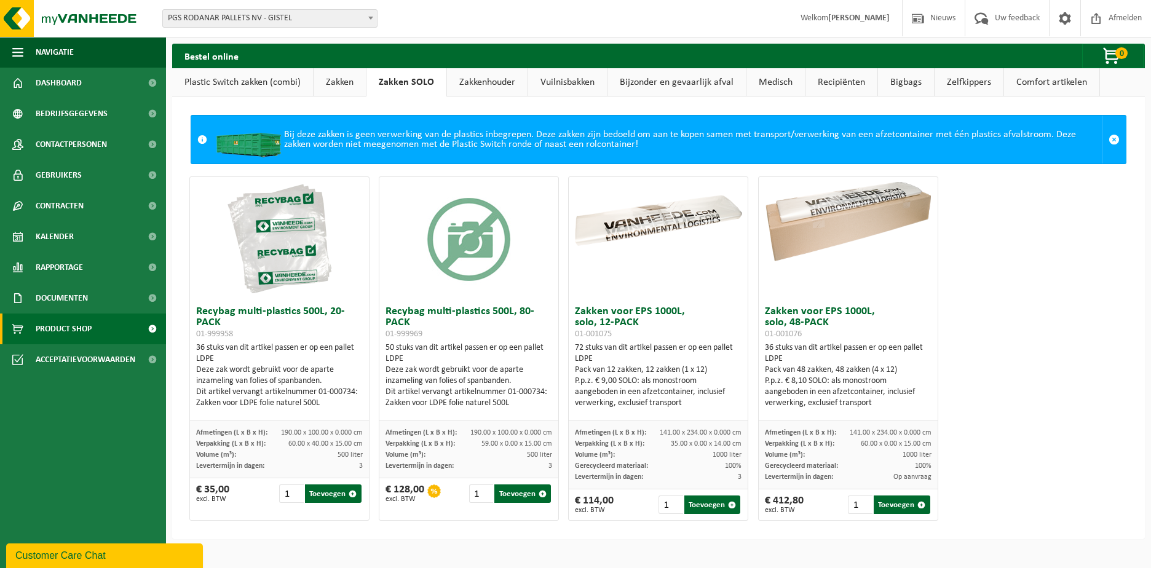
click at [778, 135] on div "Bij deze zakken is geen verwerking van de plastics inbegrepen. Deze zakken zijn…" at bounding box center [657, 140] width 888 height 48
click at [1108, 140] on span at bounding box center [1113, 139] width 11 height 11
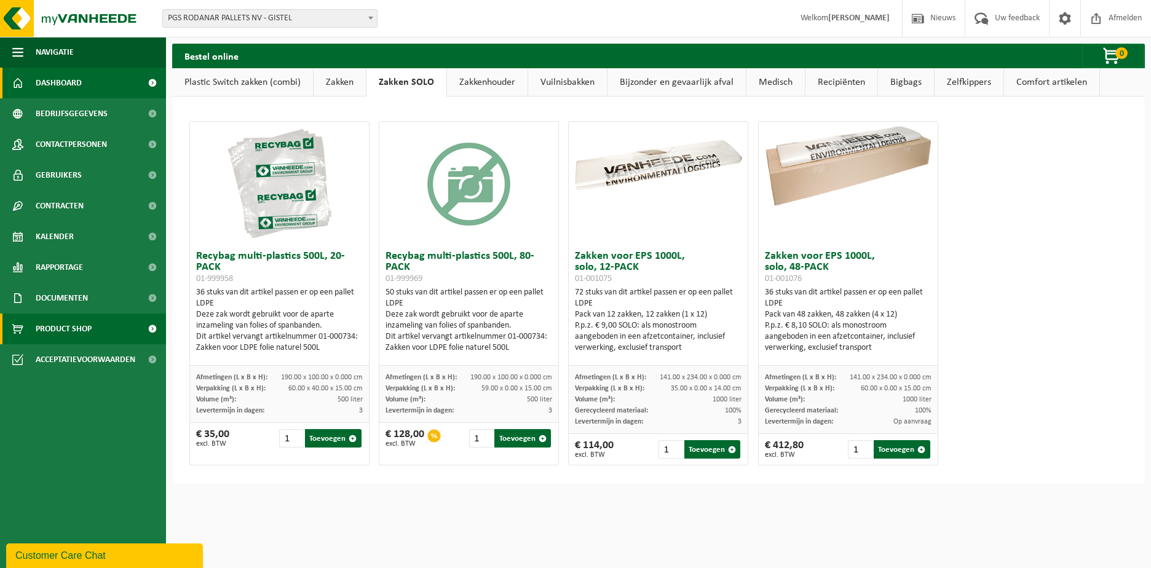
click at [152, 78] on span at bounding box center [152, 83] width 28 height 31
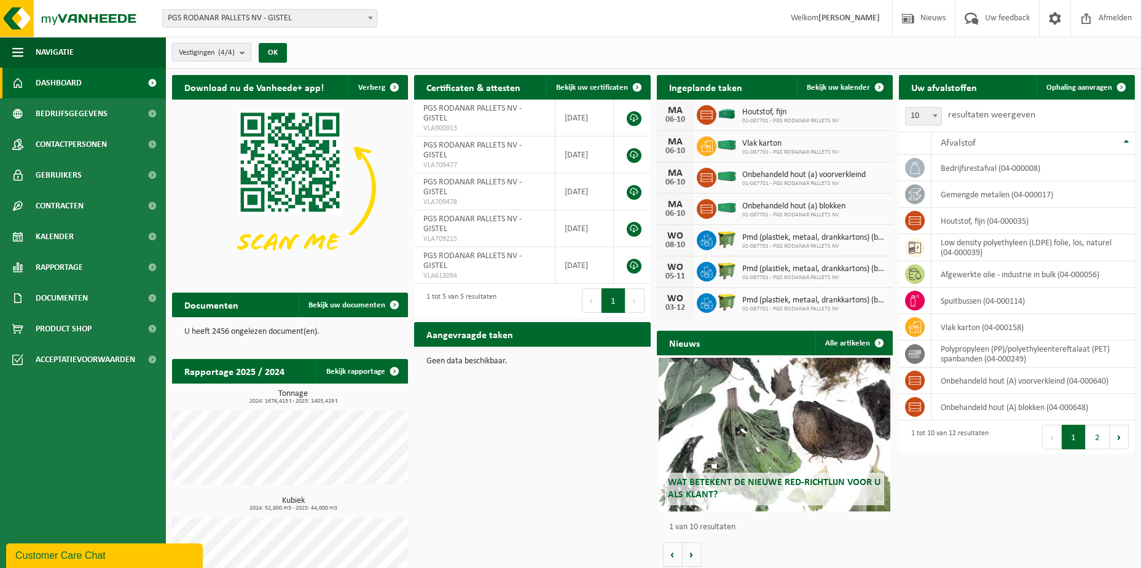
click at [244, 53] on b "submit" at bounding box center [245, 52] width 11 height 17
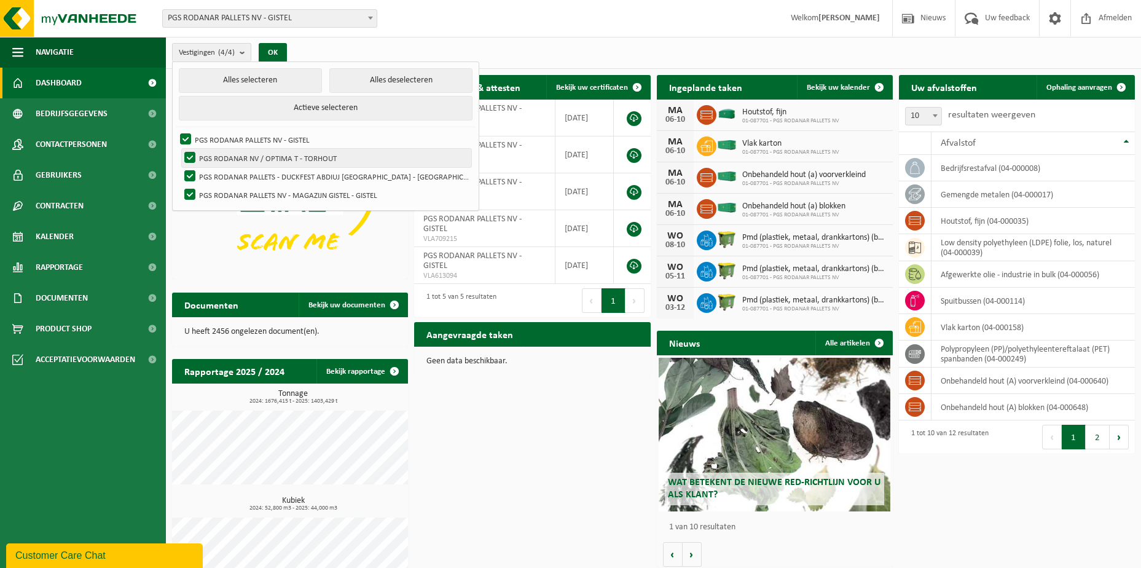
click at [189, 156] on label "PGS RODANAR NV / OPTIMA T - TORHOUT" at bounding box center [326, 158] width 289 height 18
click at [180, 149] on input "PGS RODANAR NV / OPTIMA T - TORHOUT" at bounding box center [179, 148] width 1 height 1
checkbox input "false"
click at [192, 174] on label "PGS RODANAR PALLETS - DUCKFEST ABDIUJ [GEOGRAPHIC_DATA] - [GEOGRAPHIC_DATA]" at bounding box center [326, 176] width 289 height 18
click at [180, 167] on input "PGS RODANAR PALLETS - DUCKFEST ABDIUJ [GEOGRAPHIC_DATA] - [GEOGRAPHIC_DATA]" at bounding box center [179, 167] width 1 height 1
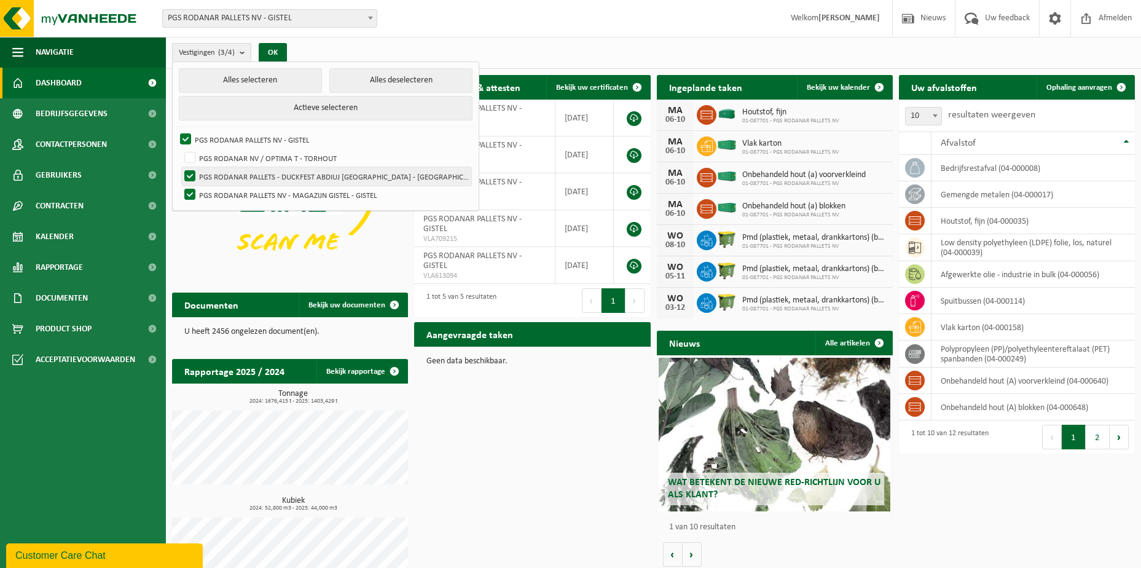
checkbox input "false"
click at [189, 192] on label "PGS RODANAR PALLETS NV - MAGAZIJN GISTEL - GISTEL" at bounding box center [326, 195] width 289 height 18
click at [180, 186] on input "PGS RODANAR PALLETS NV - MAGAZIJN GISTEL - GISTEL" at bounding box center [179, 185] width 1 height 1
checkbox input "false"
click at [189, 157] on label "PGS RODANAR NV / OPTIMA T - TORHOUT" at bounding box center [326, 158] width 289 height 18
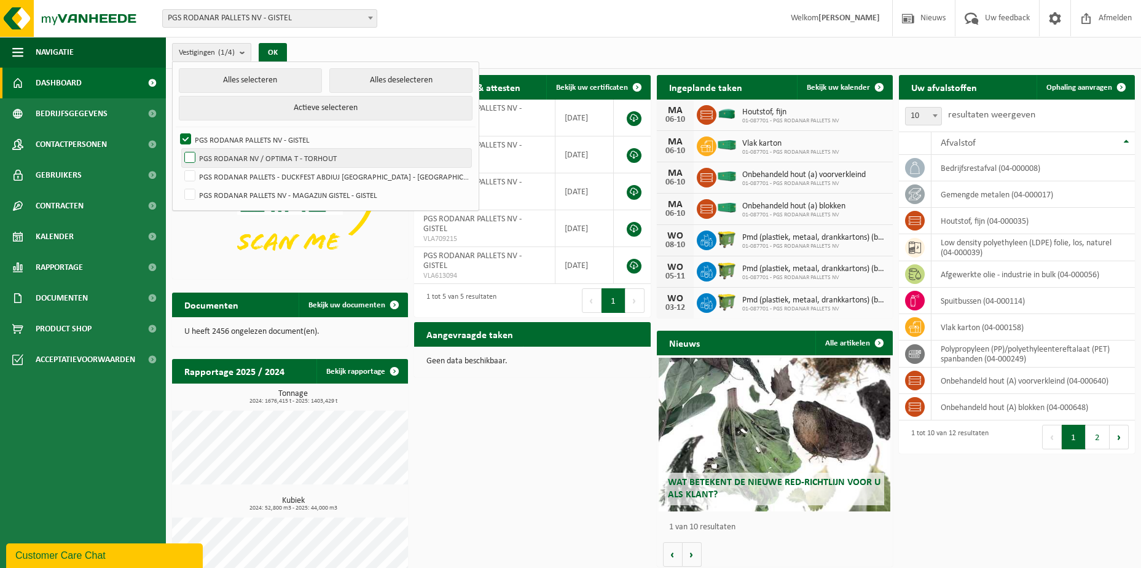
click at [180, 149] on input "PGS RODANAR NV / OPTIMA T - TORHOUT" at bounding box center [179, 148] width 1 height 1
checkbox input "true"
click at [189, 173] on label "PGS RODANAR PALLETS - DUCKFEST ABDIUJ [GEOGRAPHIC_DATA] - [GEOGRAPHIC_DATA]" at bounding box center [326, 176] width 289 height 18
click at [180, 167] on input "PGS RODANAR PALLETS - DUCKFEST ABDIUJ [GEOGRAPHIC_DATA] - [GEOGRAPHIC_DATA]" at bounding box center [179, 167] width 1 height 1
checkbox input "true"
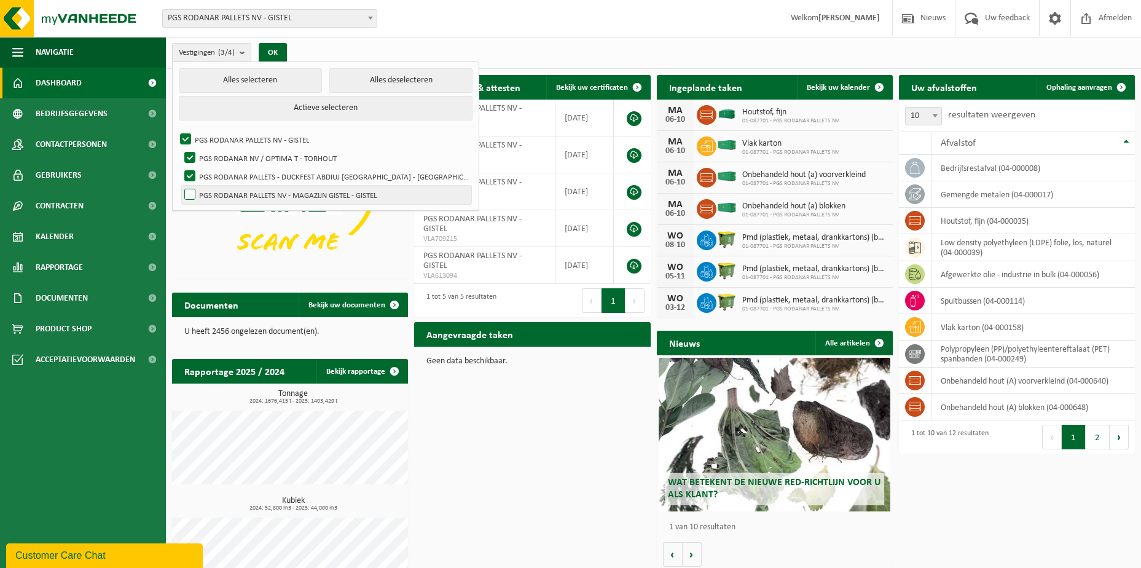
click at [191, 190] on label "PGS RODANAR PALLETS NV - MAGAZIJN GISTEL - GISTEL" at bounding box center [326, 195] width 289 height 18
click at [180, 186] on input "PGS RODANAR PALLETS NV - MAGAZIJN GISTEL - GISTEL" at bounding box center [179, 185] width 1 height 1
checkbox input "true"
click at [199, 243] on img at bounding box center [290, 188] width 236 height 177
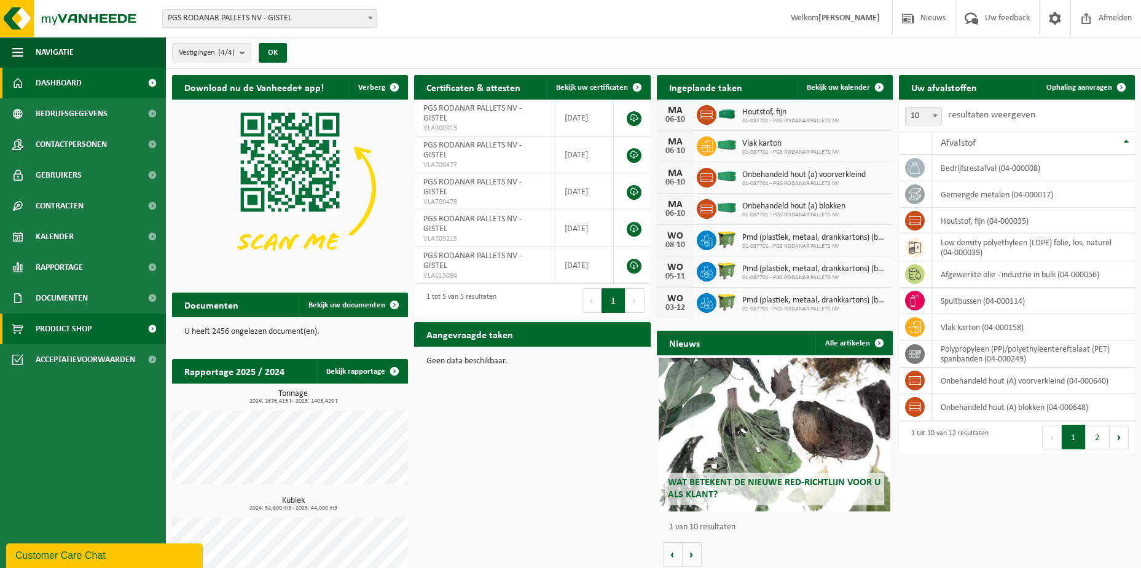
click at [134, 333] on link "Product Shop" at bounding box center [83, 328] width 166 height 31
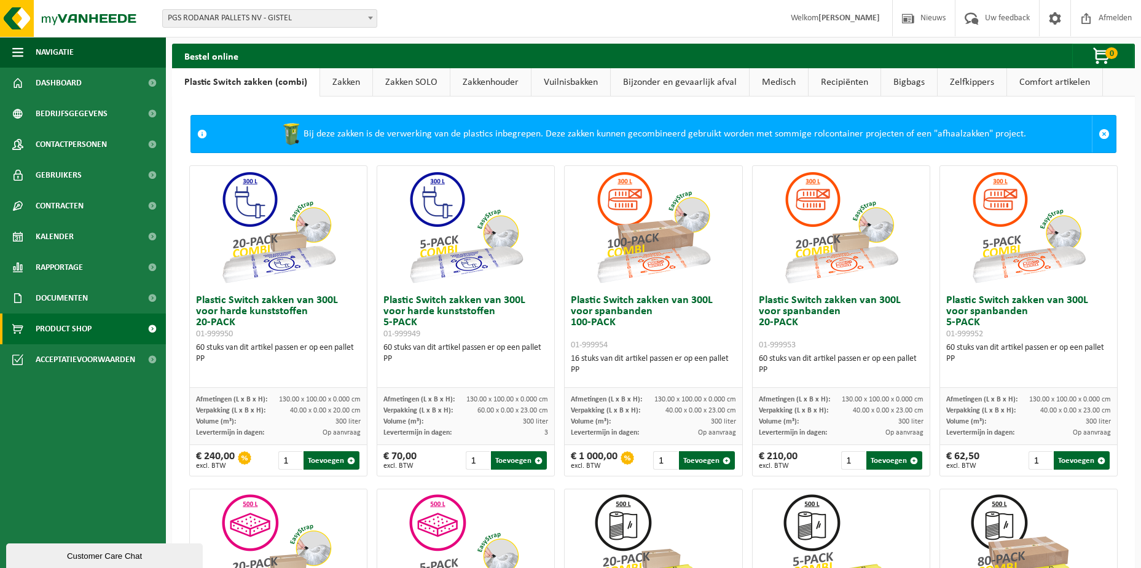
click at [403, 82] on link "Zakken SOLO" at bounding box center [411, 82] width 77 height 28
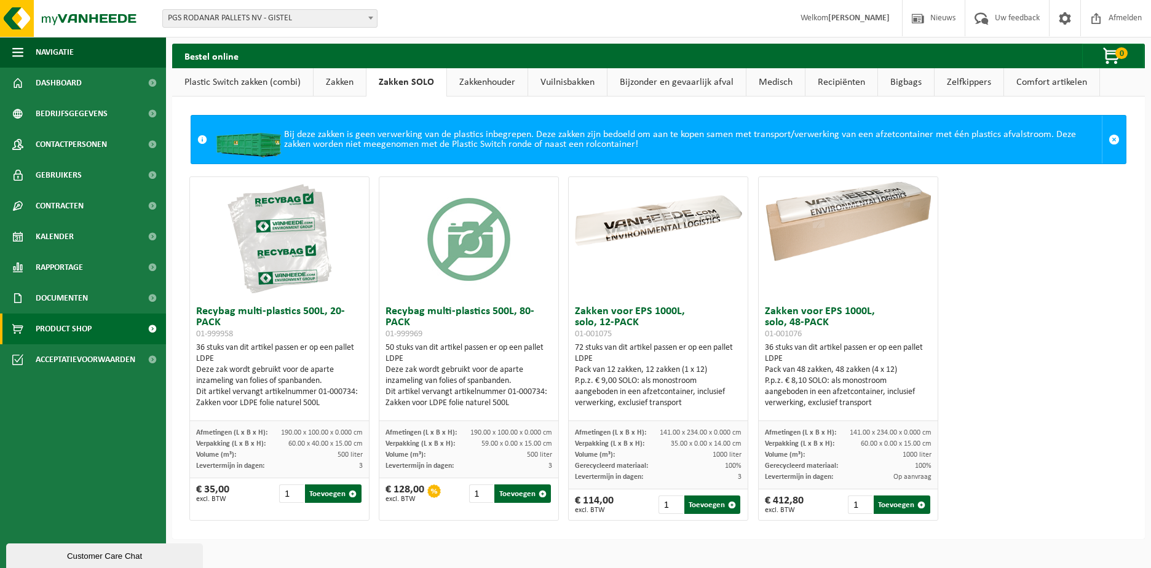
click at [241, 84] on link "Plastic Switch zakken (combi)" at bounding box center [242, 82] width 141 height 28
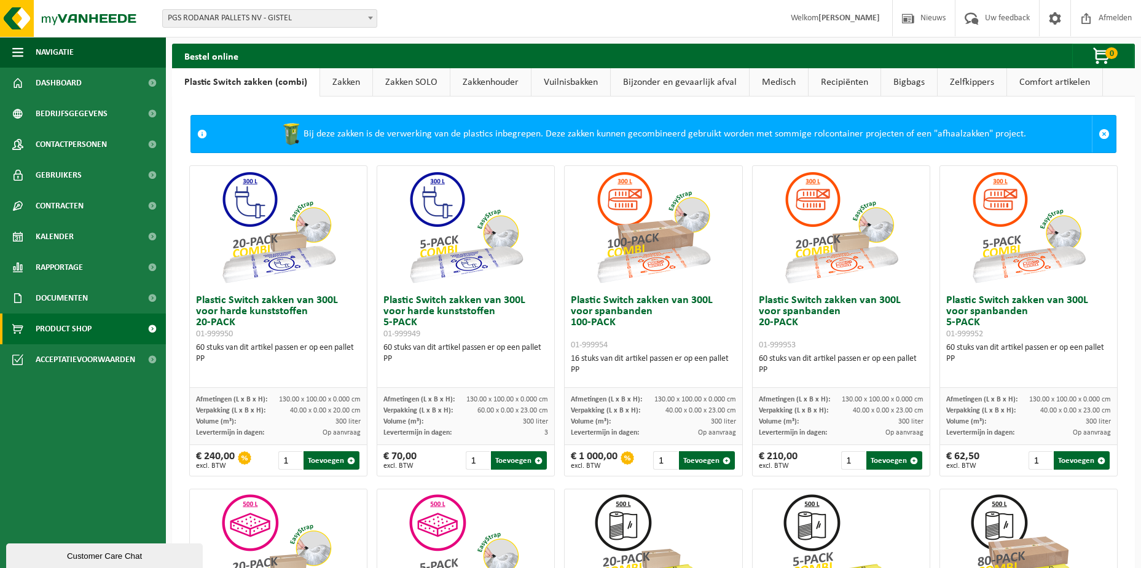
click at [1014, 262] on img at bounding box center [1028, 227] width 123 height 123
click at [349, 82] on link "Zakken" at bounding box center [346, 82] width 52 height 28
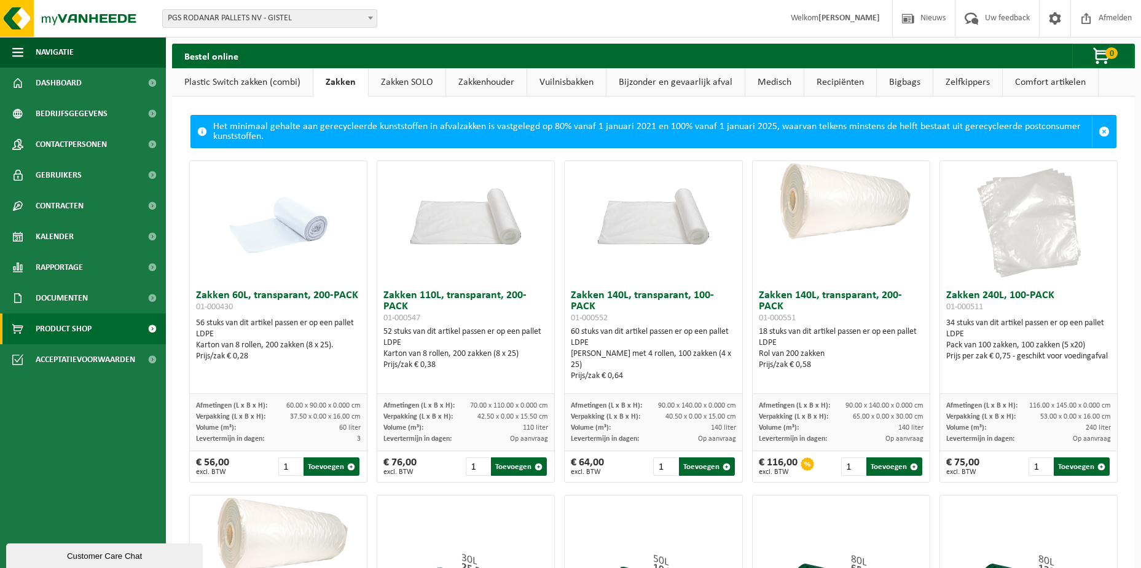
click at [272, 79] on link "Plastic Switch zakken (combi)" at bounding box center [242, 82] width 141 height 28
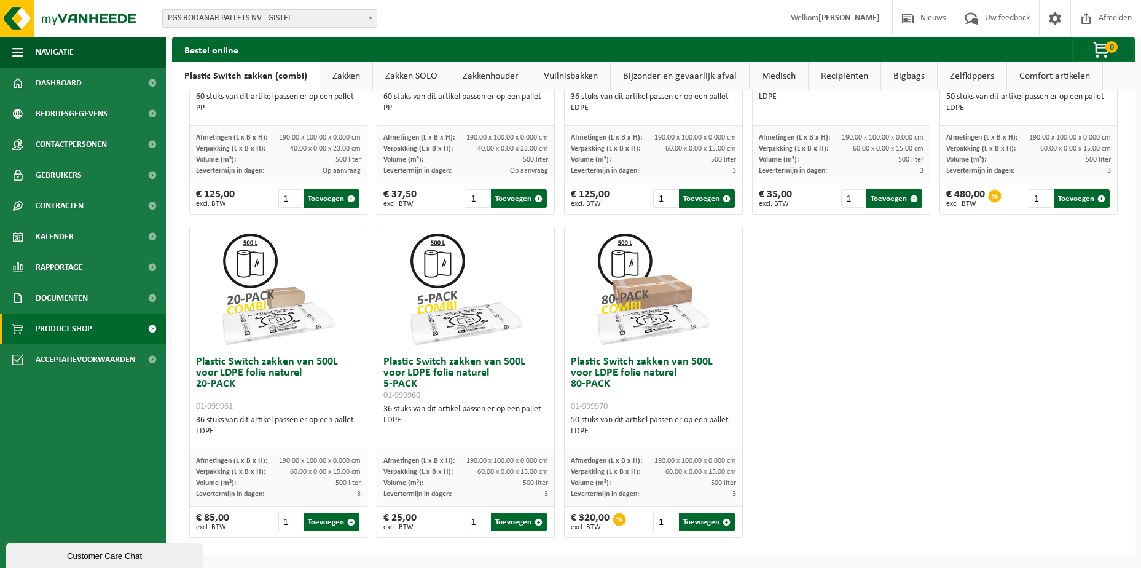
scroll to position [586, 0]
click at [435, 271] on img at bounding box center [465, 288] width 123 height 123
click at [439, 328] on img at bounding box center [465, 288] width 123 height 123
click at [441, 367] on h3 "Plastic Switch zakken van 500L voor LDPE folie naturel 5-PACK 01-999960" at bounding box center [466, 378] width 165 height 44
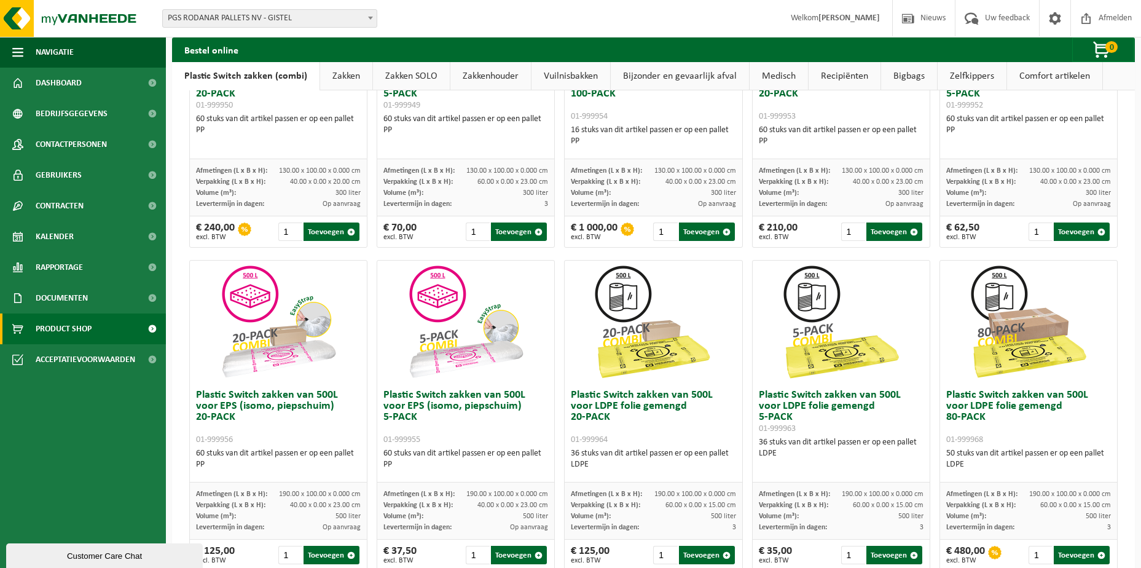
scroll to position [217, 0]
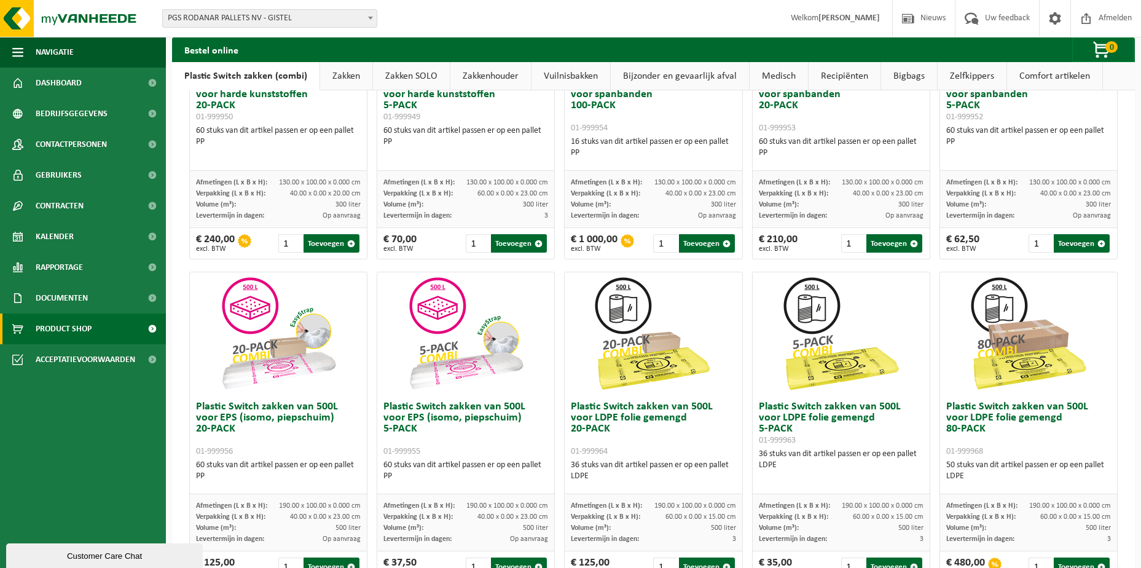
click at [347, 79] on link "Zakken" at bounding box center [346, 76] width 52 height 28
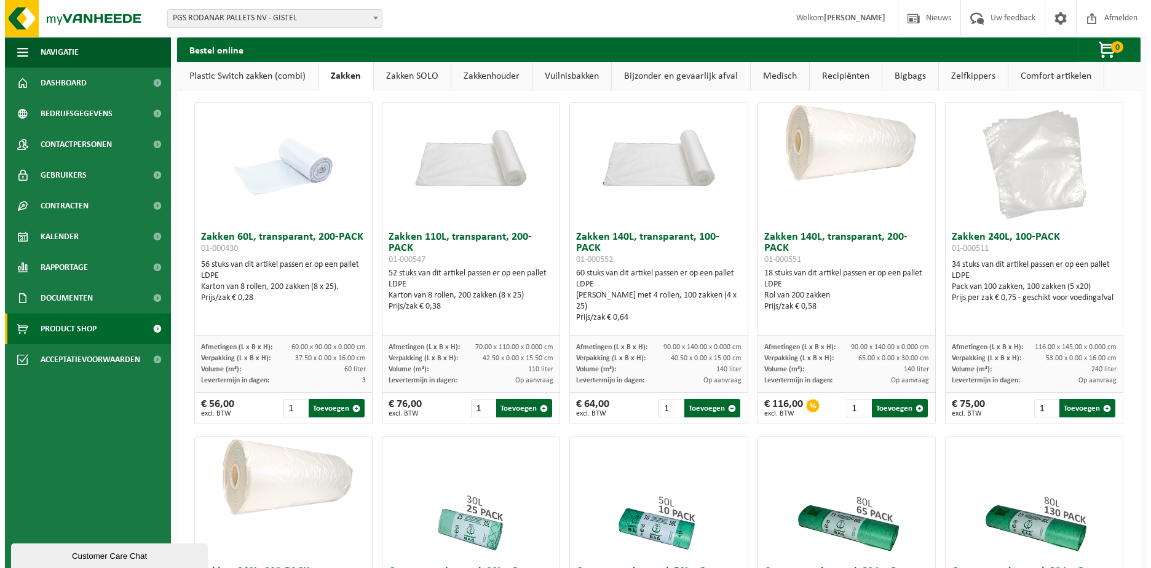
scroll to position [0, 0]
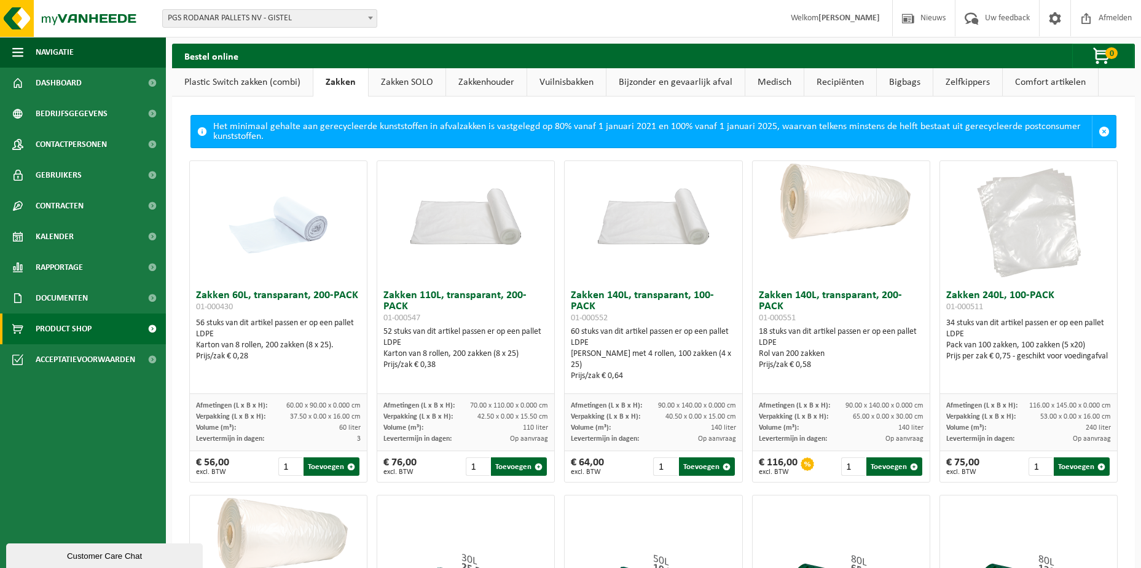
click at [409, 81] on link "Zakken SOLO" at bounding box center [407, 82] width 77 height 28
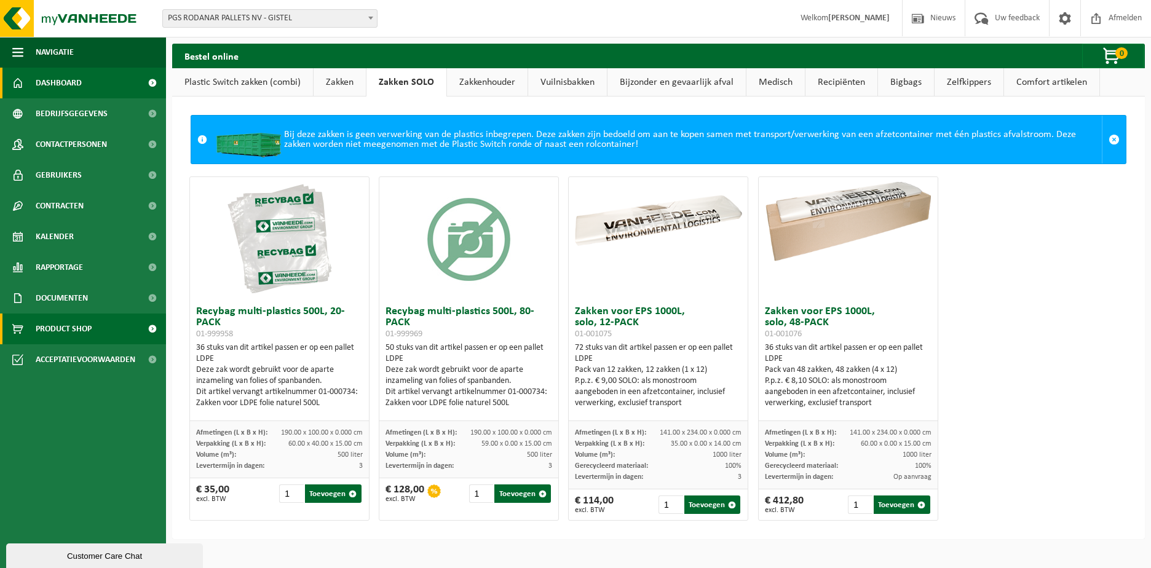
click at [76, 82] on span "Dashboard" at bounding box center [59, 83] width 46 height 31
